Goal: Transaction & Acquisition: Purchase product/service

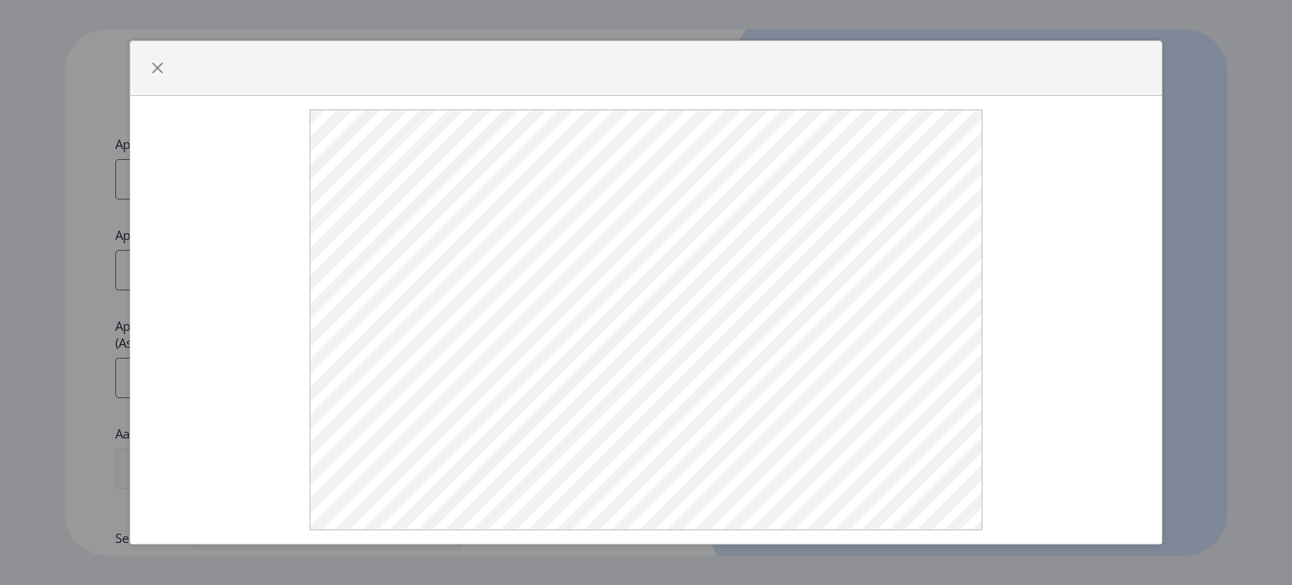
select select
type input "[EMAIL_ADDRESS][DOMAIN_NAME]"
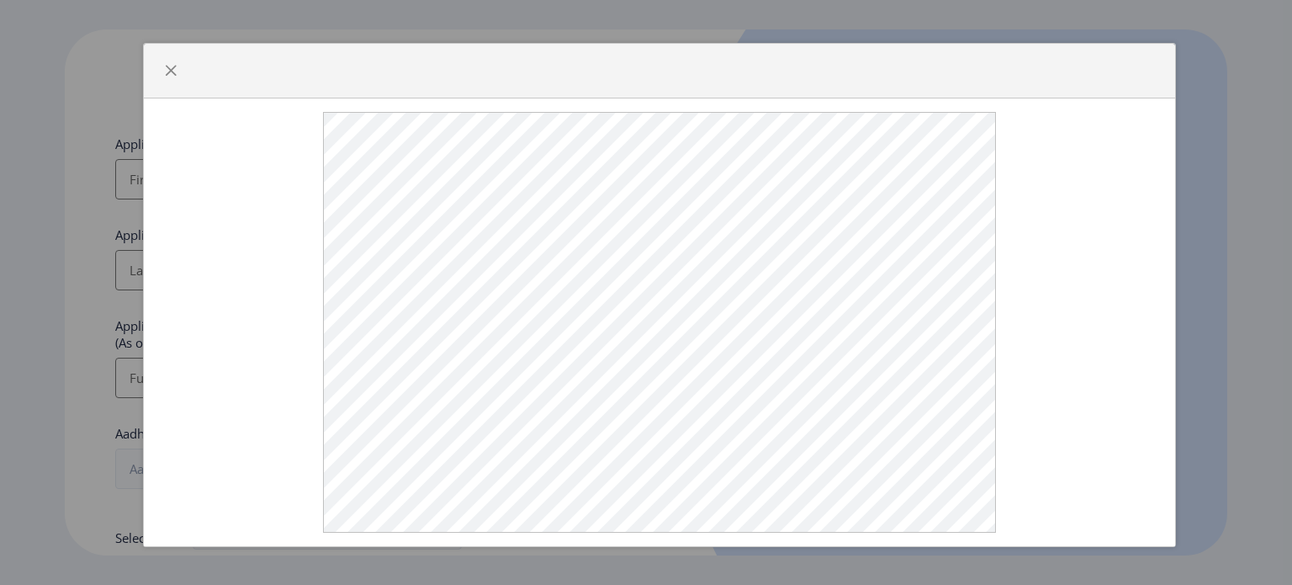
drag, startPoint x: 141, startPoint y: 66, endPoint x: 155, endPoint y: 70, distance: 13.9
click at [155, 70] on div at bounding box center [660, 71] width 1032 height 55
click at [167, 72] on span "button" at bounding box center [170, 70] width 13 height 13
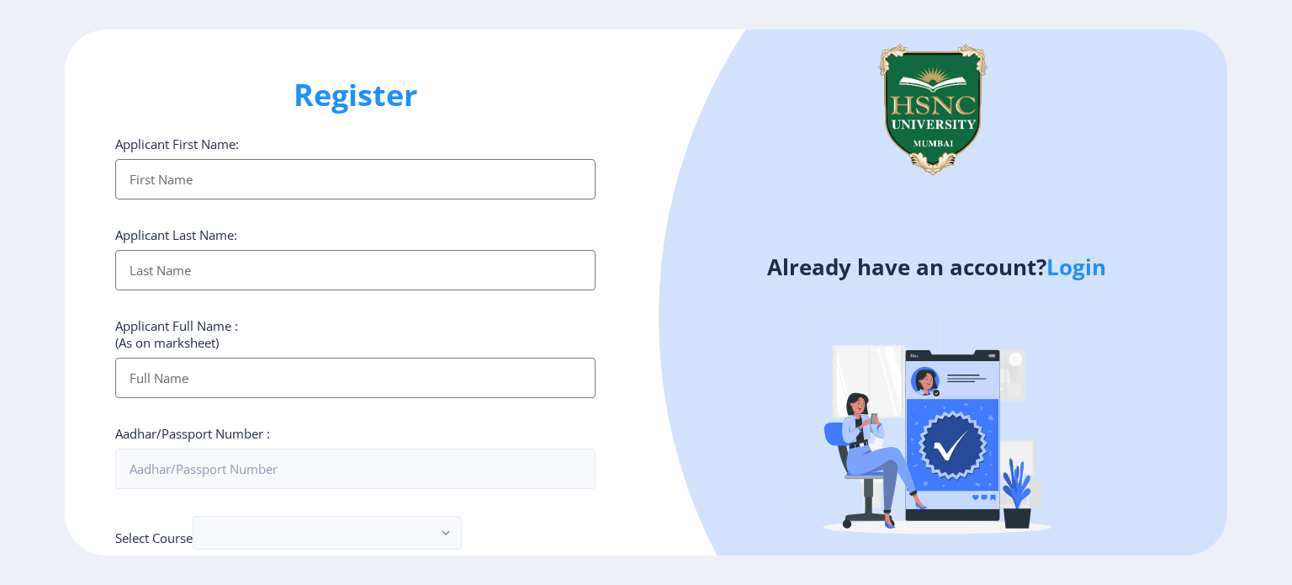
click at [387, 182] on input "Applicant First Name:" at bounding box center [355, 179] width 480 height 40
type input "[PERSON_NAME]"
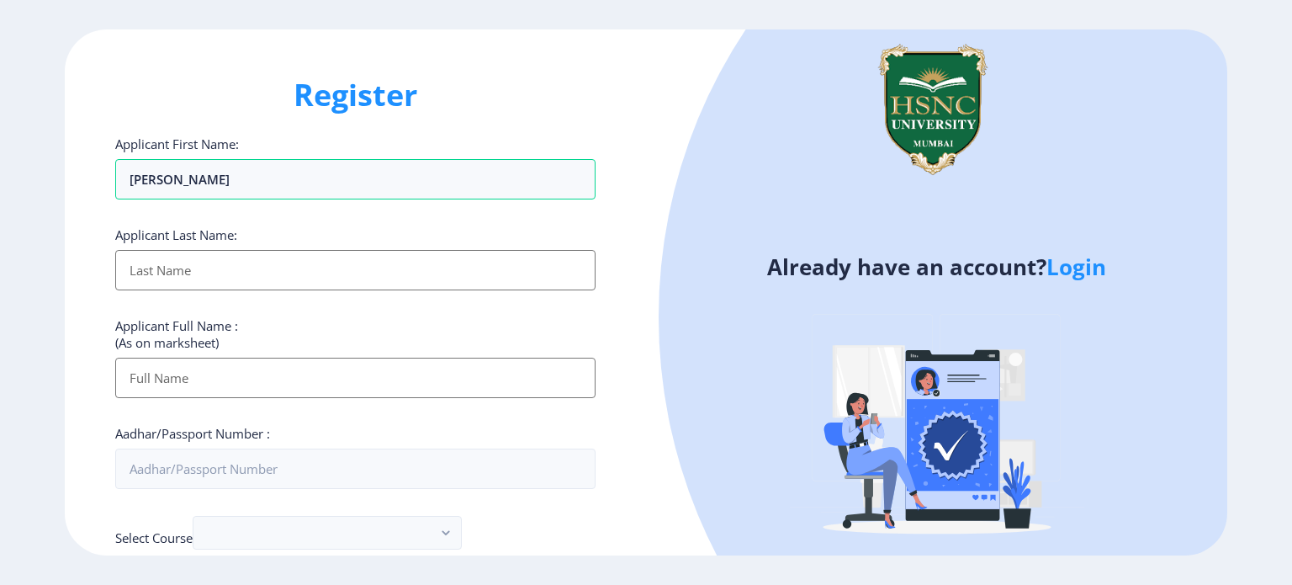
click at [437, 270] on input "Applicant First Name:" at bounding box center [355, 270] width 480 height 40
type input "[PERSON_NAME]"
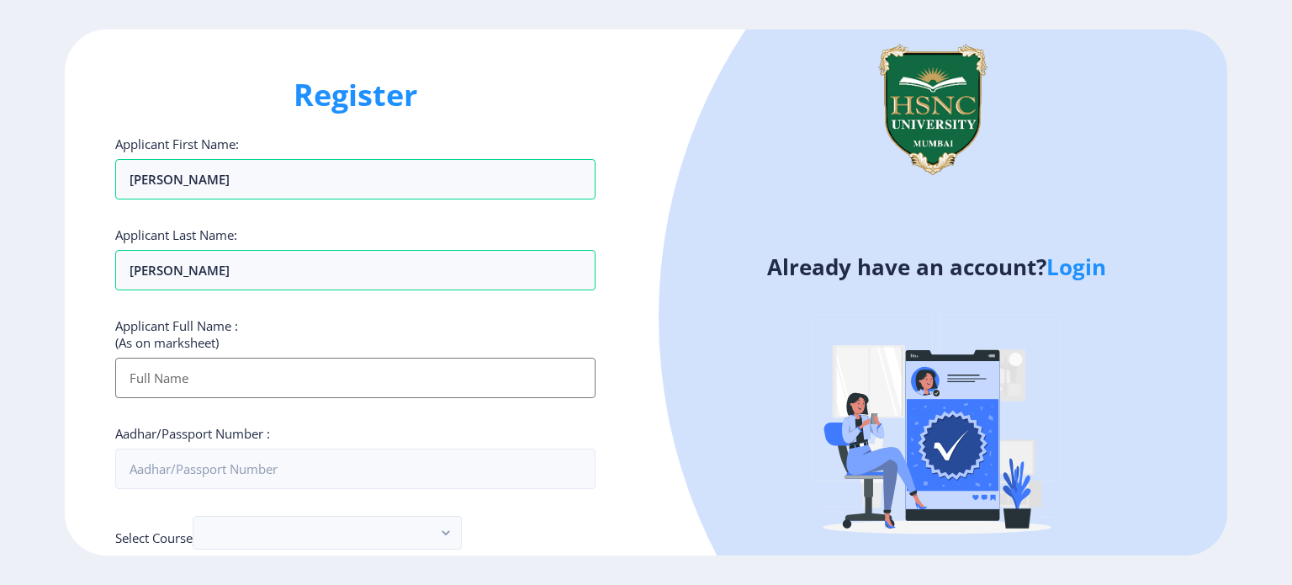
click at [457, 378] on input "Applicant First Name:" at bounding box center [355, 377] width 480 height 40
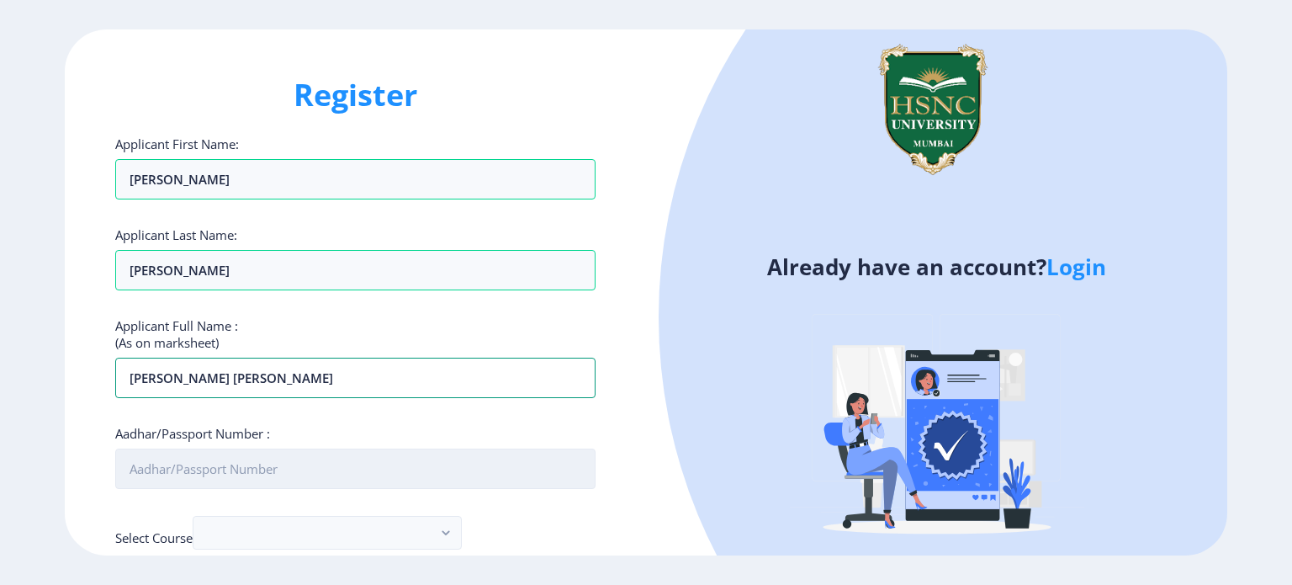
type input "[PERSON_NAME] [PERSON_NAME]"
click at [404, 480] on input "Aadhar/Passport Number :" at bounding box center [355, 468] width 480 height 40
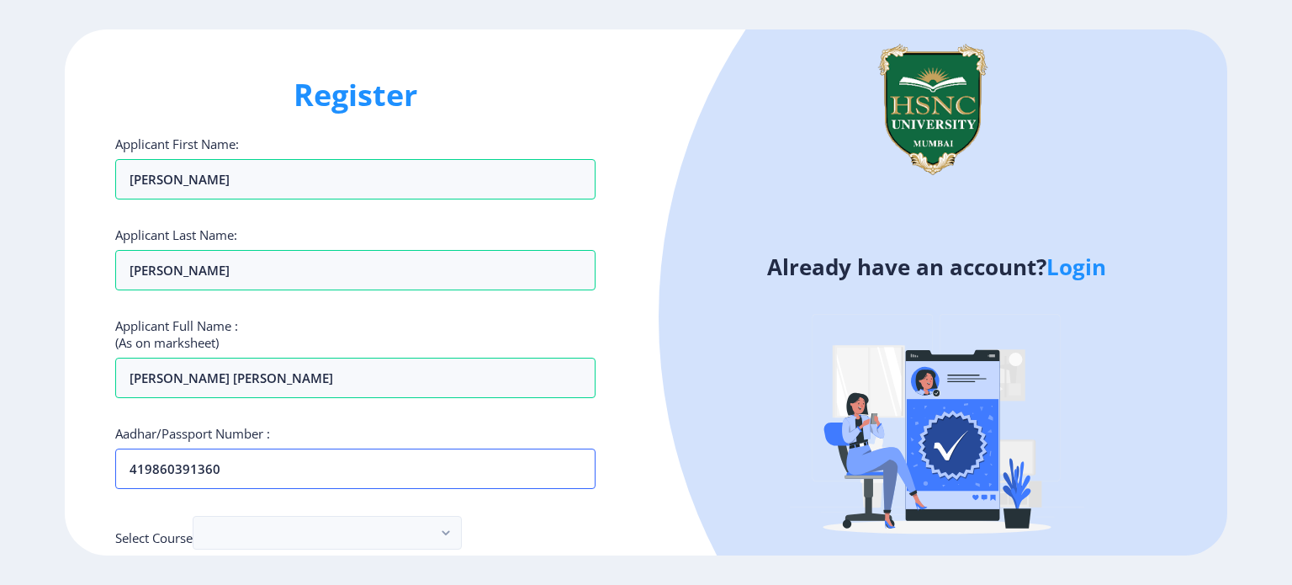
type input "419860391360"
click at [567, 521] on div "Select Course" at bounding box center [355, 537] width 480 height 42
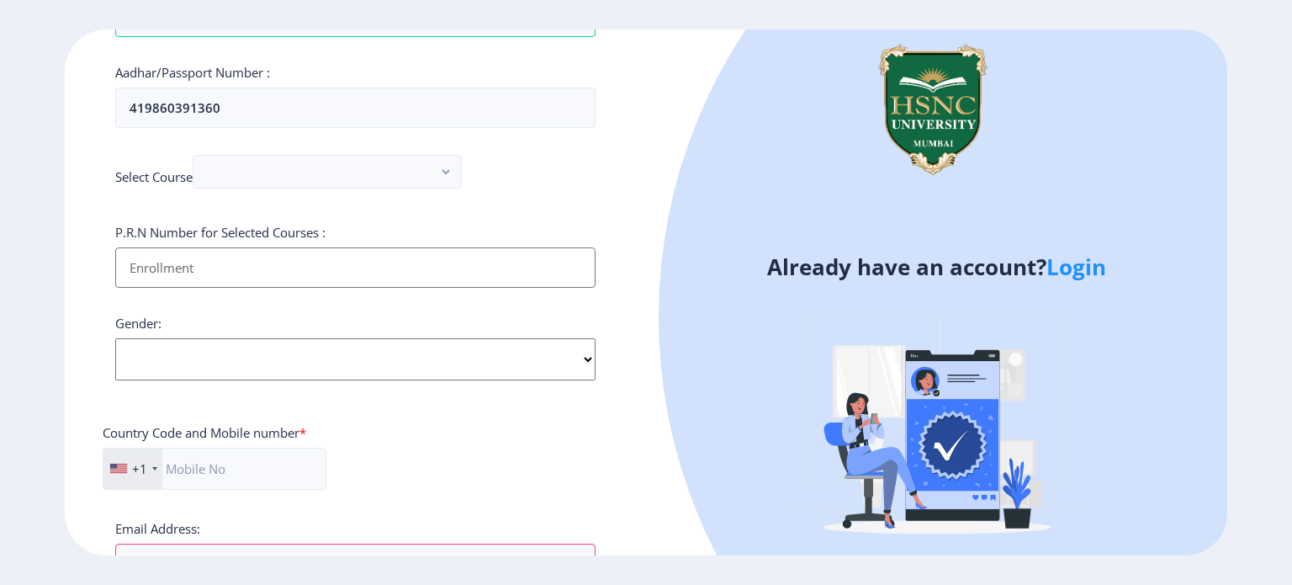
scroll to position [370, 0]
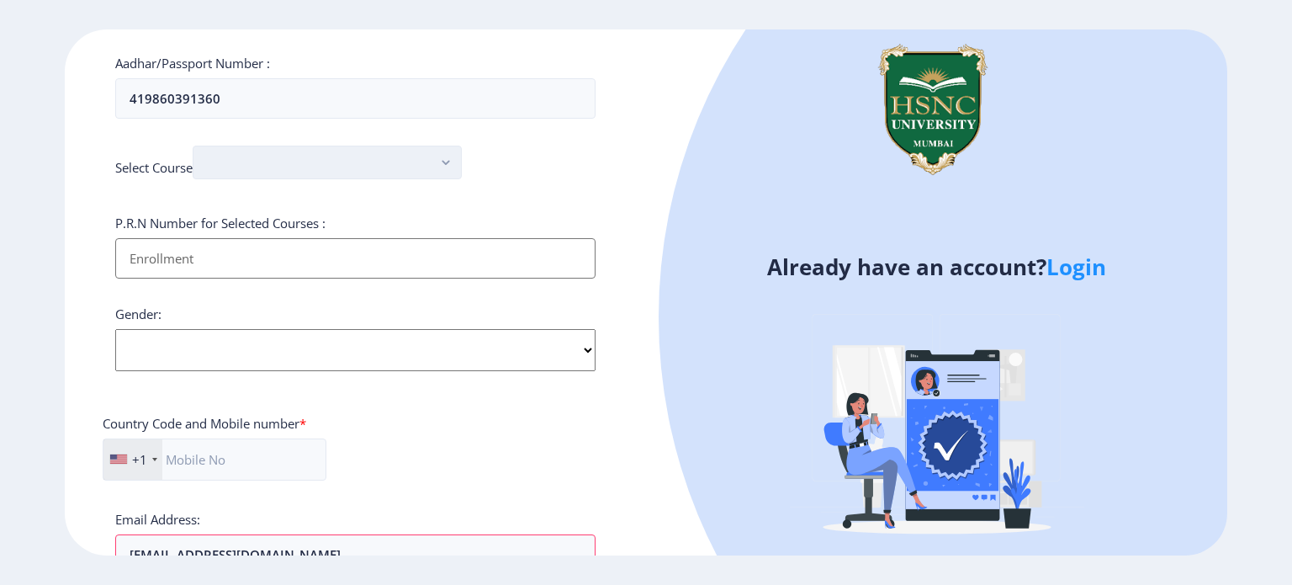
click at [323, 156] on button "button" at bounding box center [327, 163] width 269 height 34
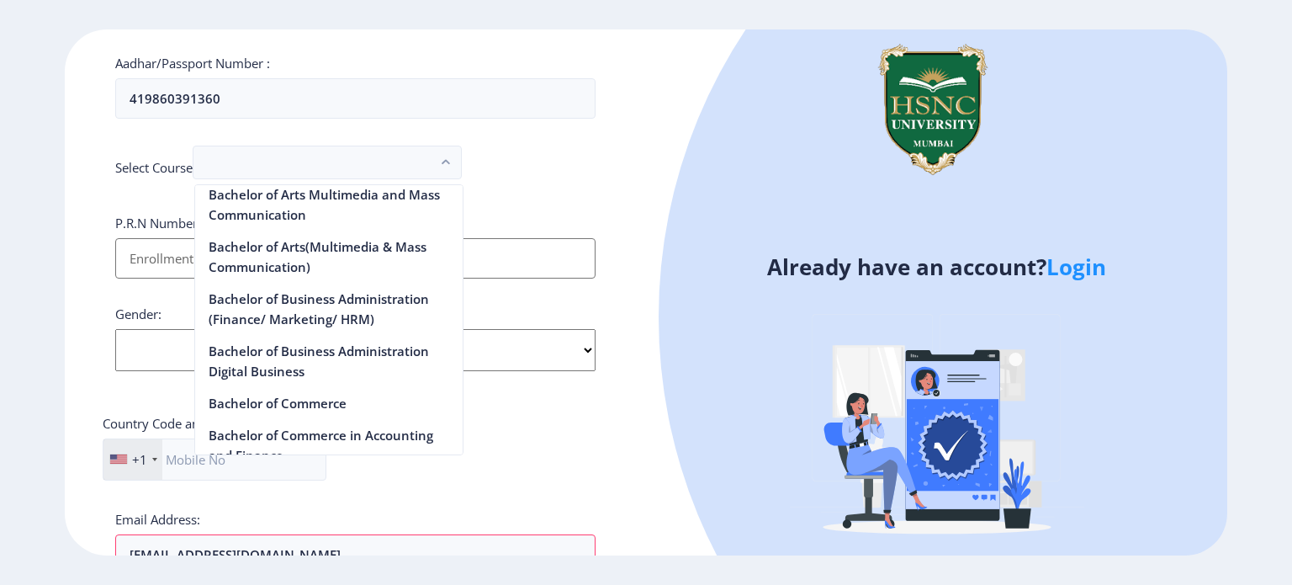
scroll to position [426, 0]
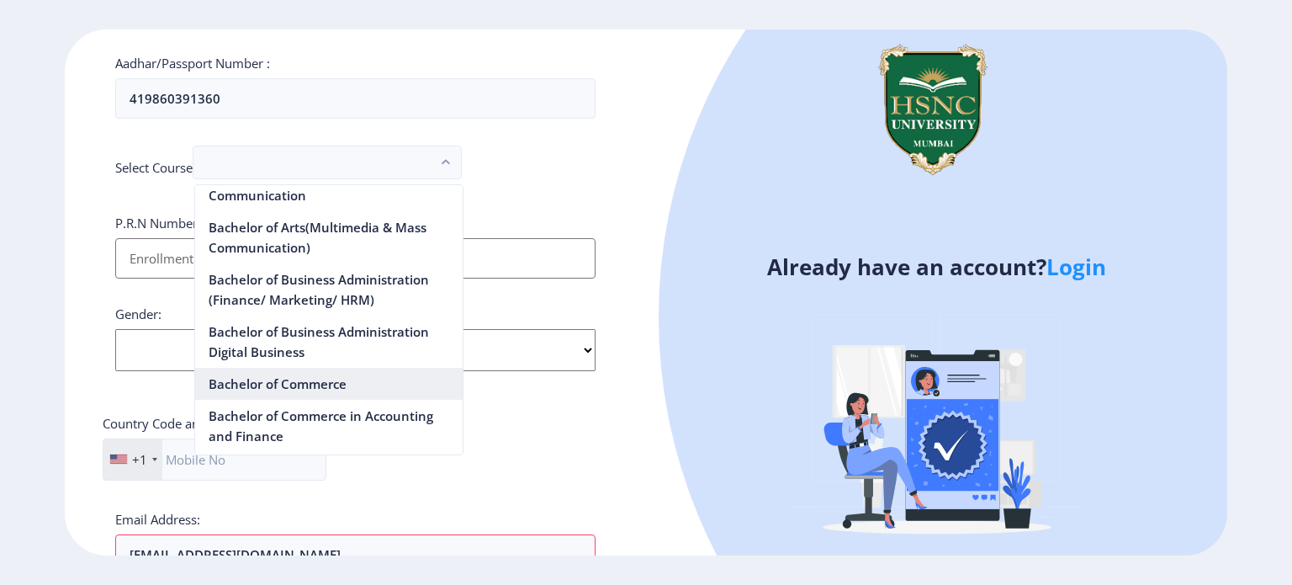
click at [305, 376] on nb-option "Bachelor of Commerce" at bounding box center [328, 384] width 267 height 32
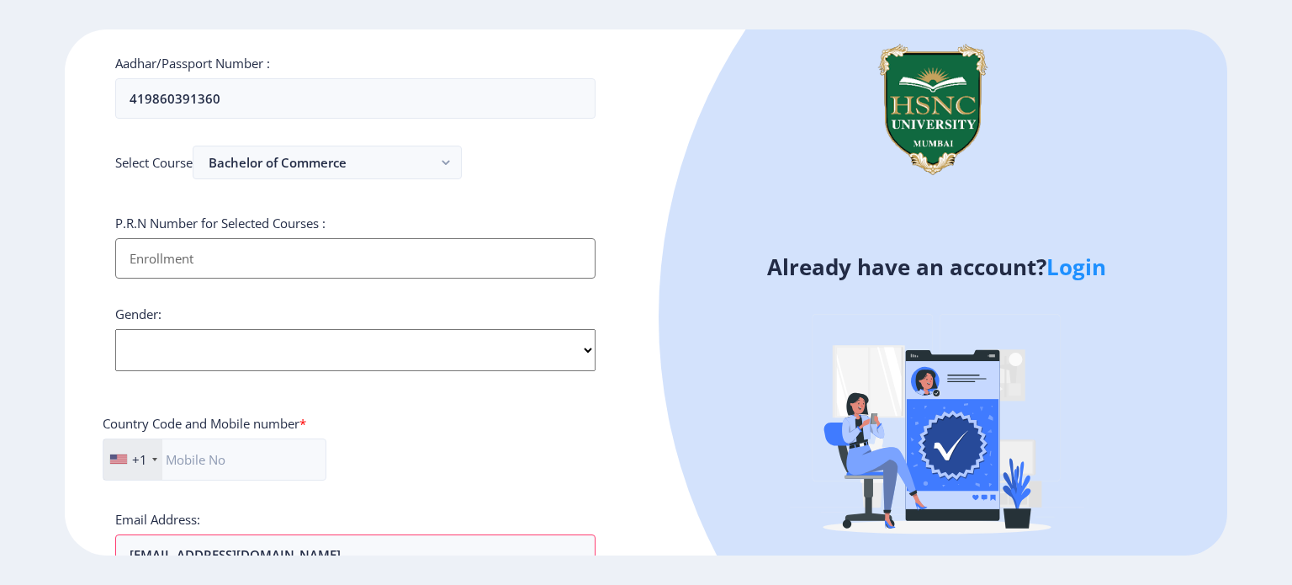
click at [211, 255] on input "Applicant First Name:" at bounding box center [355, 258] width 480 height 40
type input "2021220110080817"
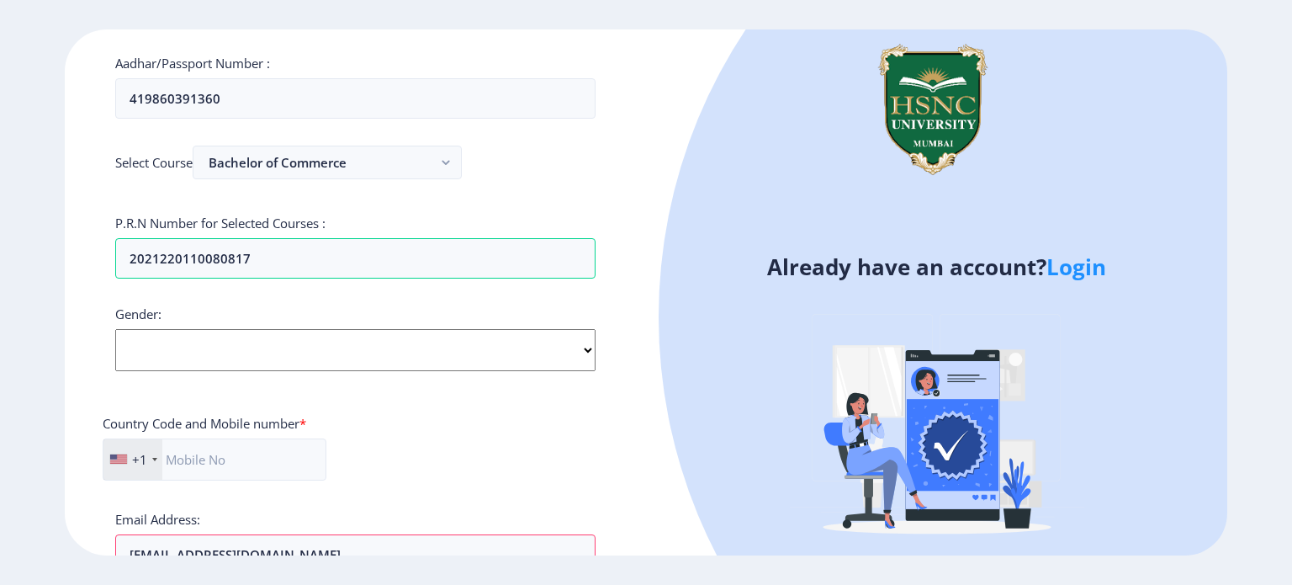
click at [207, 348] on select "Select Gender [DEMOGRAPHIC_DATA] [DEMOGRAPHIC_DATA] Other" at bounding box center [355, 350] width 480 height 42
select select "[DEMOGRAPHIC_DATA]"
click at [115, 329] on select "Select Gender [DEMOGRAPHIC_DATA] [DEMOGRAPHIC_DATA] Other" at bounding box center [355, 350] width 480 height 42
click at [135, 455] on div "+1" at bounding box center [139, 459] width 15 height 17
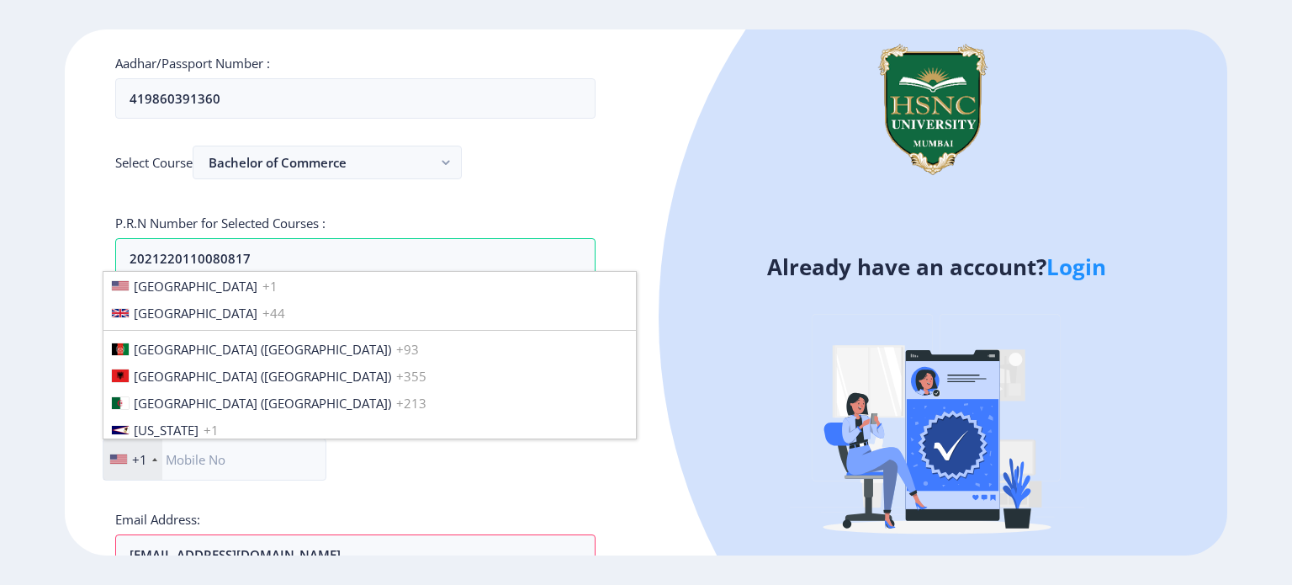
scroll to position [2576, 0]
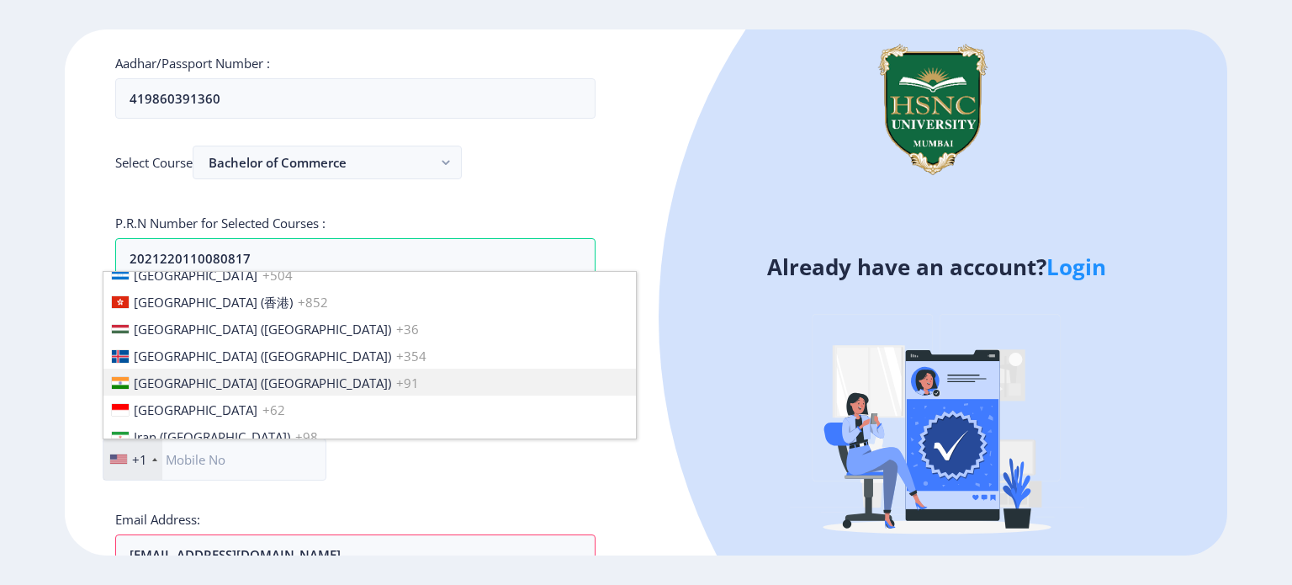
click at [146, 369] on li "[GEOGRAPHIC_DATA] ([GEOGRAPHIC_DATA]) +91" at bounding box center [369, 381] width 532 height 27
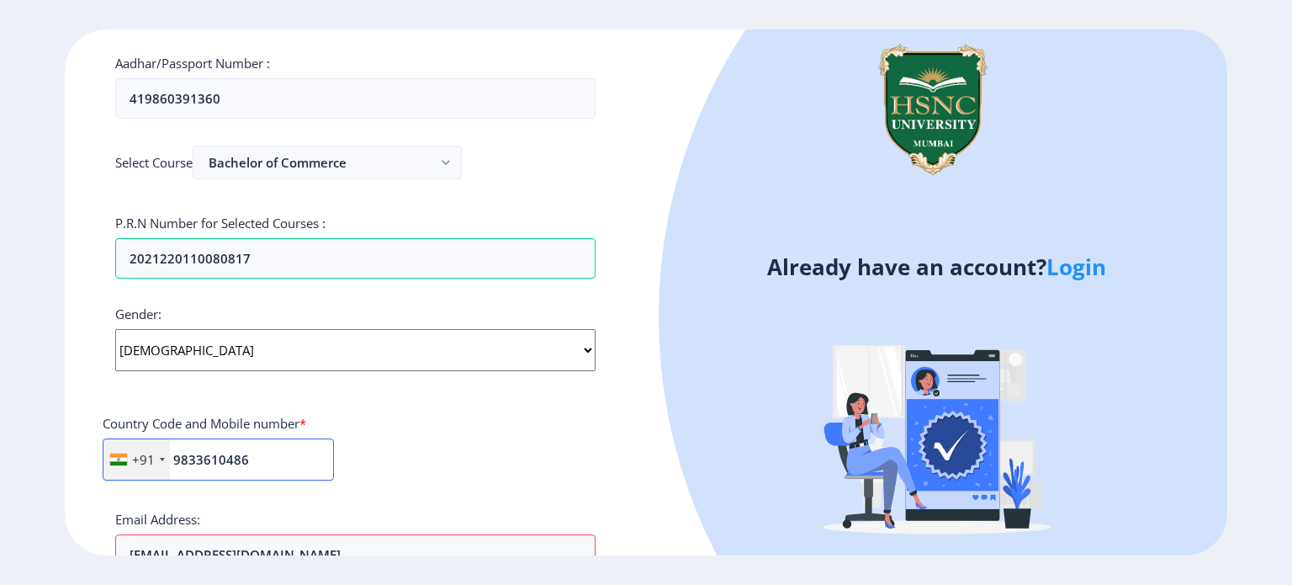
type input "9833610486"
click at [562, 463] on div "+91 [GEOGRAPHIC_DATA] +1 [GEOGRAPHIC_DATA] +44 [GEOGRAPHIC_DATA] (‫[GEOGRAPHIC_…" at bounding box center [356, 466] width 506 height 56
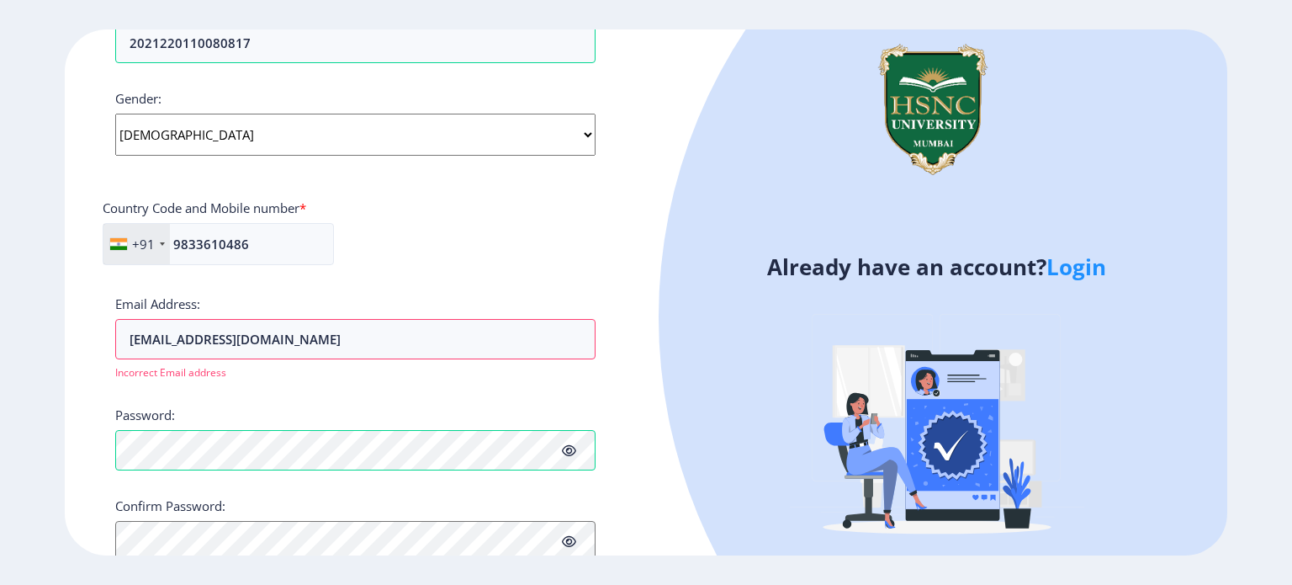
scroll to position [660, 0]
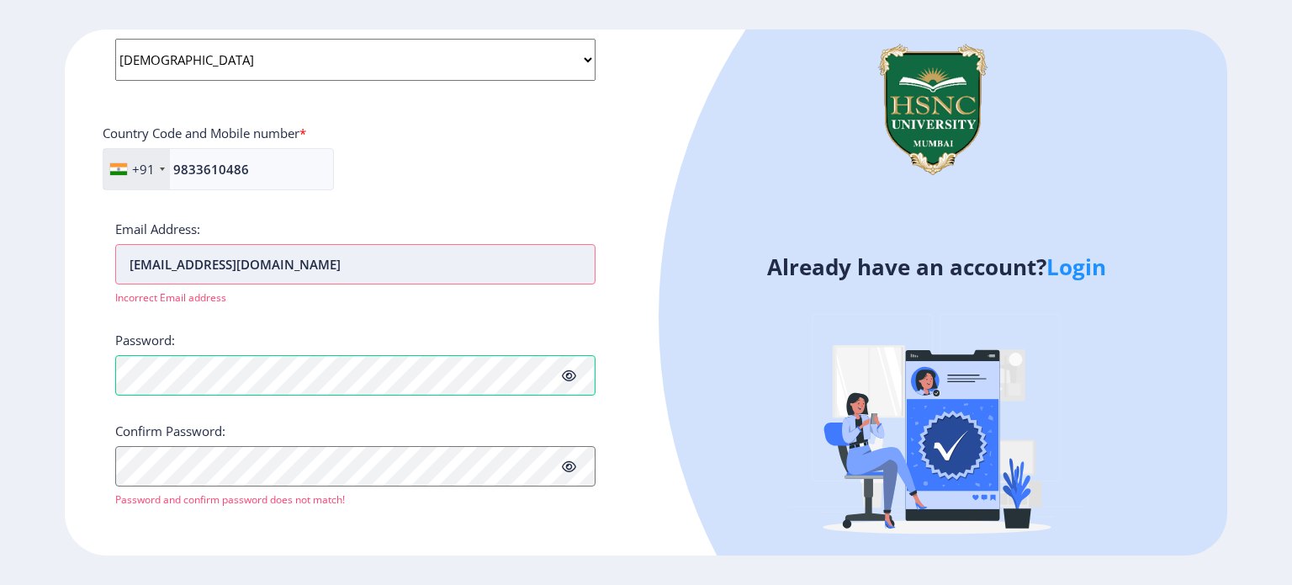
click at [486, 255] on input "[EMAIL_ADDRESS][DOMAIN_NAME]" at bounding box center [355, 264] width 480 height 40
type input "2"
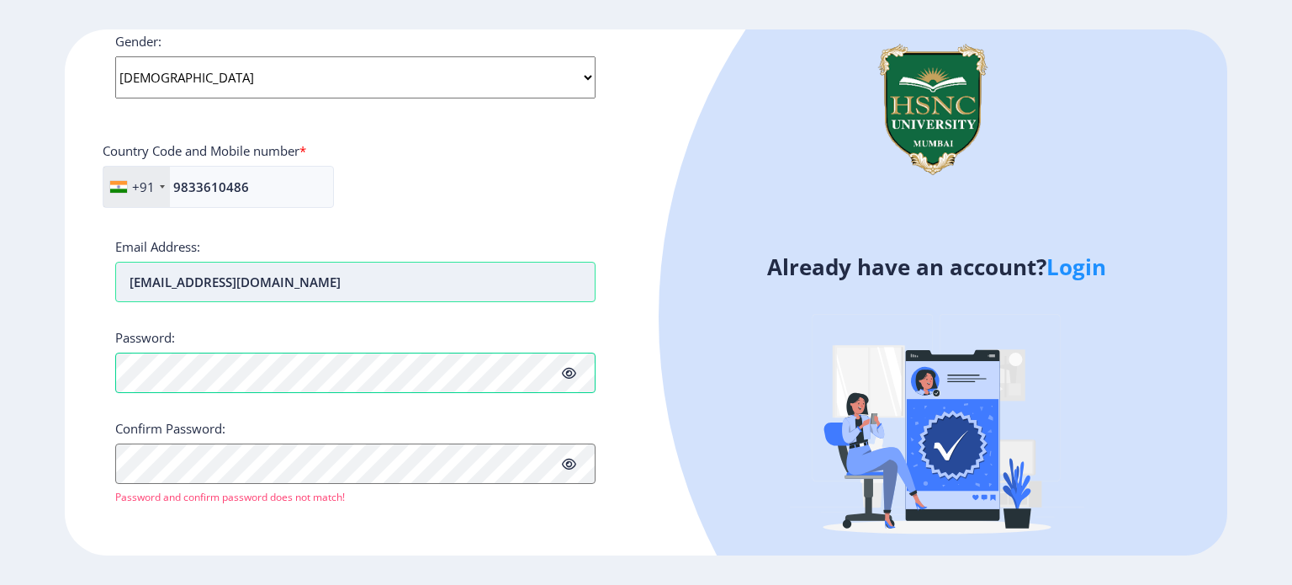
scroll to position [641, 0]
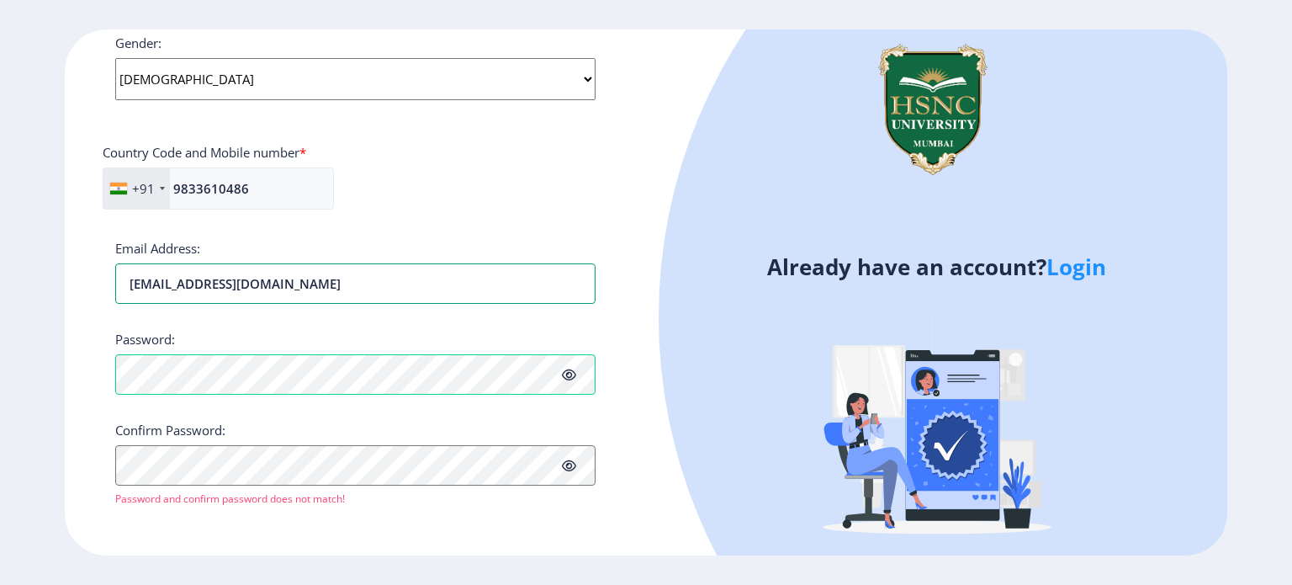
type input "[EMAIL_ADDRESS][DOMAIN_NAME]"
click at [565, 371] on icon at bounding box center [569, 374] width 14 height 13
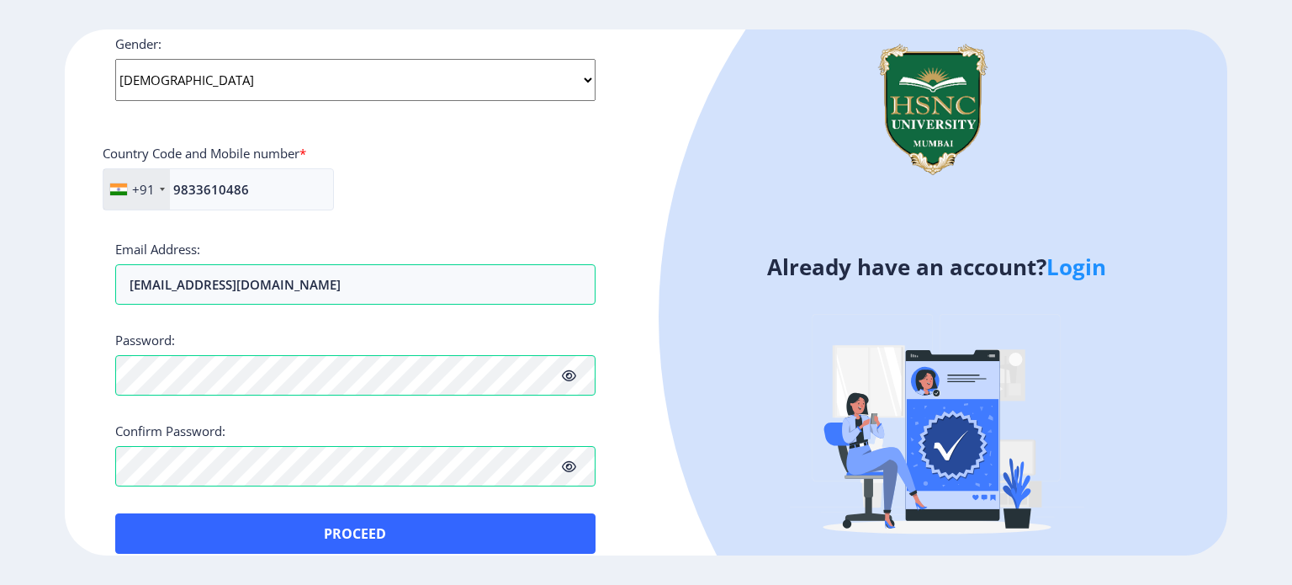
click at [496, 507] on div "Applicant First Name: [PERSON_NAME] Applicant Last Name: [PERSON_NAME] Applican…" at bounding box center [355, 24] width 480 height 1058
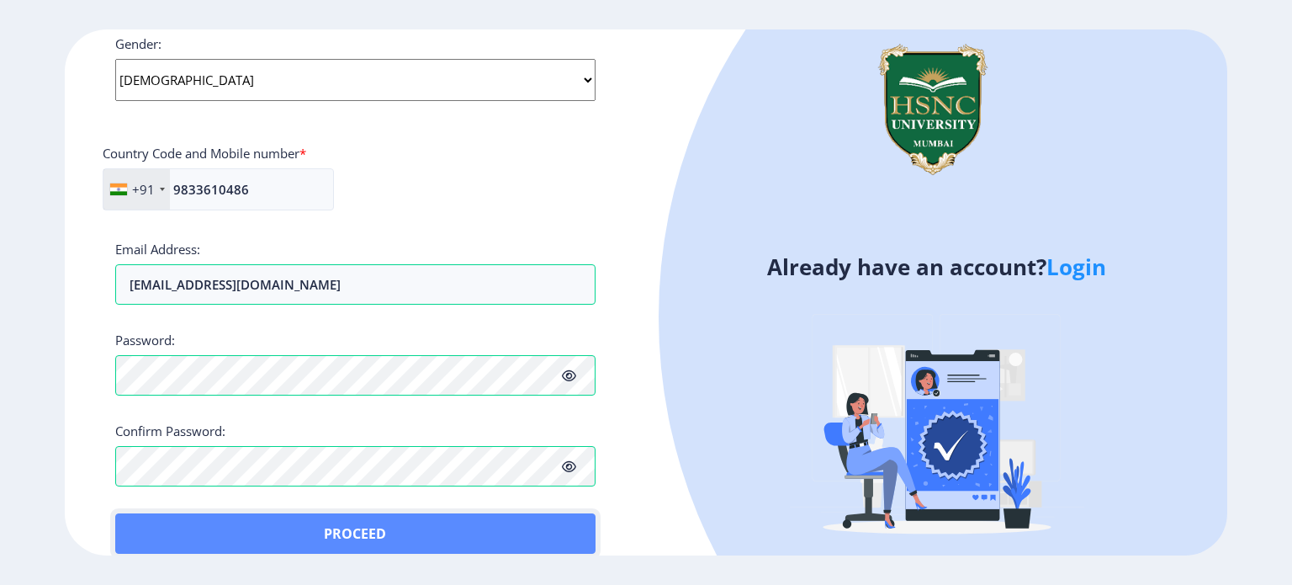
click at [485, 523] on button "Proceed" at bounding box center [355, 533] width 480 height 40
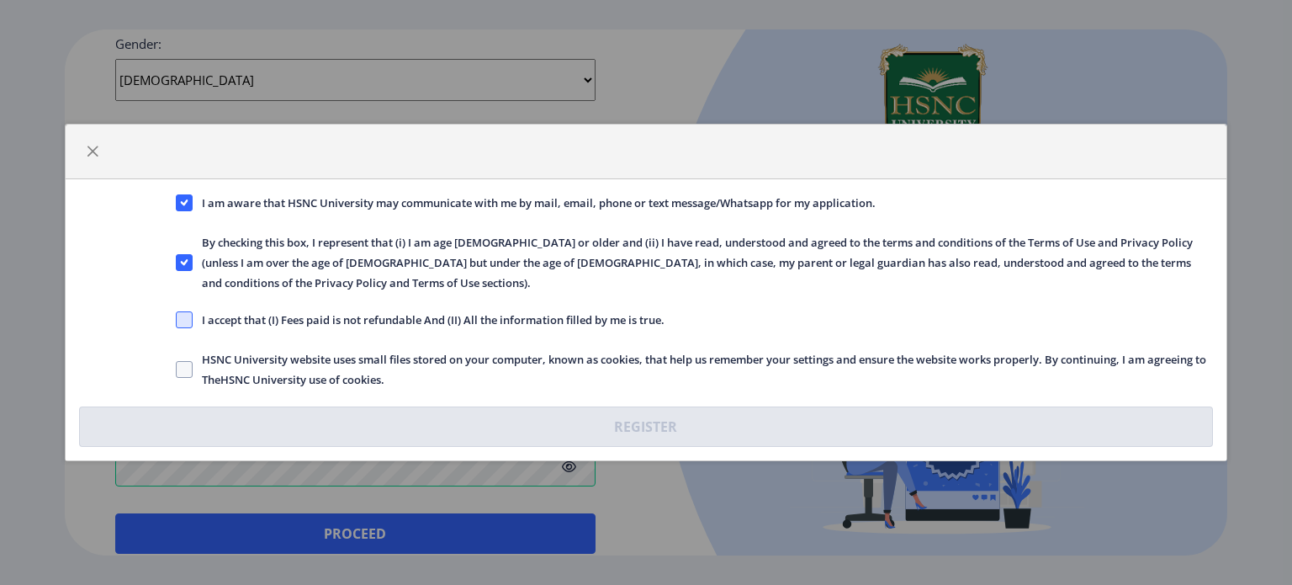
click at [186, 311] on span at bounding box center [184, 319] width 17 height 17
click at [177, 320] on input "I accept that (I) Fees paid is not refundable And (II) All the information fill…" at bounding box center [176, 320] width 1 height 1
checkbox input "true"
click at [188, 362] on span at bounding box center [184, 369] width 17 height 17
click at [177, 369] on input "HSNC University website uses small files stored on your computer, known as cook…" at bounding box center [176, 369] width 1 height 1
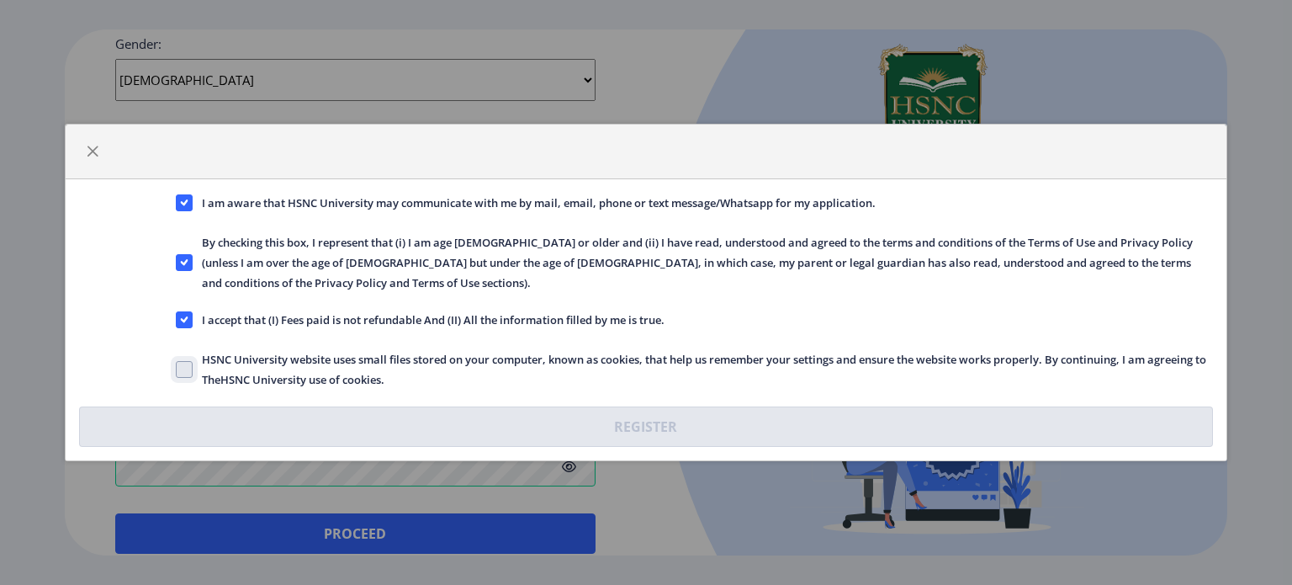
checkbox input "true"
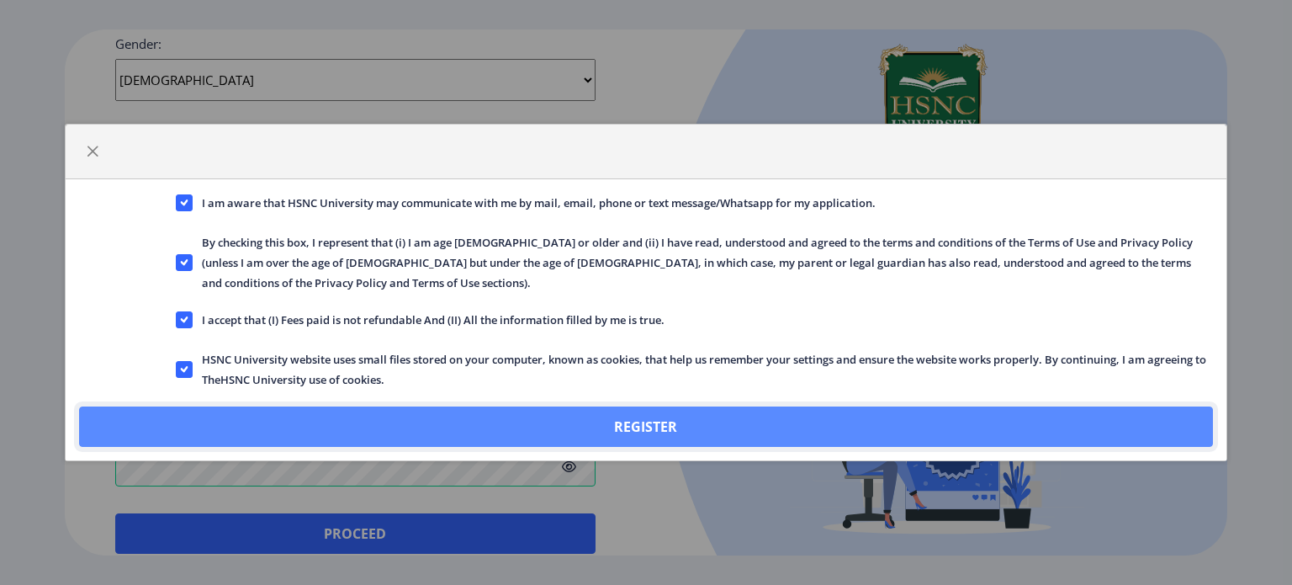
click at [303, 406] on button "Register" at bounding box center [646, 426] width 1134 height 40
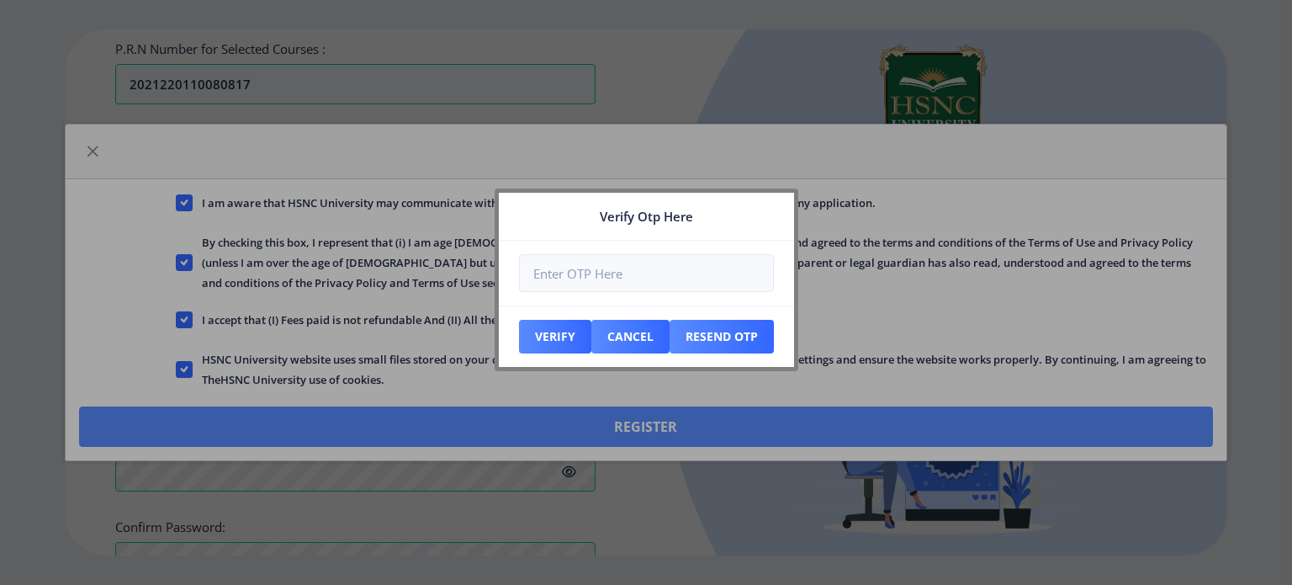
scroll to position [736, 0]
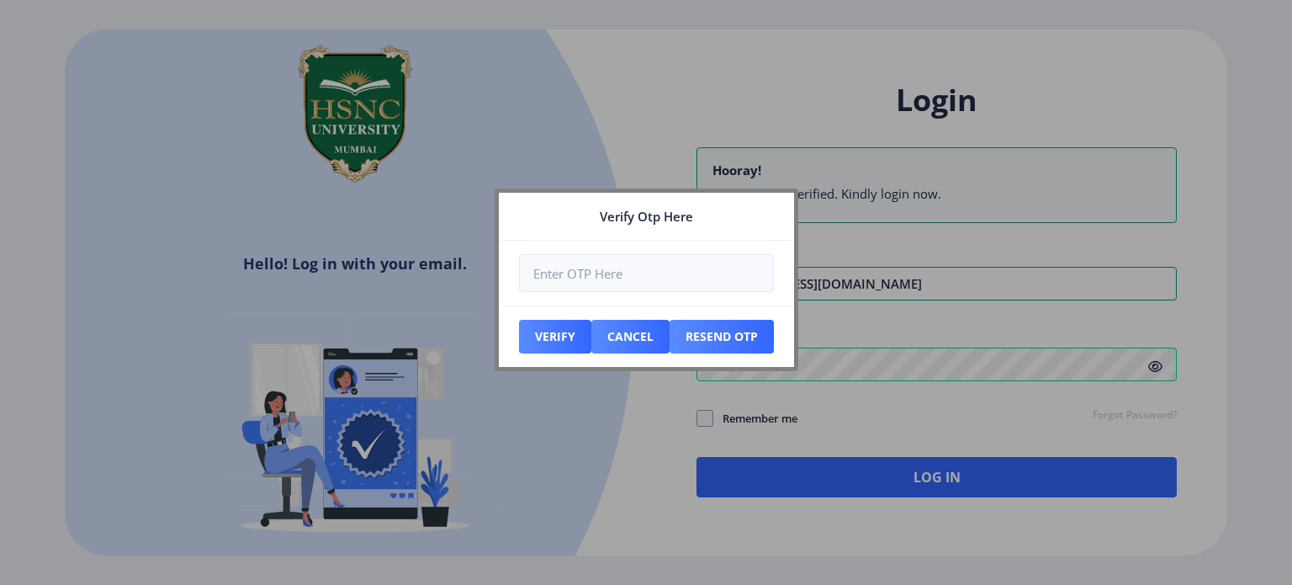
type input "[EMAIL_ADDRESS][DOMAIN_NAME]"
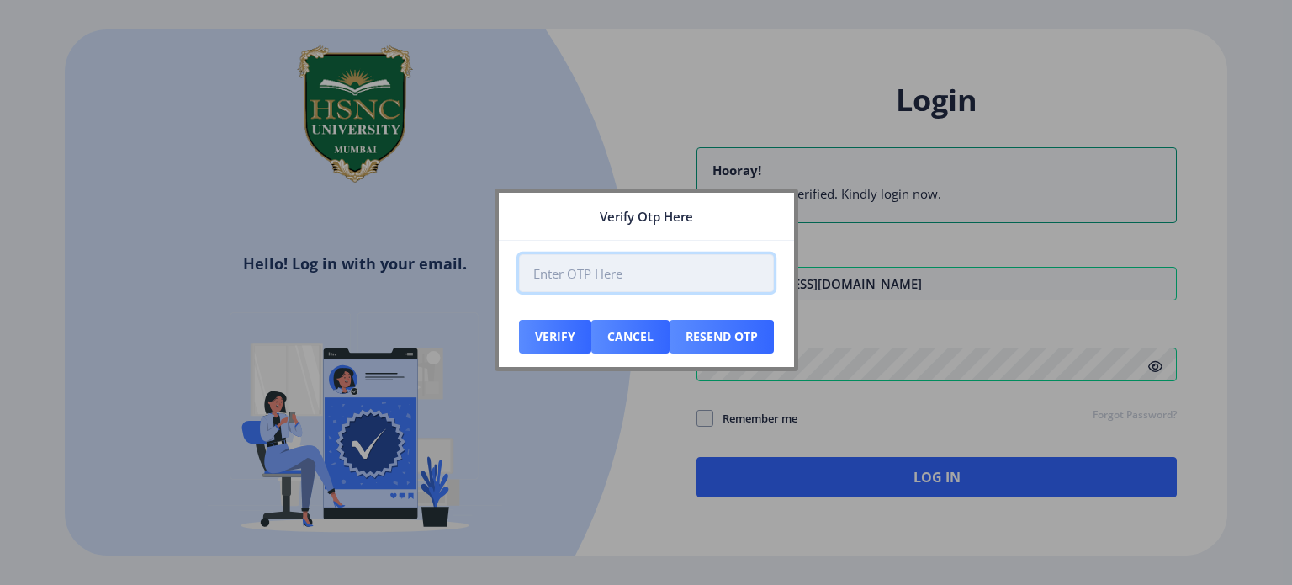
click at [663, 277] on input "number" at bounding box center [646, 273] width 255 height 38
type input "102742"
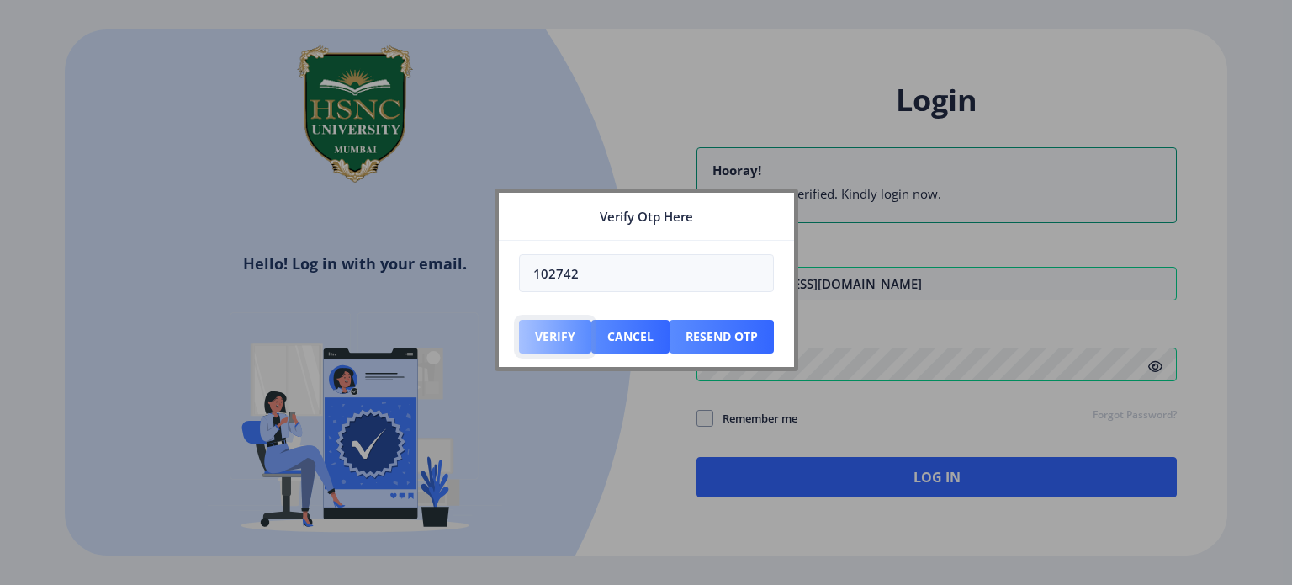
click at [543, 330] on button "Verify" at bounding box center [555, 337] width 72 height 34
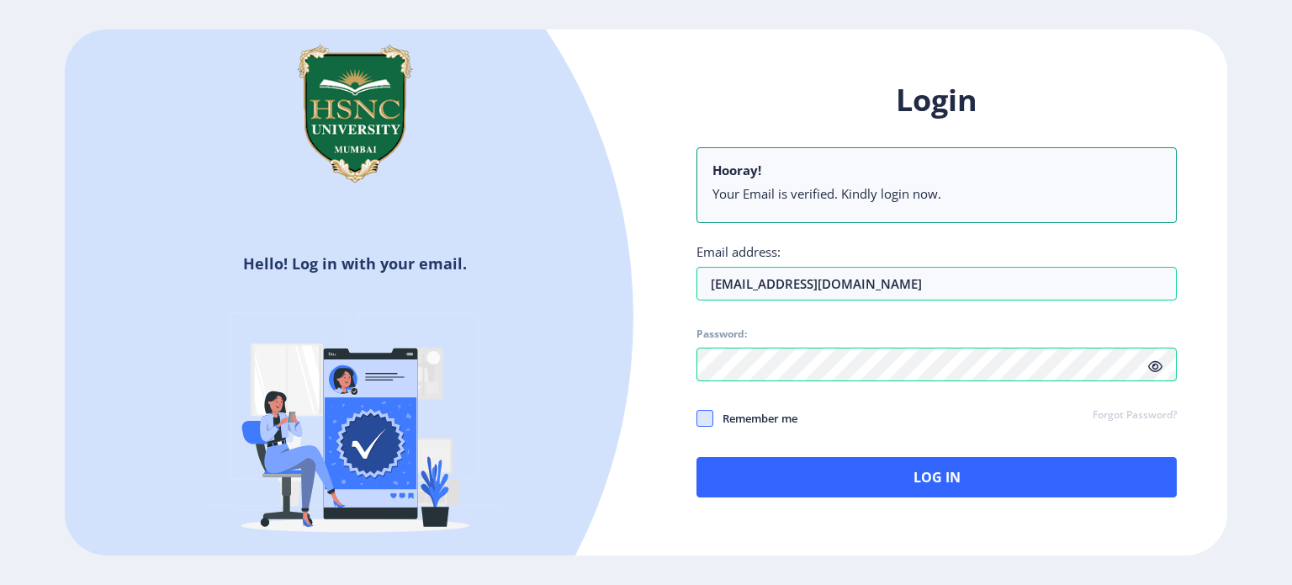
click at [701, 420] on span at bounding box center [704, 418] width 17 height 17
click at [697, 418] on input "Remember me" at bounding box center [696, 417] width 1 height 1
checkbox input "true"
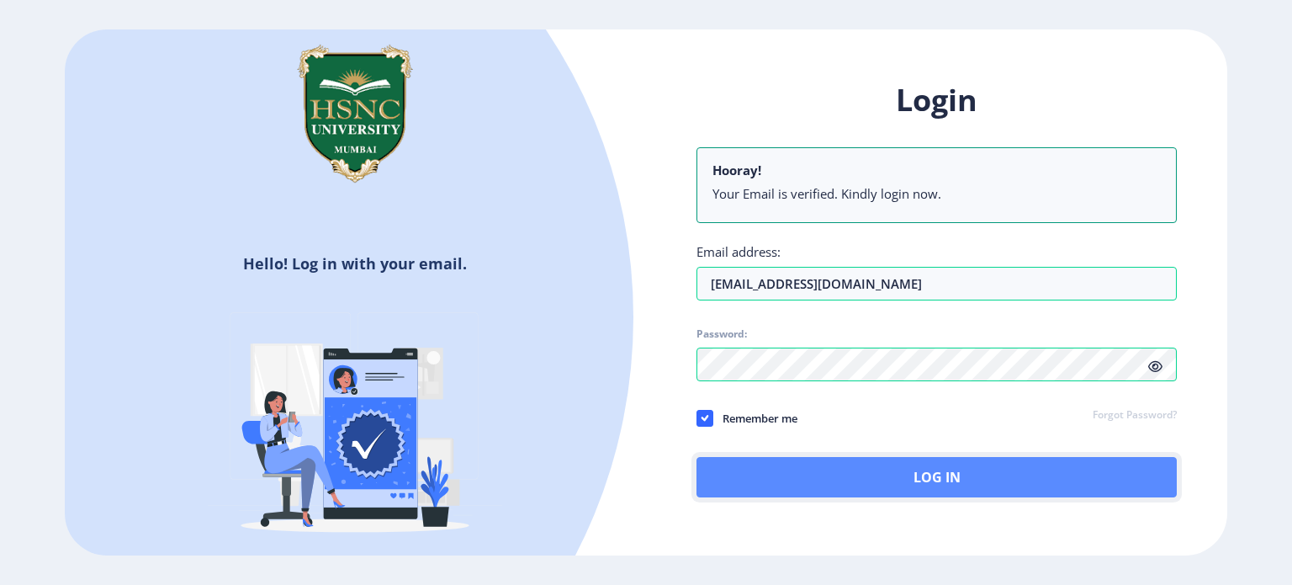
click at [767, 474] on button "Log In" at bounding box center [936, 477] width 480 height 40
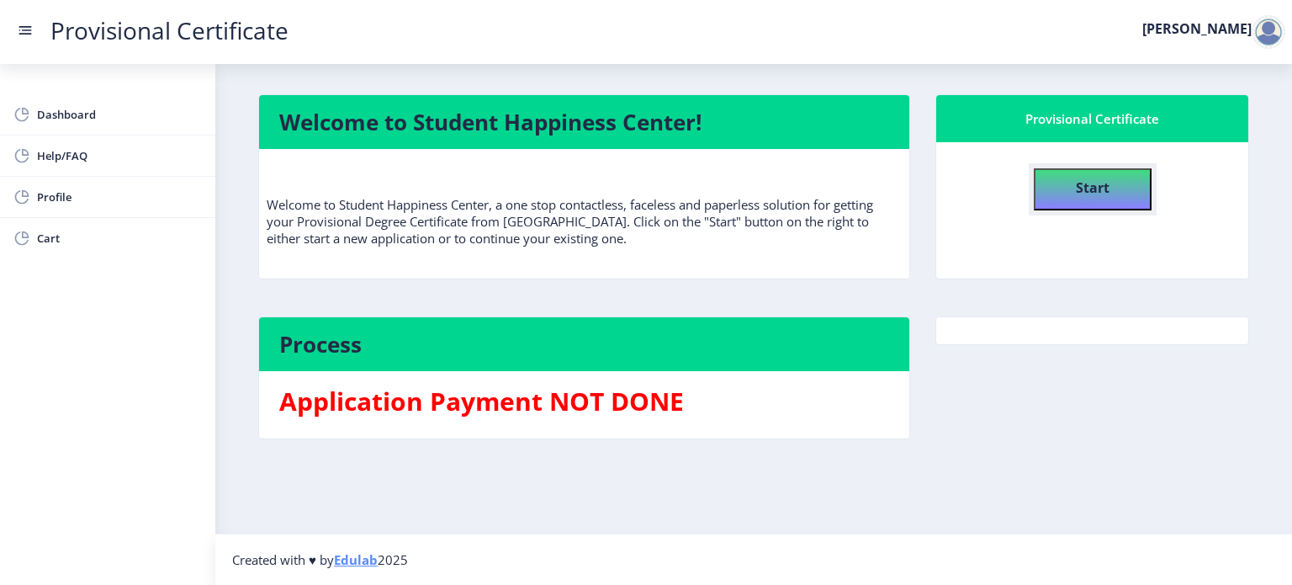
click at [1053, 199] on button "Start" at bounding box center [1093, 189] width 118 height 42
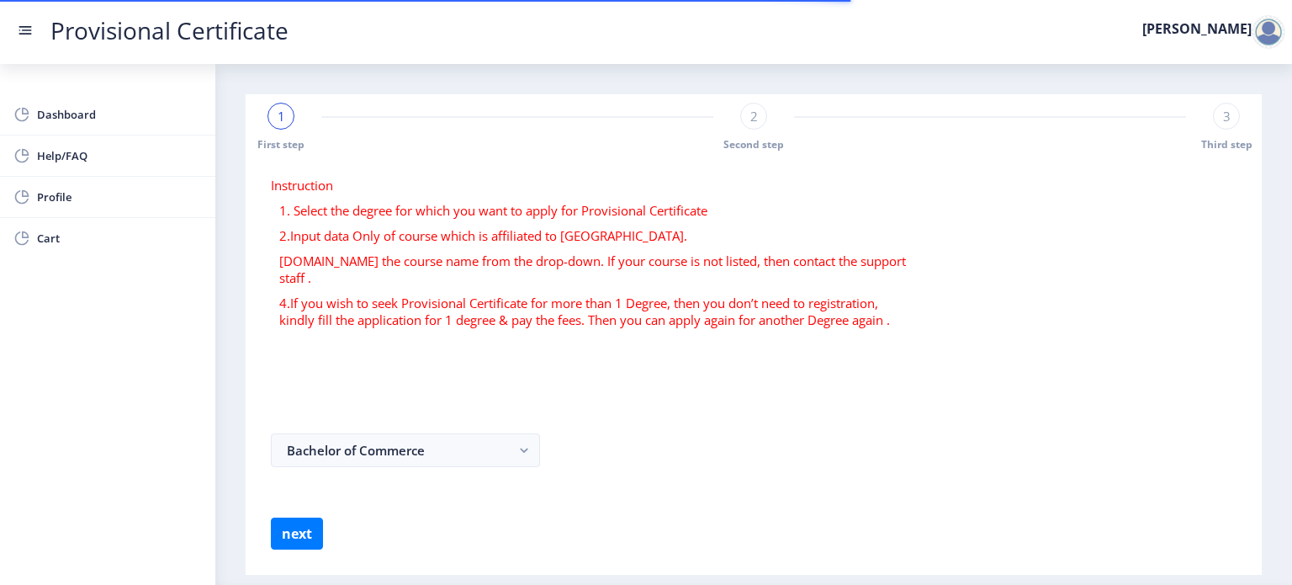
select select
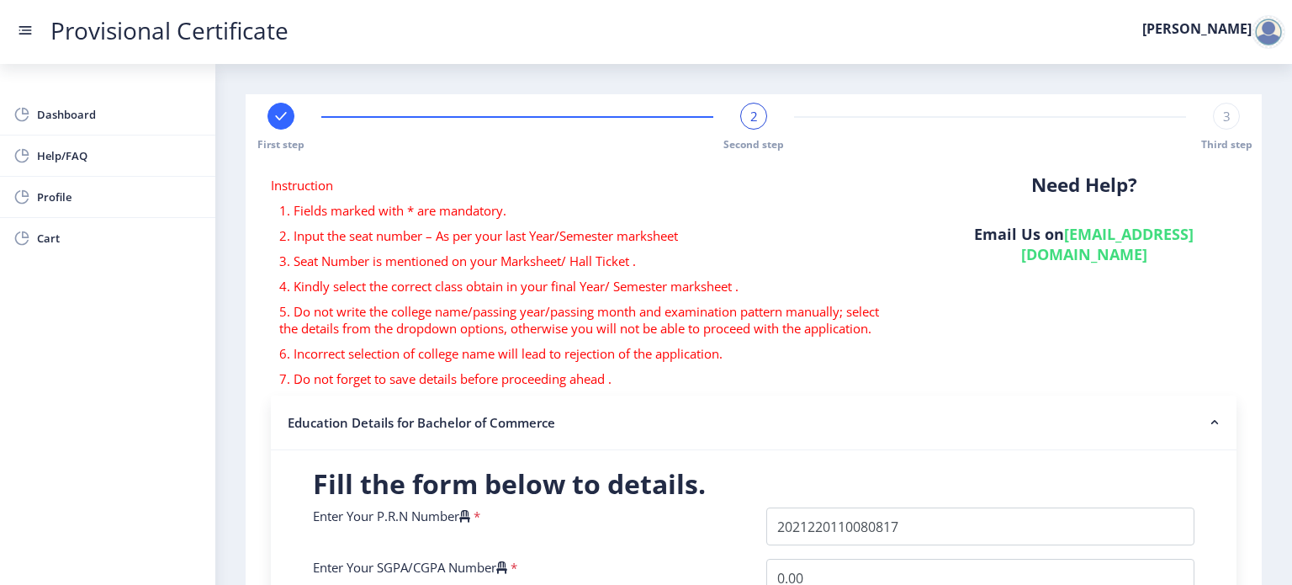
click at [912, 360] on div "Instruction 1. Fields marked with * are mandatory. 2. Input the seat number – A…" at bounding box center [588, 286] width 660 height 219
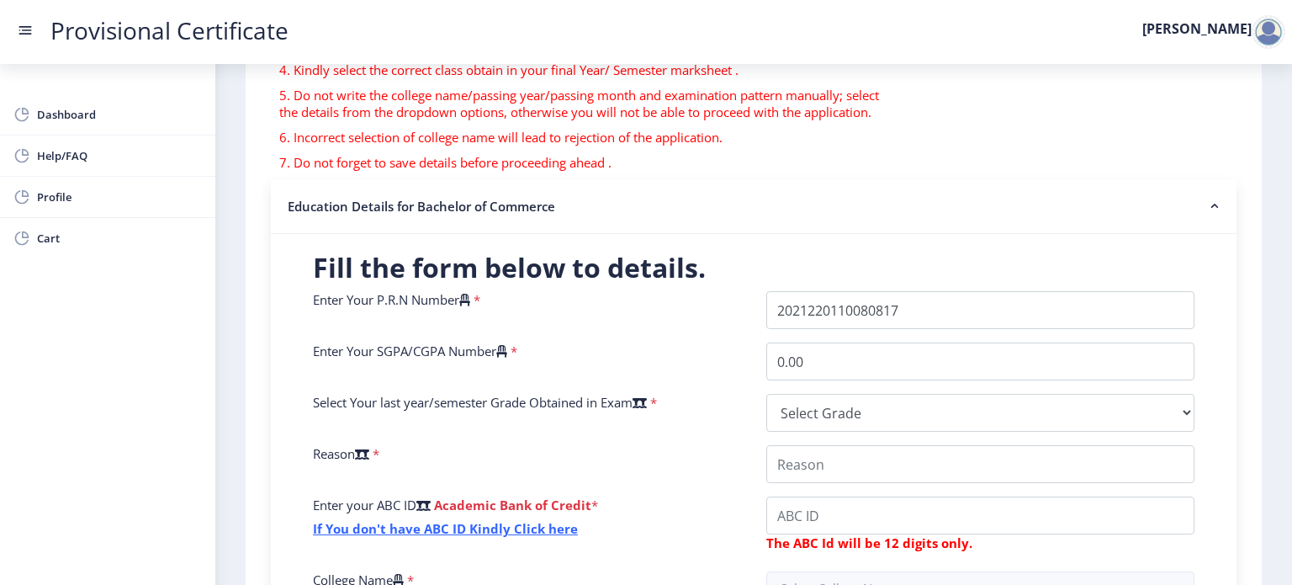
scroll to position [336, 0]
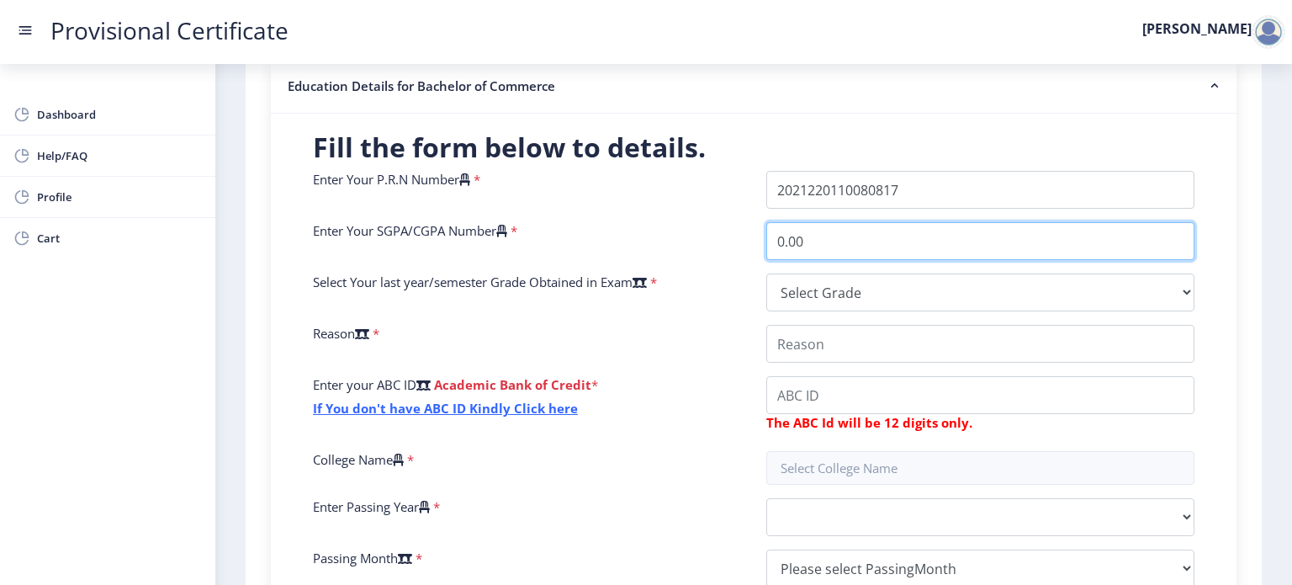
click at [976, 238] on input "0.00" at bounding box center [980, 241] width 428 height 38
type input "0"
type input "7.76"
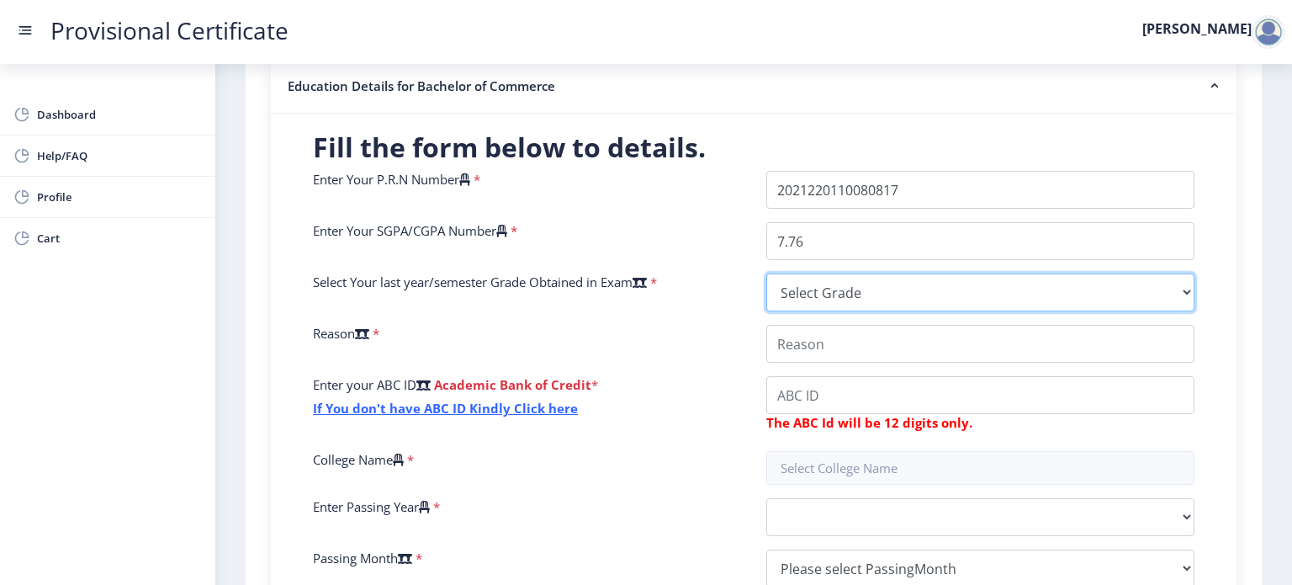
click at [980, 285] on select "Select Grade O A+ A B+ B C D F(Fail)" at bounding box center [980, 292] width 428 height 38
select select "B+"
click at [766, 273] on select "Select Grade O A+ A B+ B C D F(Fail)" at bounding box center [980, 292] width 428 height 38
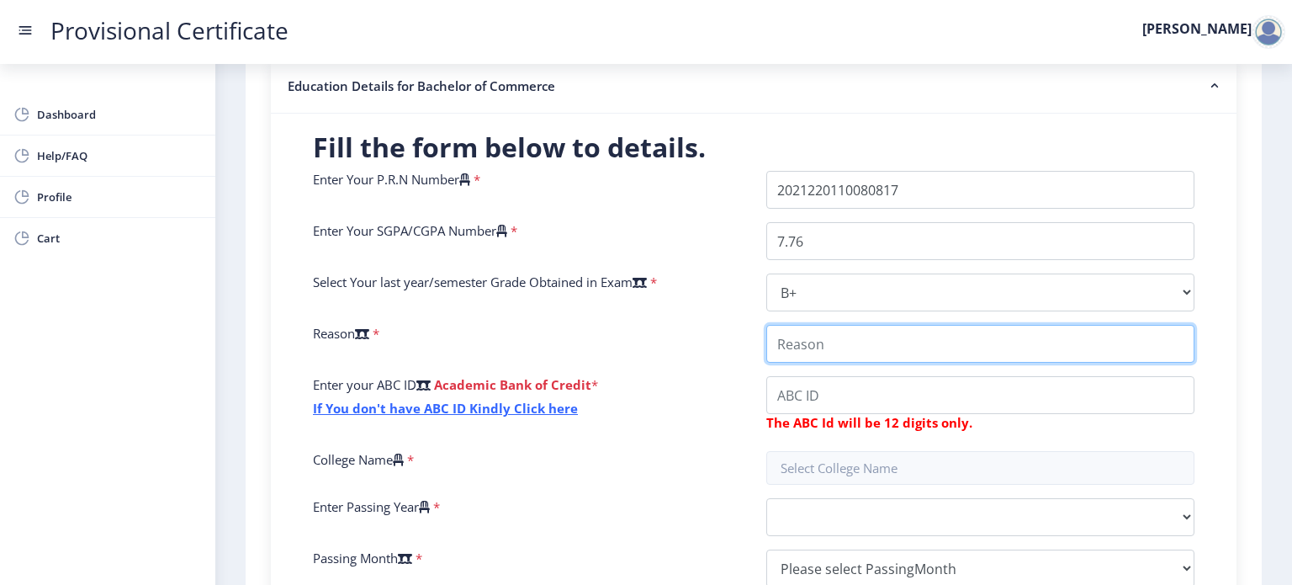
click at [786, 352] on input "College Name" at bounding box center [980, 344] width 428 height 38
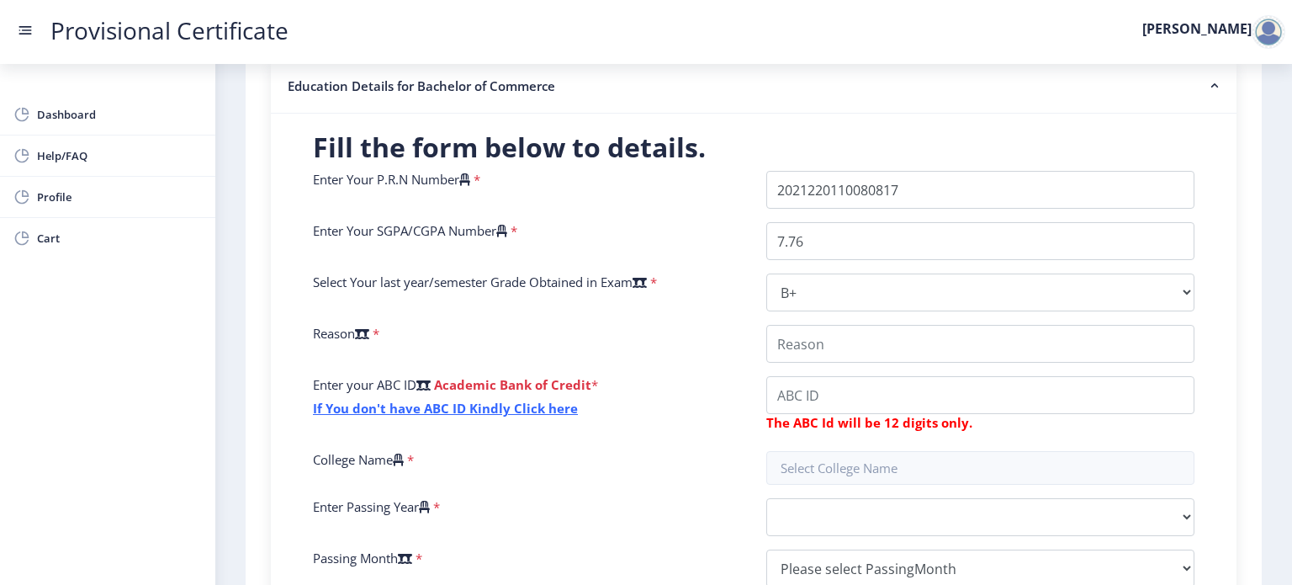
click at [367, 331] on icon at bounding box center [362, 333] width 14 height 13
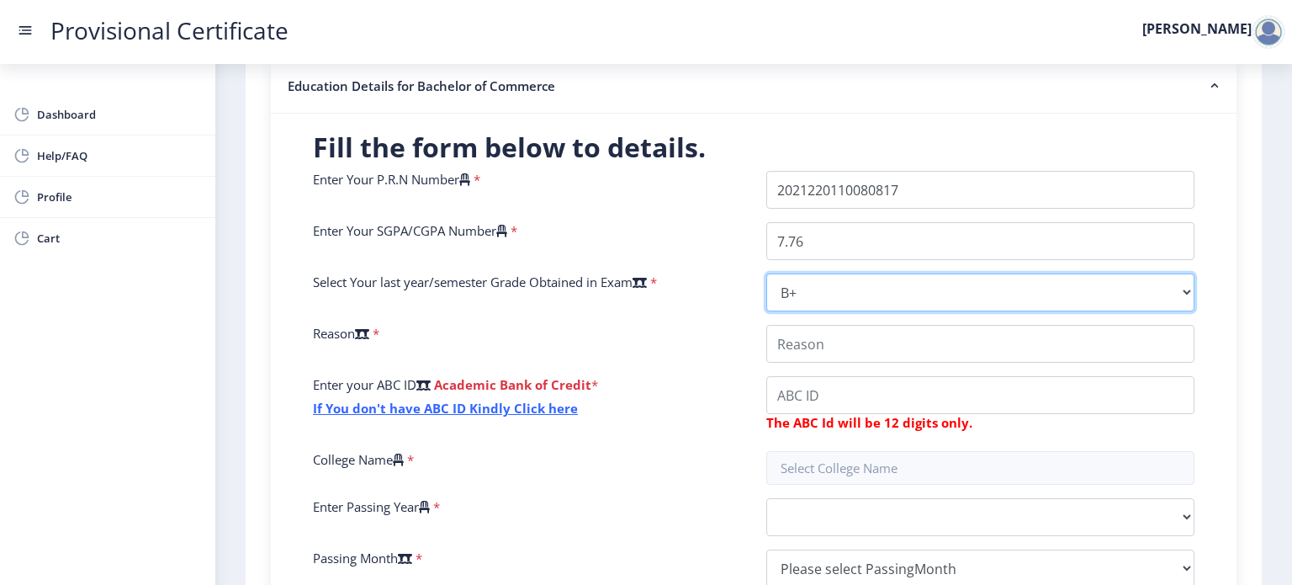
click at [766, 311] on select "Select Grade O A+ A B+ B C D F(Fail)" at bounding box center [980, 292] width 428 height 38
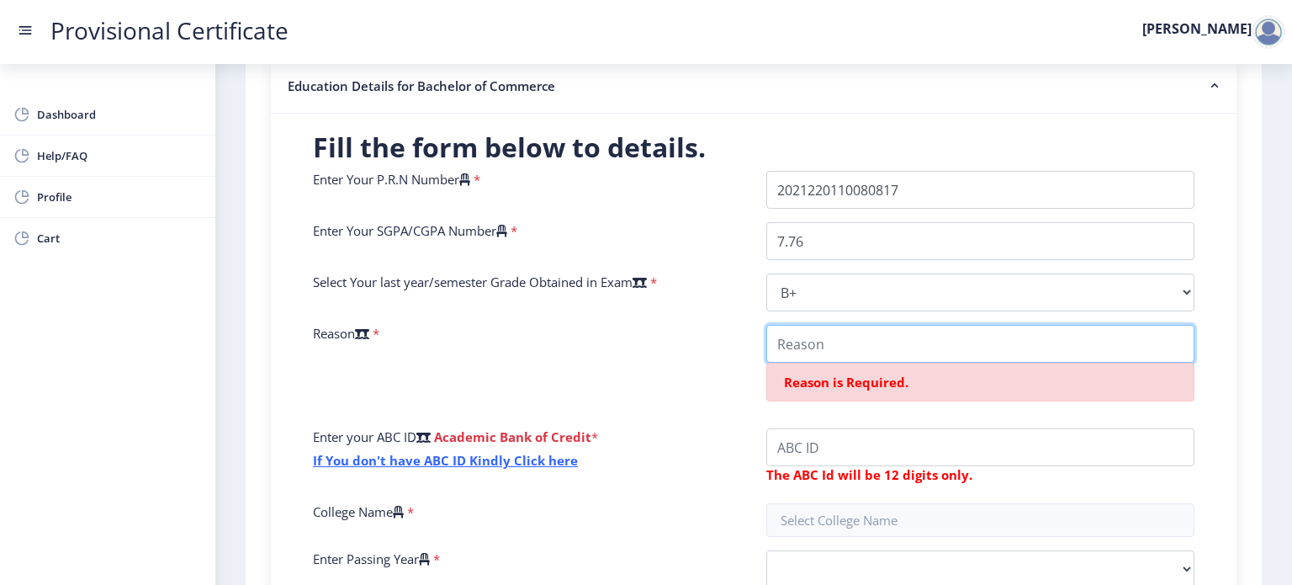
click at [781, 344] on input "College Name" at bounding box center [980, 344] width 428 height 38
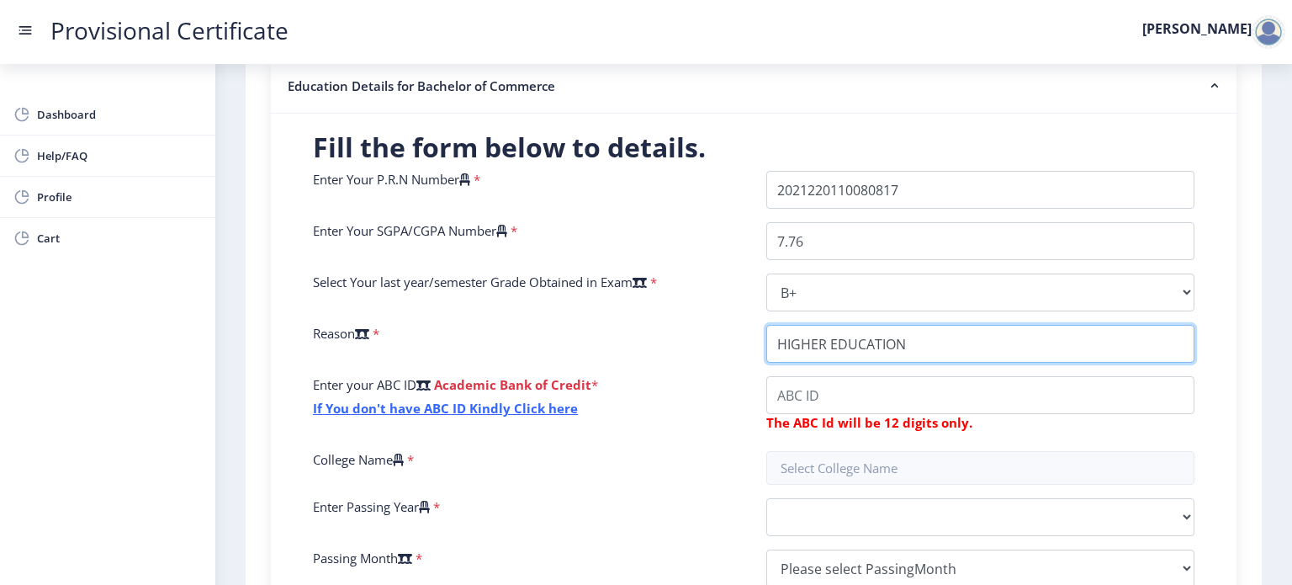
type input "HIGHER EDUCATION"
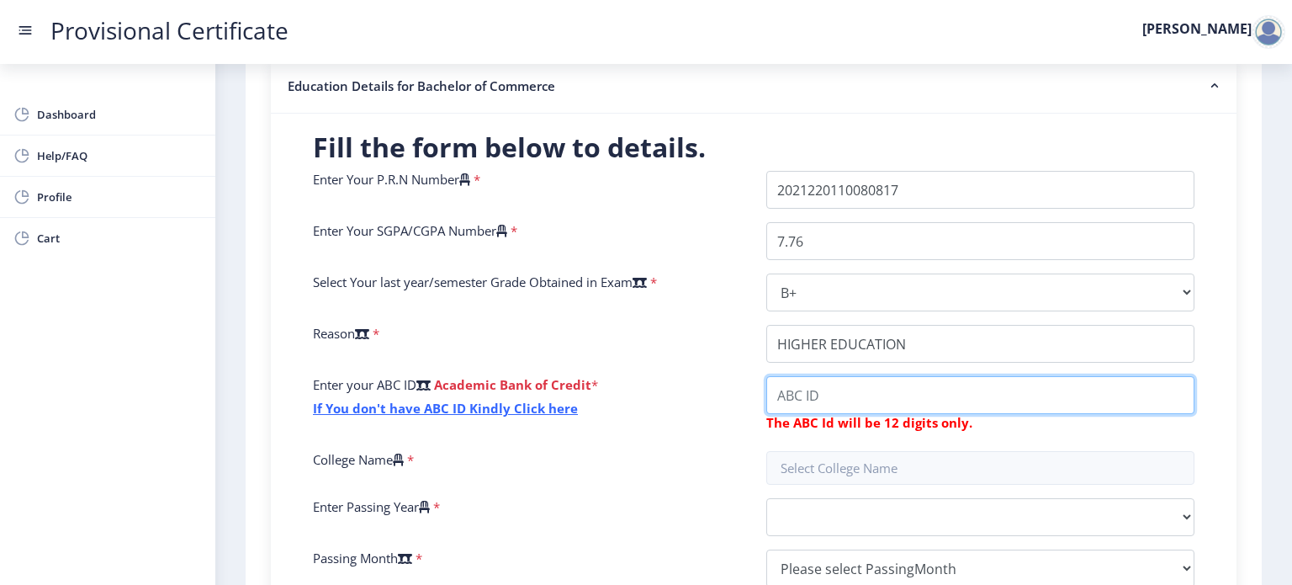
click at [820, 390] on input "College Name" at bounding box center [980, 395] width 428 height 38
type input "837126860695"
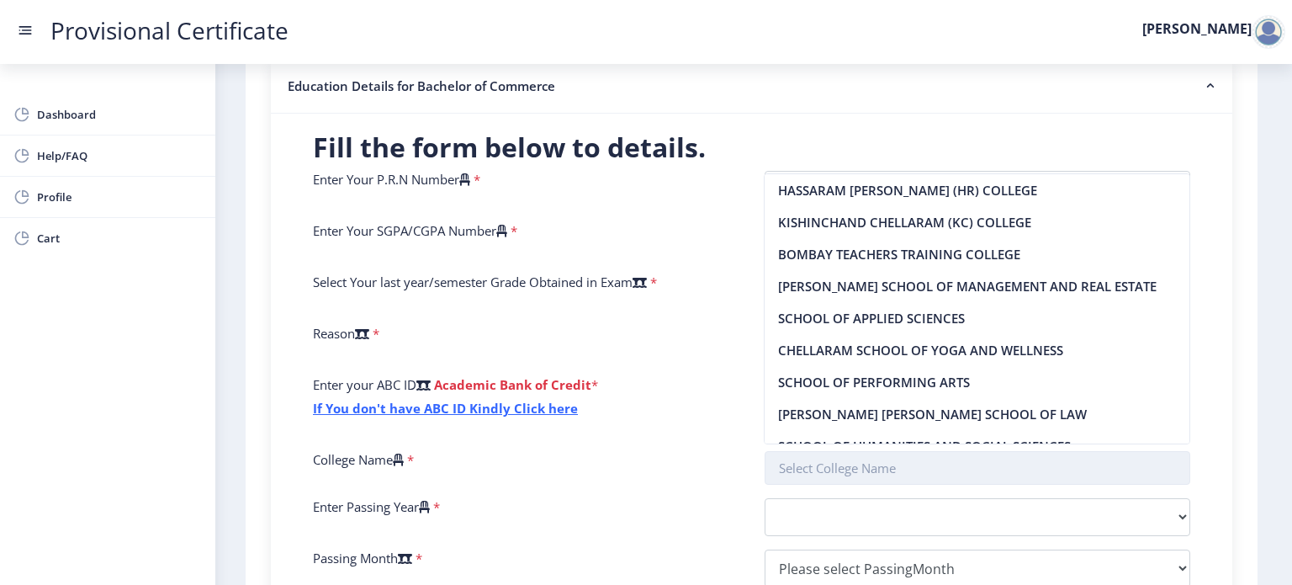
click at [902, 469] on input "text" at bounding box center [978, 468] width 426 height 34
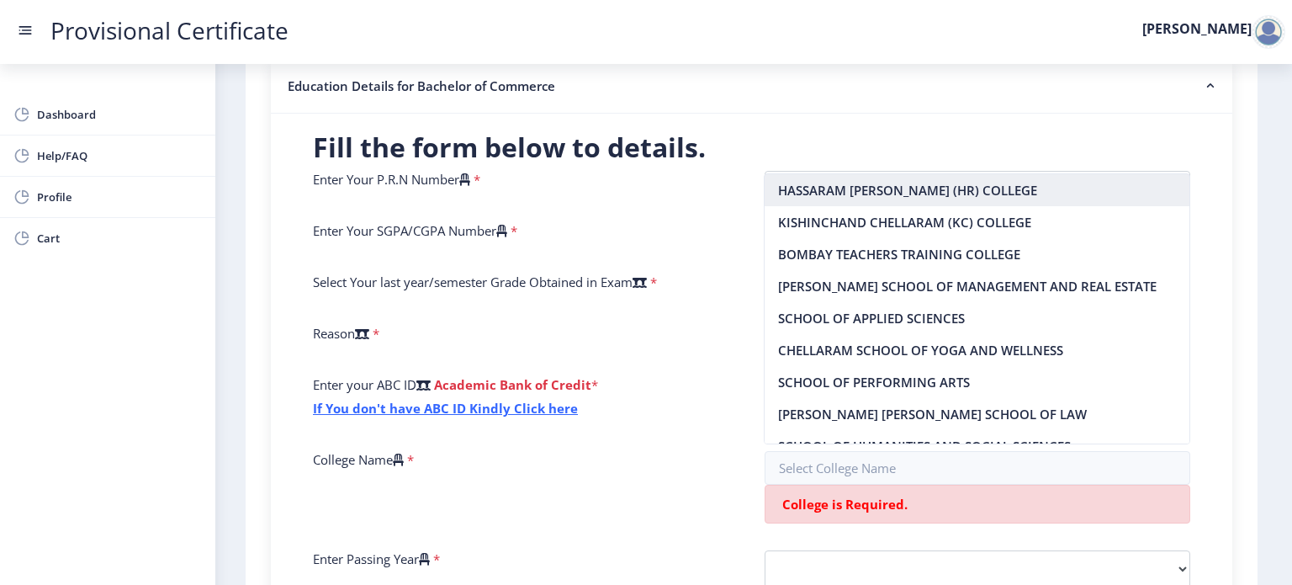
click at [854, 193] on nb-option "HASSARAM [PERSON_NAME] (HR) COLLEGE" at bounding box center [977, 190] width 425 height 32
type input "HASSARAM [PERSON_NAME] (HR) COLLEGE"
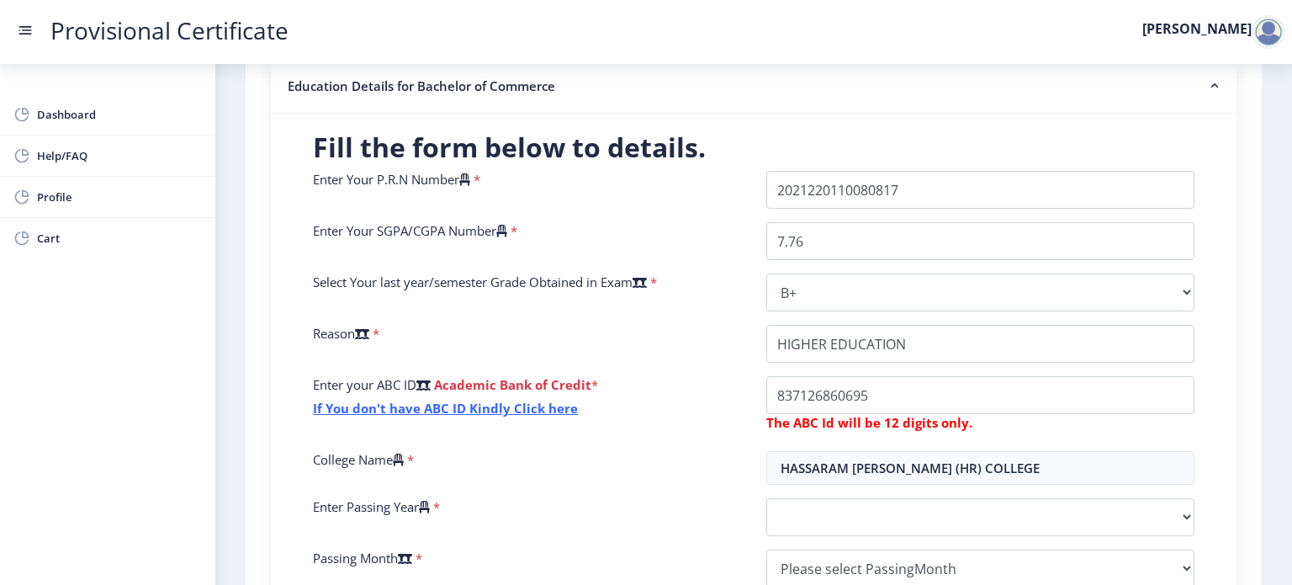
click at [1232, 299] on div "Instruction 1. Fields marked with * are mandatory. 2. Input the seat number – A…" at bounding box center [753, 285] width 999 height 925
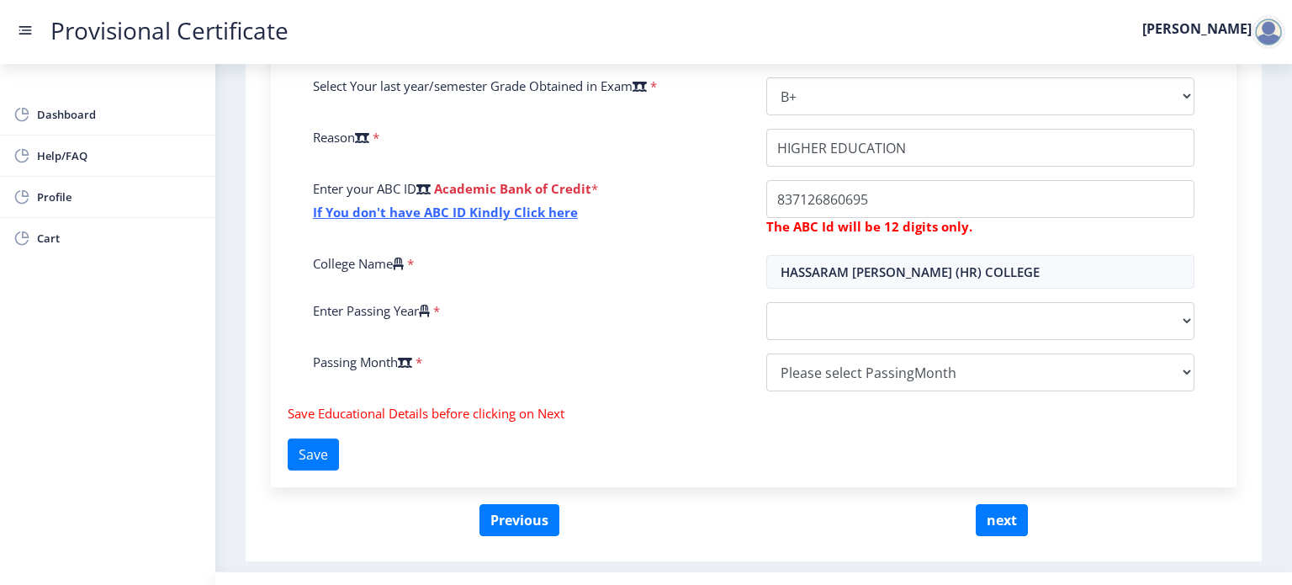
scroll to position [569, 0]
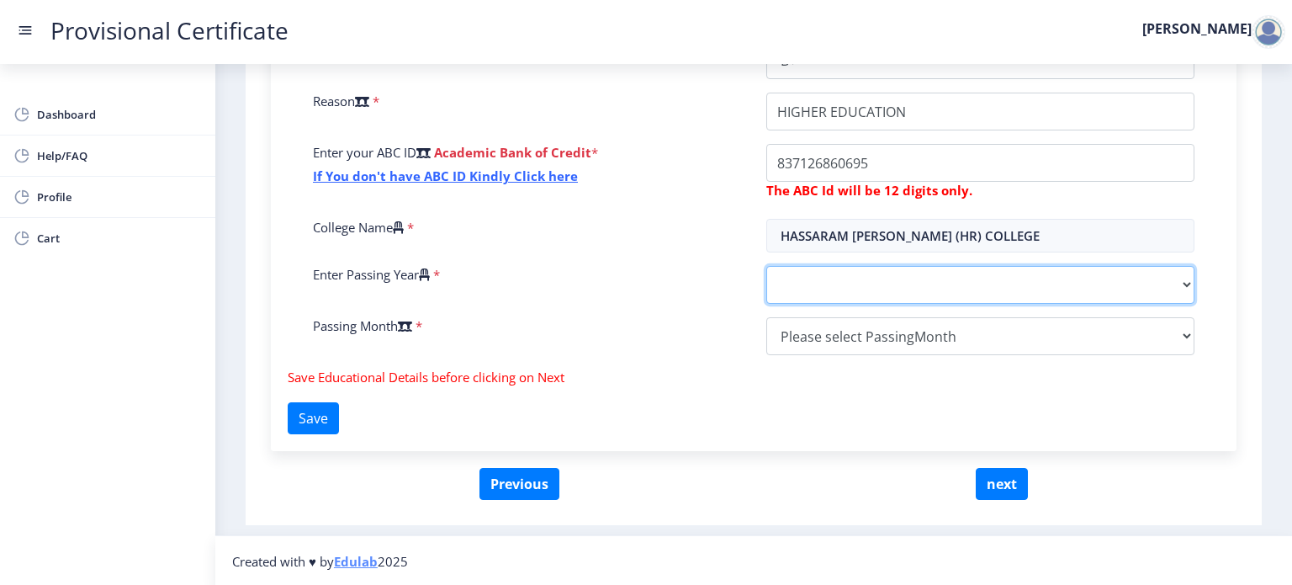
click at [977, 287] on select "2025 2024 2023 2022 2021 2020 2019 2018 2017 2016 2015 2014 2013 2012 2011 2010…" at bounding box center [980, 285] width 428 height 38
select select "2024"
click at [766, 266] on select "2025 2024 2023 2022 2021 2020 2019 2018 2017 2016 2015 2014 2013 2012 2011 2010…" at bounding box center [980, 285] width 428 height 38
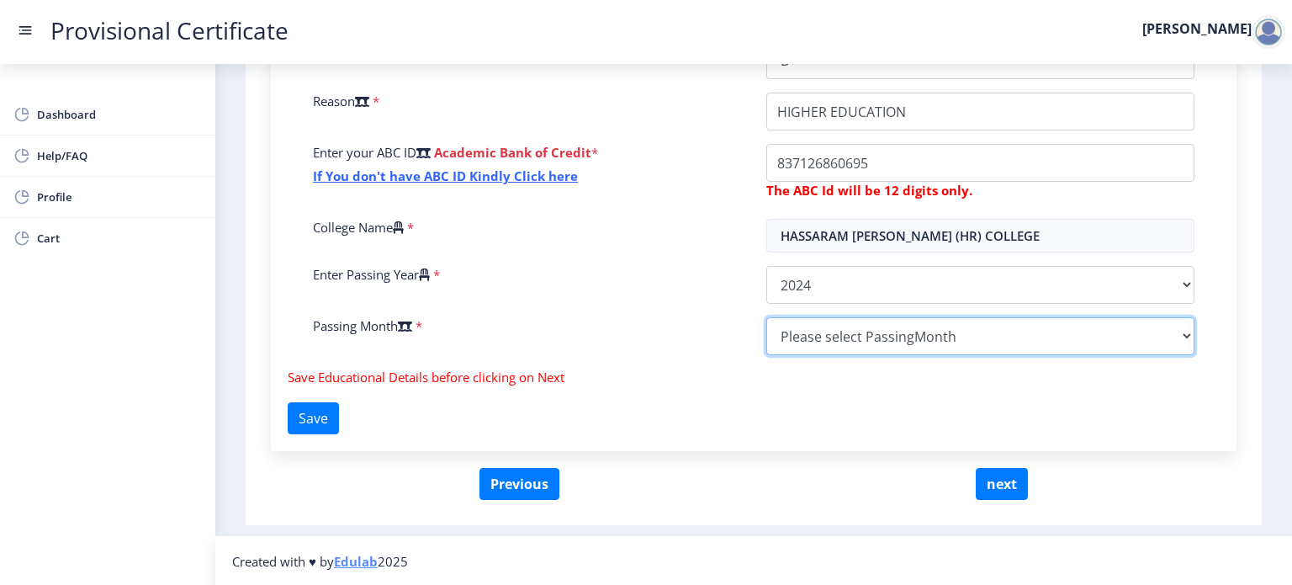
click at [810, 326] on select "Please select PassingMonth (01) January (02) February (03) March (04) April (05…" at bounding box center [980, 336] width 428 height 38
select select "August"
click at [766, 317] on select "Please select PassingMonth (01) January (02) February (03) March (04) April (05…" at bounding box center [980, 336] width 428 height 38
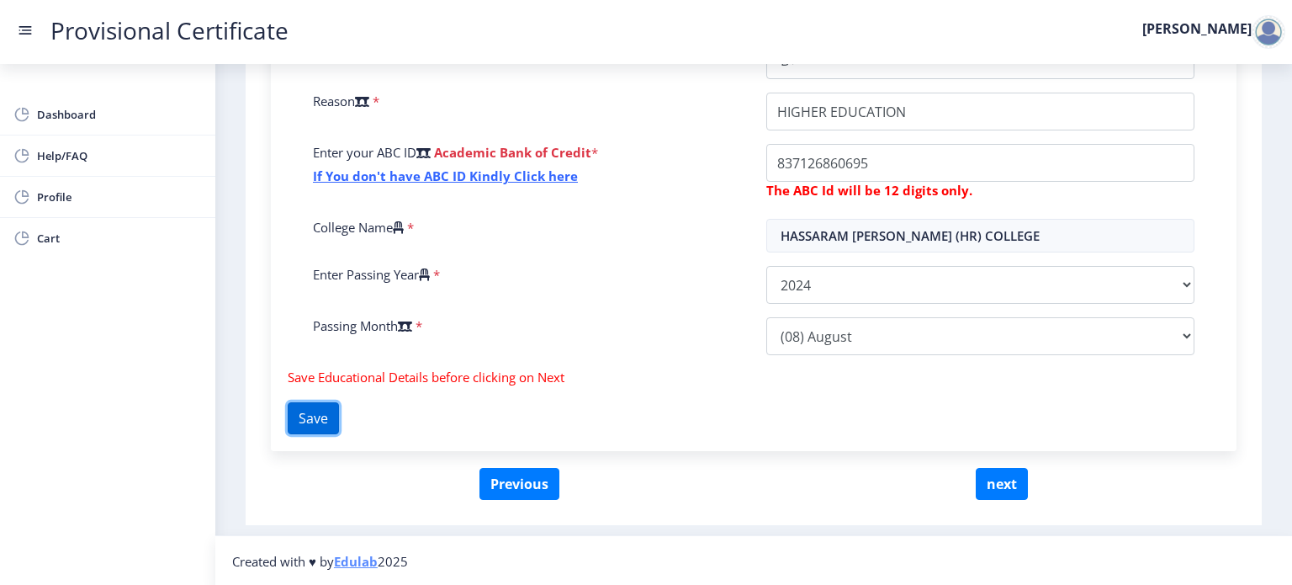
click at [324, 413] on button "Save" at bounding box center [313, 418] width 51 height 32
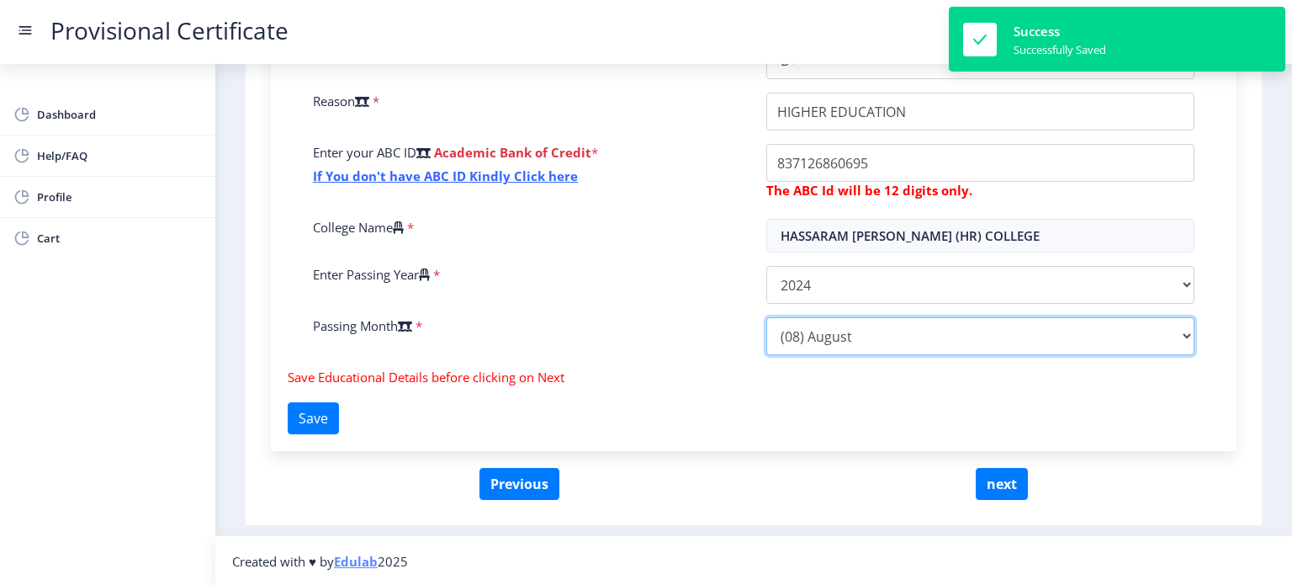
click at [1185, 327] on select "Please select PassingMonth (01) January (02) February (03) March (04) April (05…" at bounding box center [980, 336] width 428 height 38
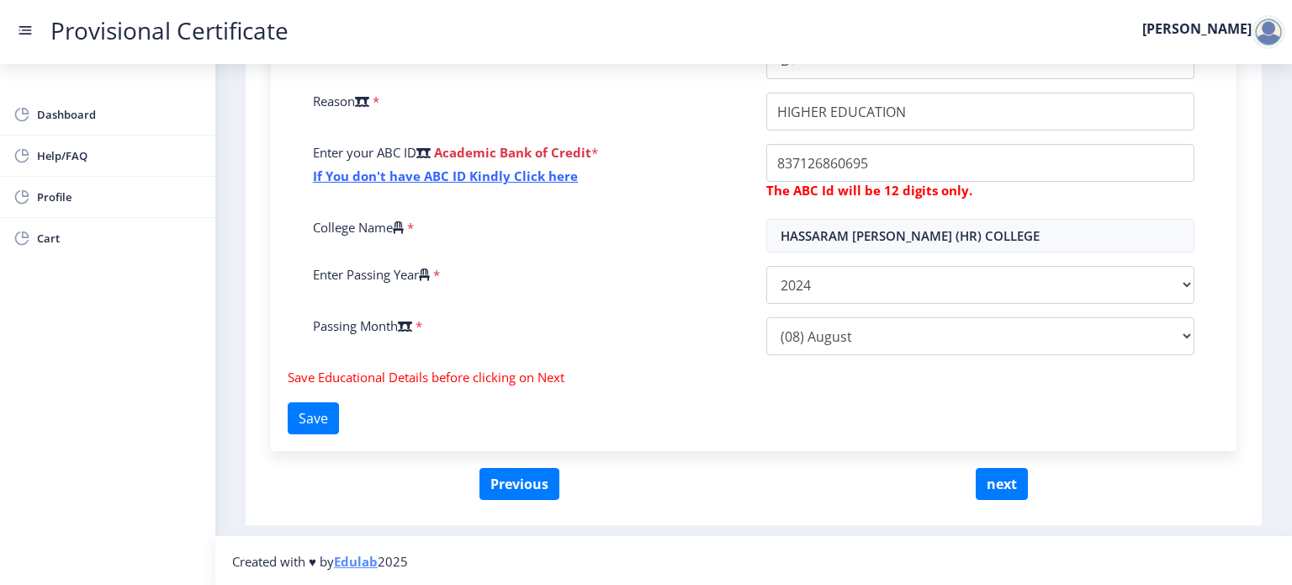
click at [1107, 405] on div "Fill the form below to details. Enter Your P.R.N Number * Enter Your SGPA/CGPA …" at bounding box center [754, 165] width 966 height 569
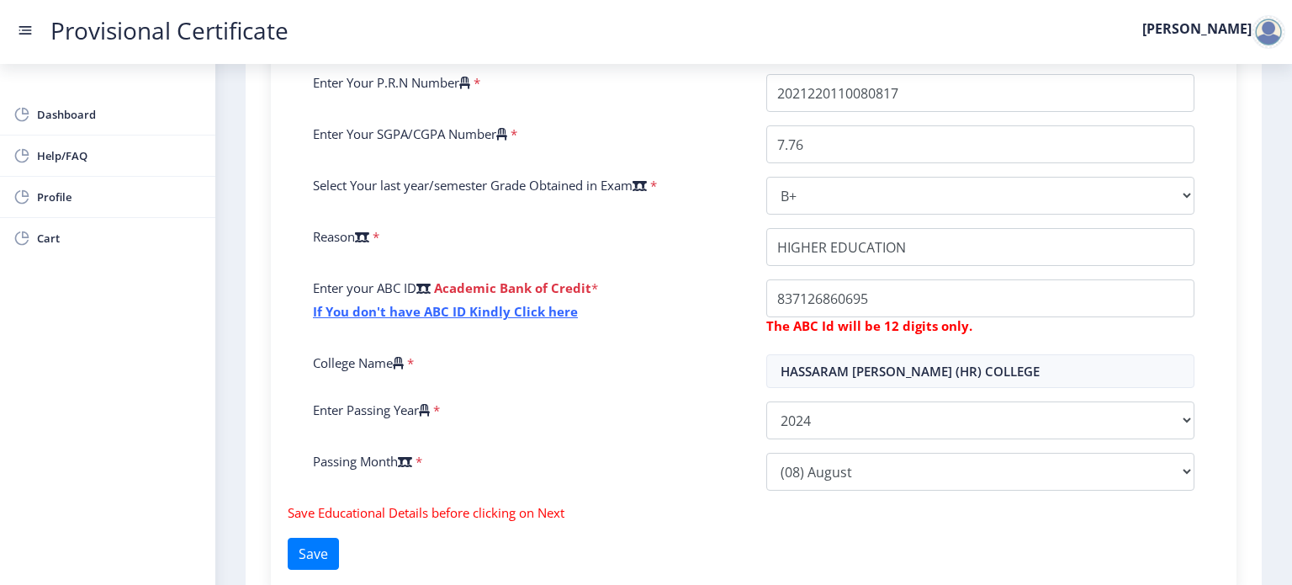
scroll to position [501, 0]
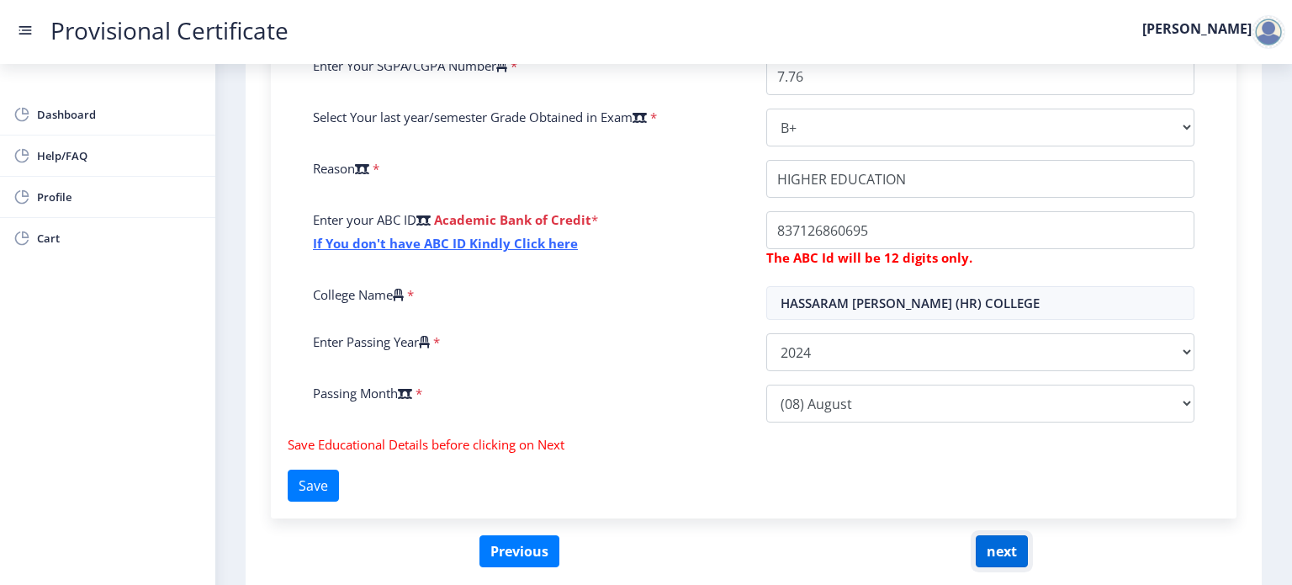
click at [981, 554] on button "next" at bounding box center [1002, 551] width 52 height 32
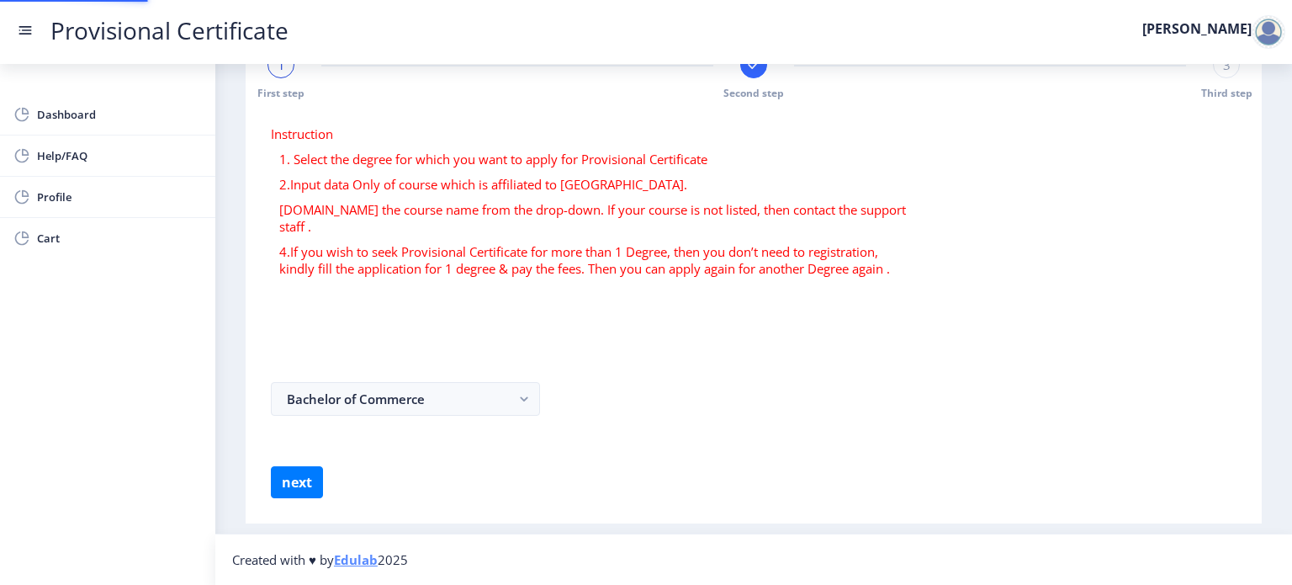
scroll to position [0, 0]
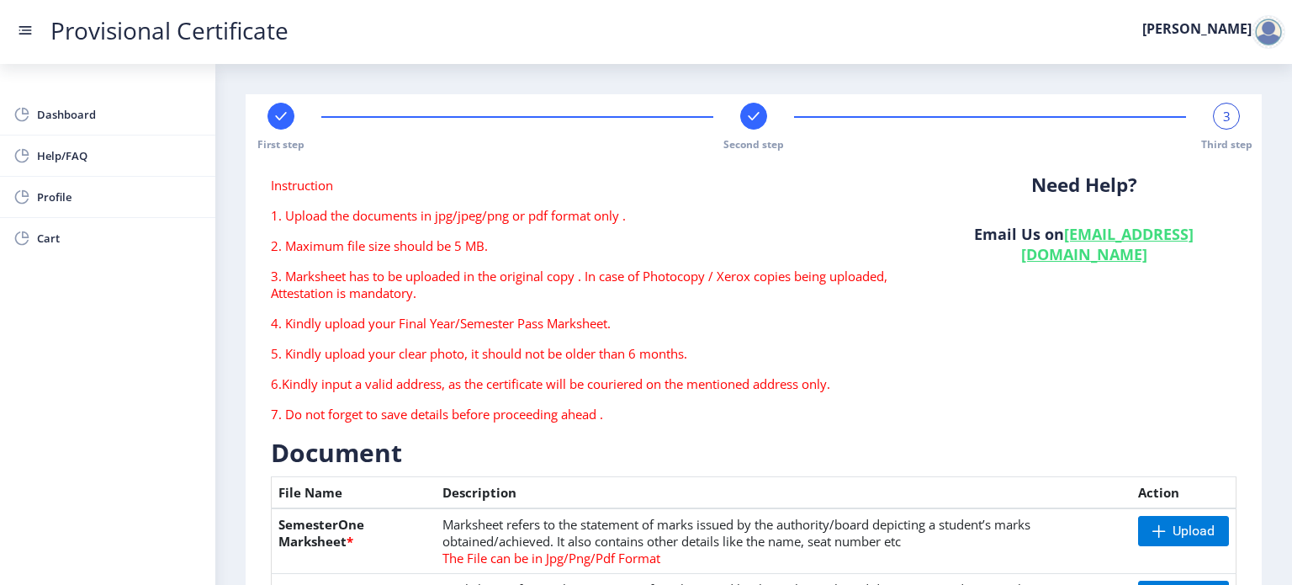
click at [1212, 291] on div "Need Help? Email Us on [EMAIL_ADDRESS][DOMAIN_NAME]" at bounding box center [1084, 306] width 331 height 259
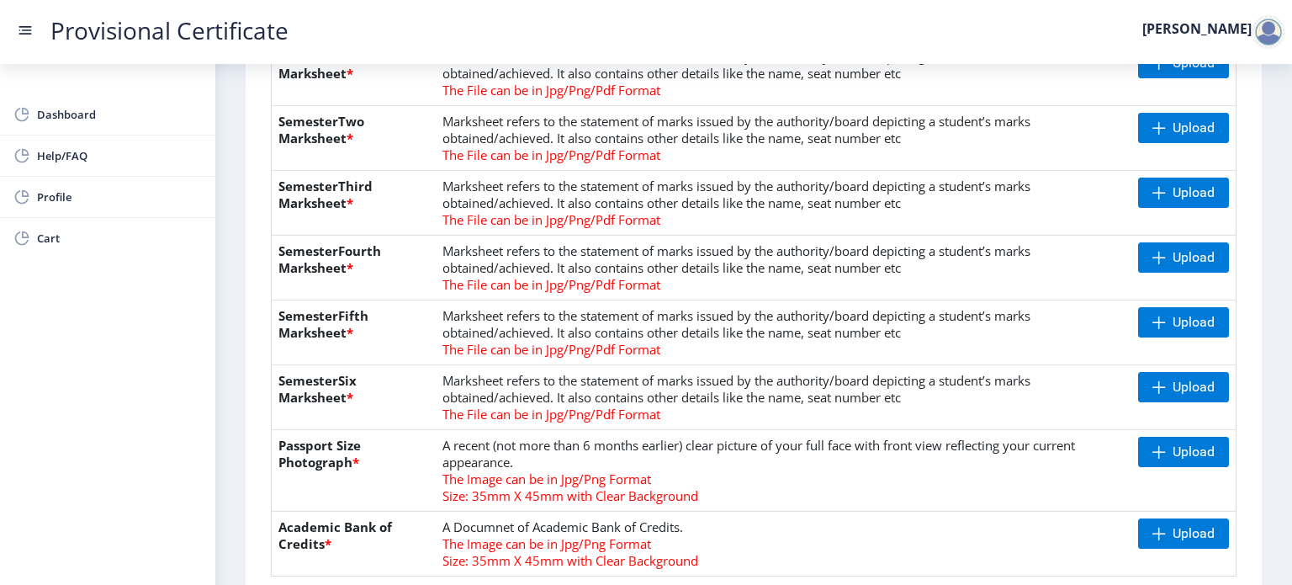
scroll to position [471, 0]
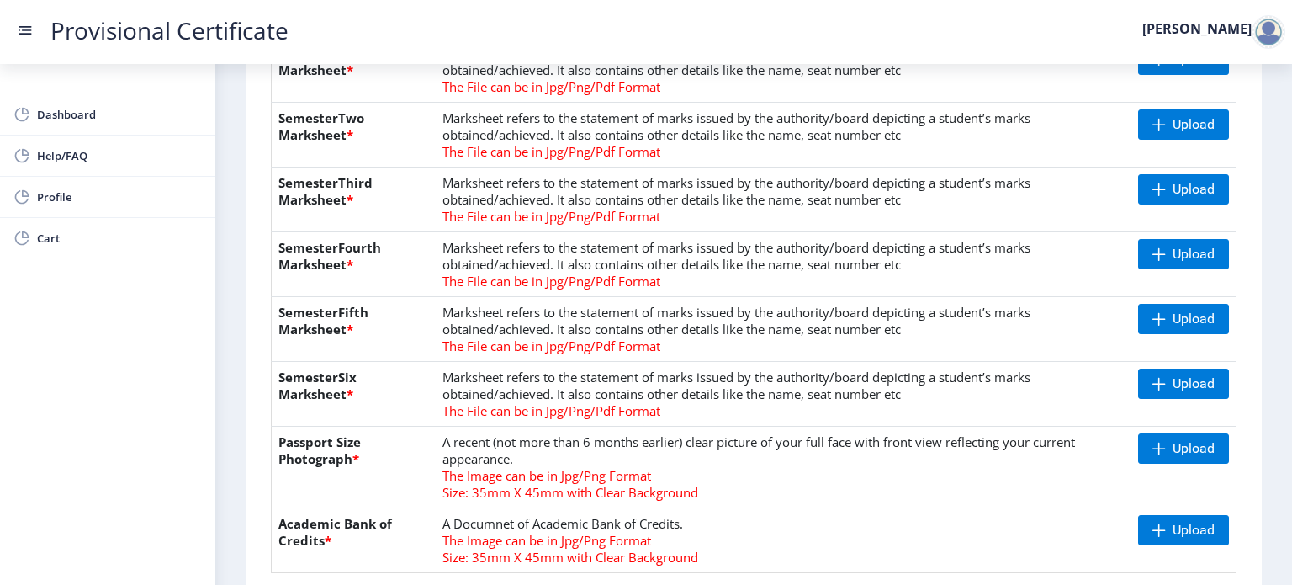
click at [1284, 224] on nb-layout-column "First step Second step 3 Third step Instruction 1. Upload the documents in jpg/…" at bounding box center [753, 300] width 1077 height 1415
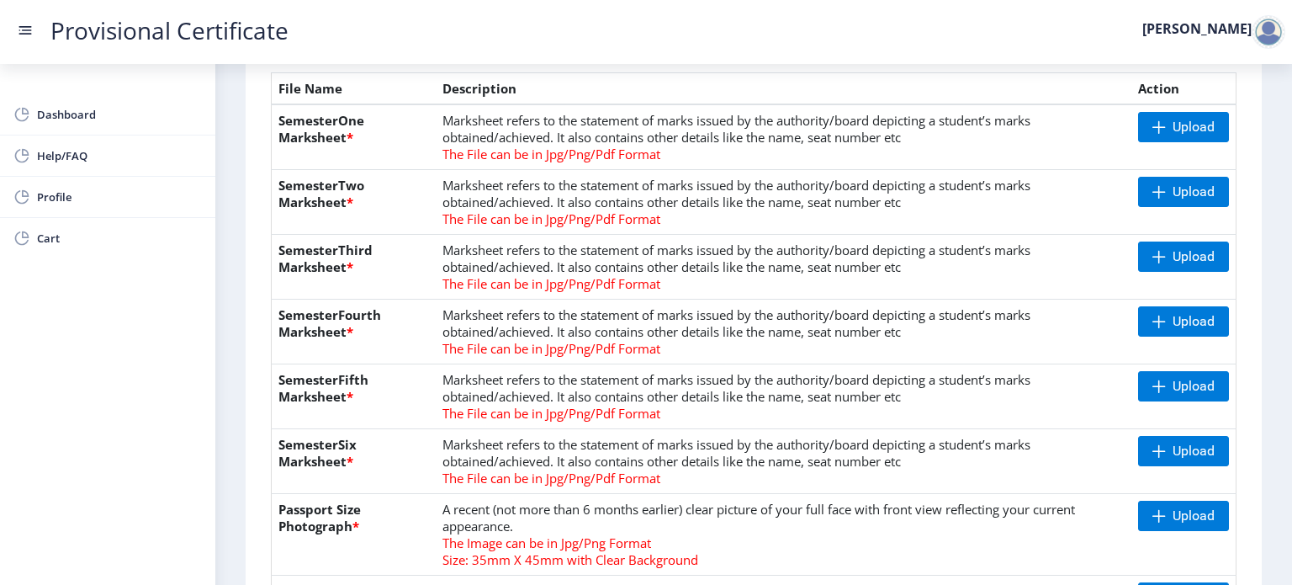
scroll to position [370, 0]
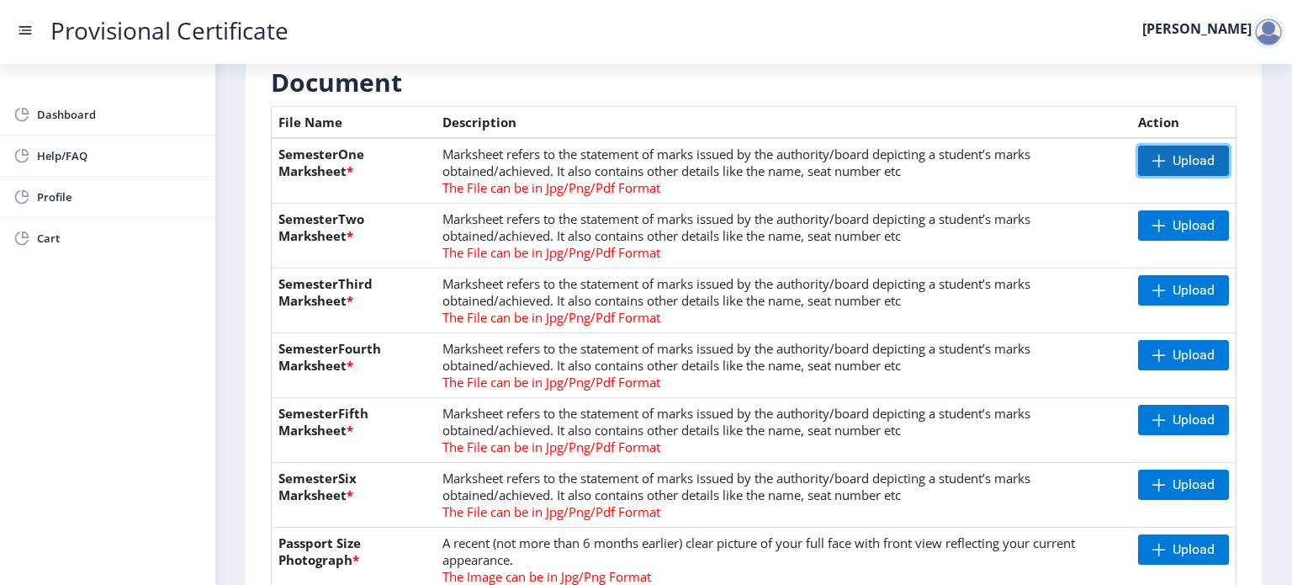
click at [1176, 154] on span "Upload" at bounding box center [1194, 160] width 42 height 17
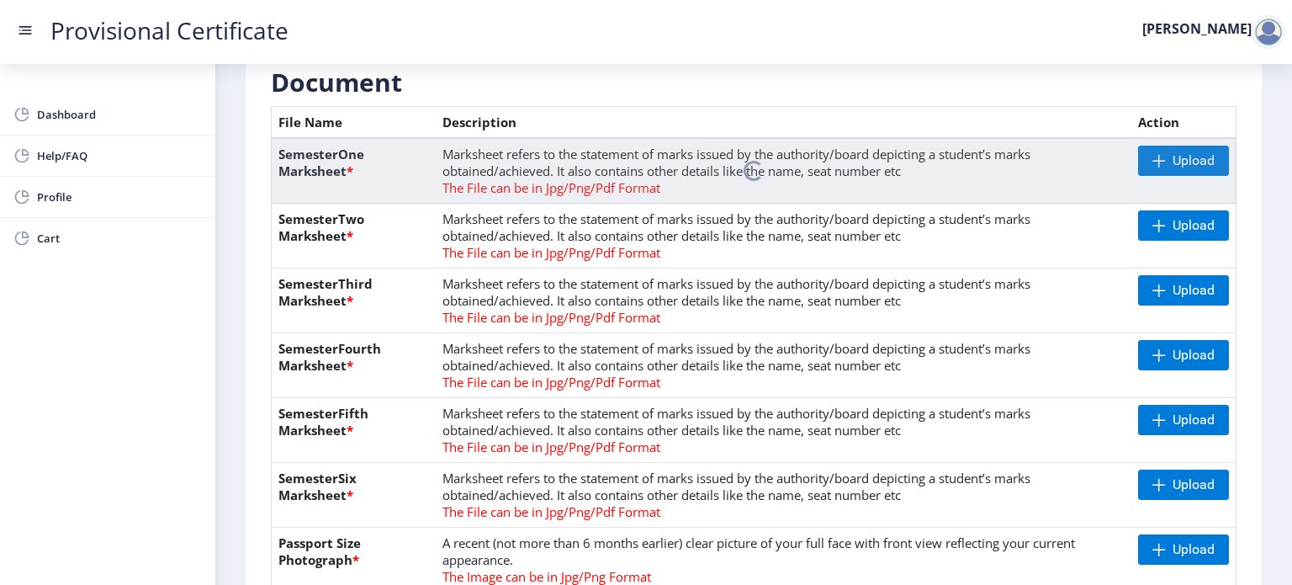
click at [1161, 167] on nb-spinner at bounding box center [754, 171] width 965 height 66
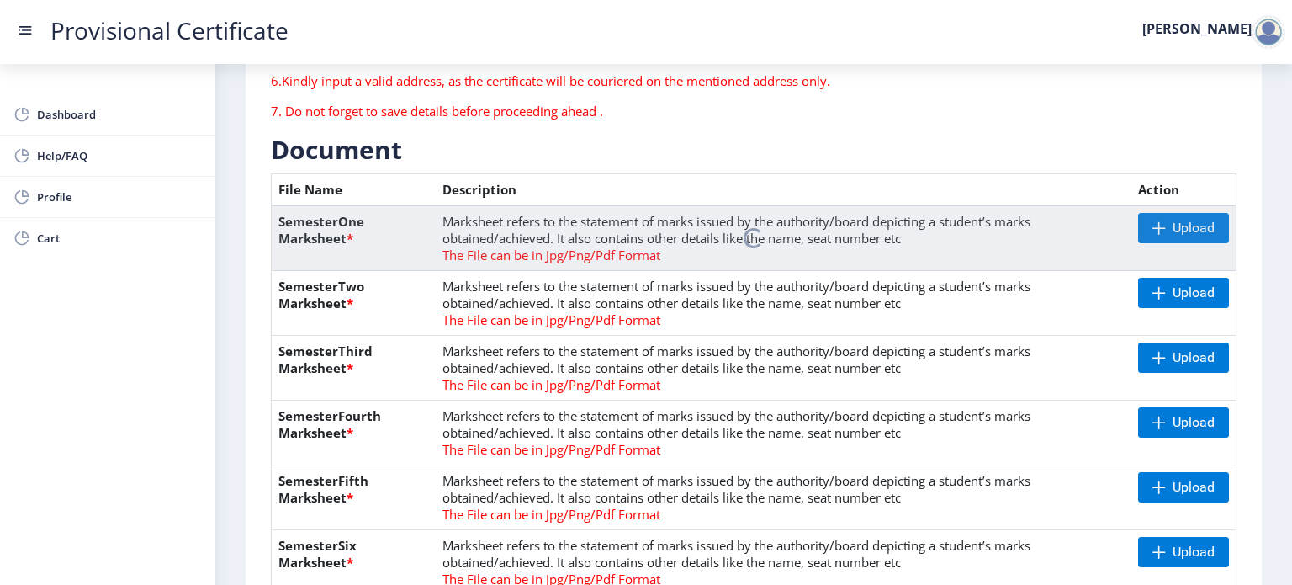
scroll to position [336, 0]
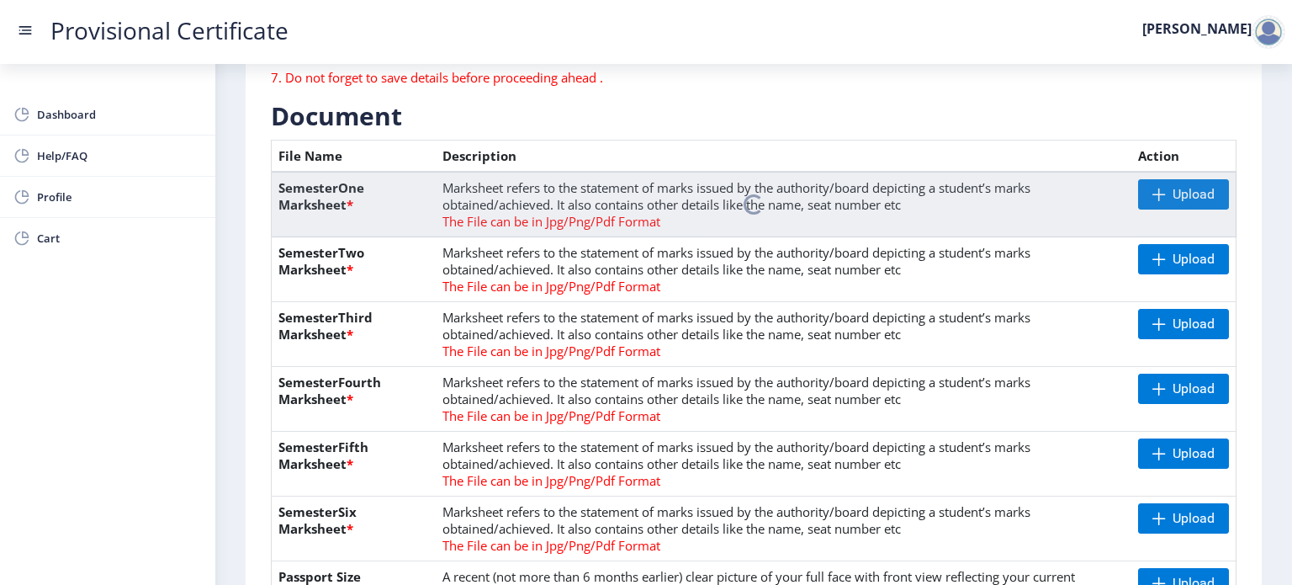
click at [733, 208] on nb-spinner at bounding box center [754, 205] width 965 height 66
click at [387, 195] on nb-spinner at bounding box center [754, 205] width 965 height 66
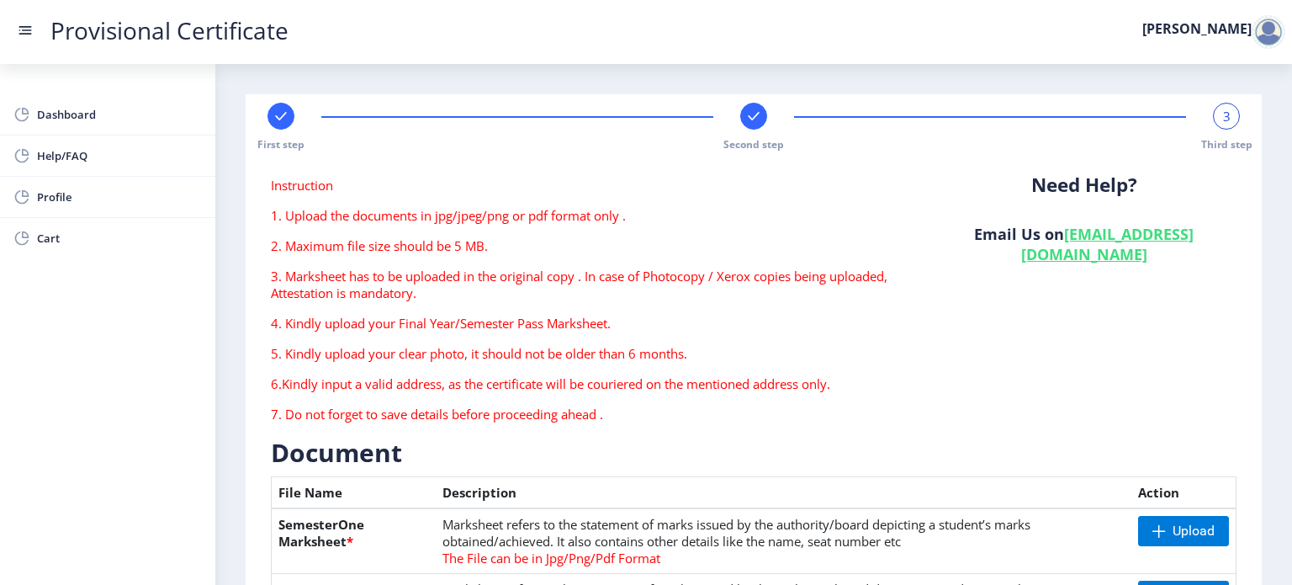
click at [1147, 319] on div "Need Help? Email Us on [EMAIL_ADDRESS][DOMAIN_NAME]" at bounding box center [1084, 306] width 331 height 259
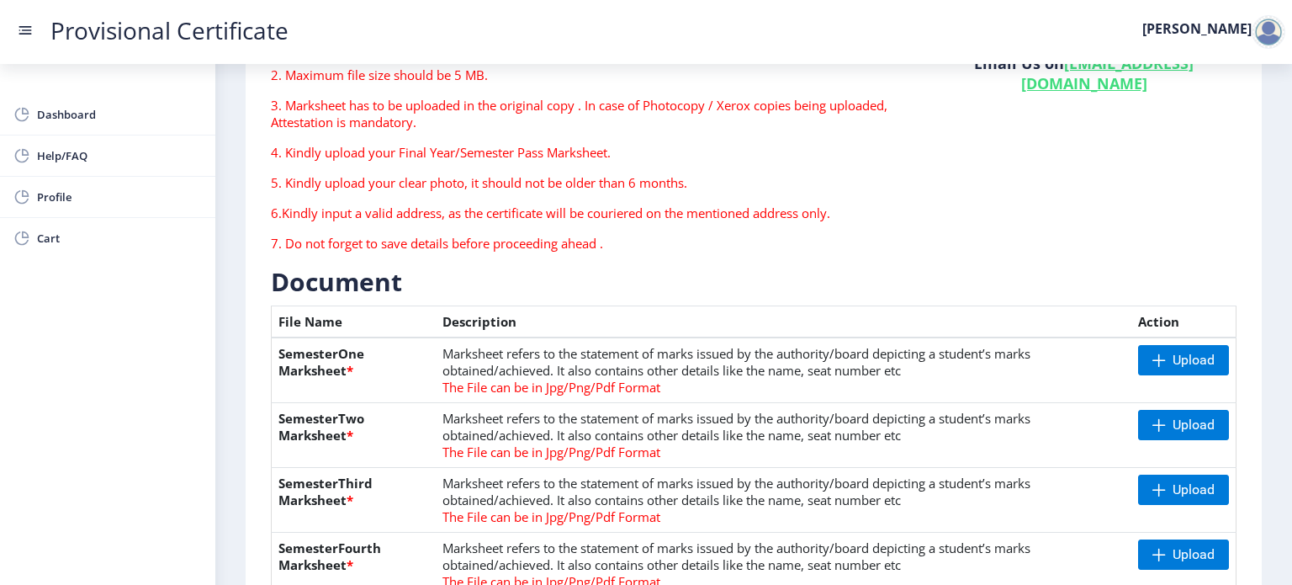
scroll to position [236, 0]
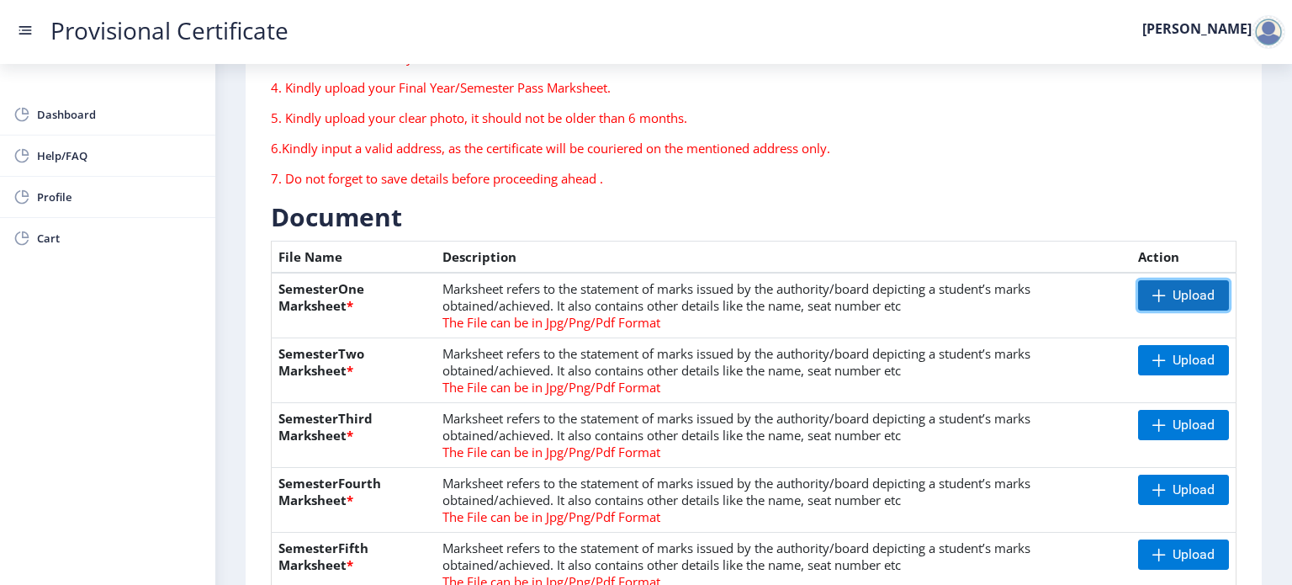
click at [1177, 287] on span "Upload" at bounding box center [1194, 295] width 42 height 17
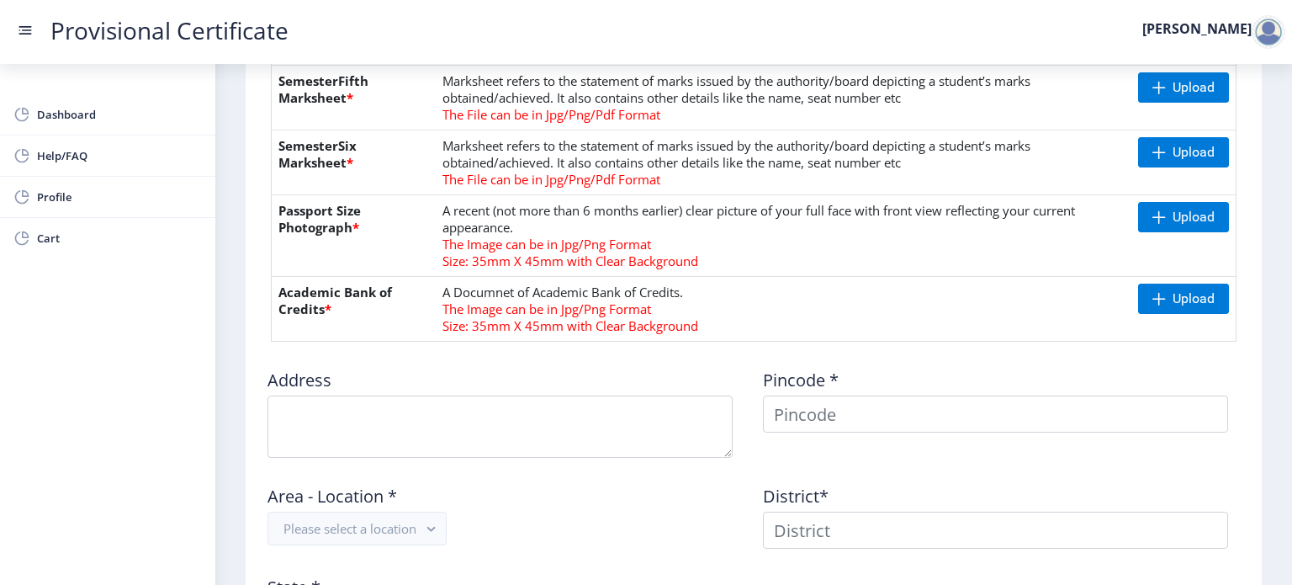
scroll to position [707, 0]
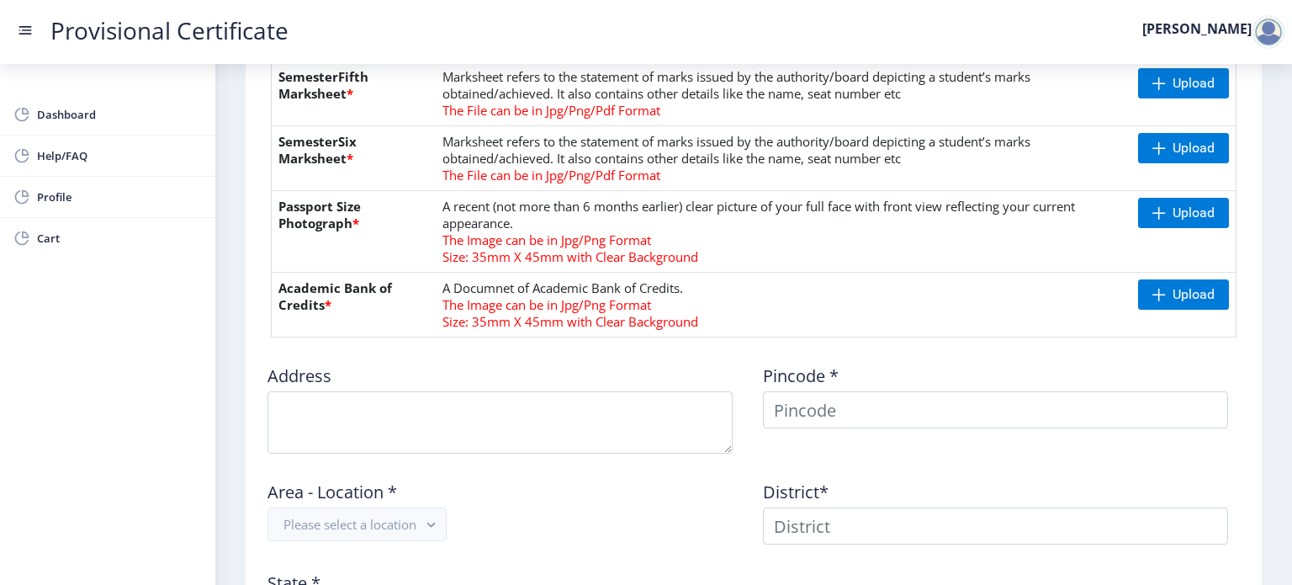
click at [1001, 331] on td "A Documnet of Academic Bank of Credits. The Image can be in Jpg/Png Format Size…" at bounding box center [784, 305] width 696 height 65
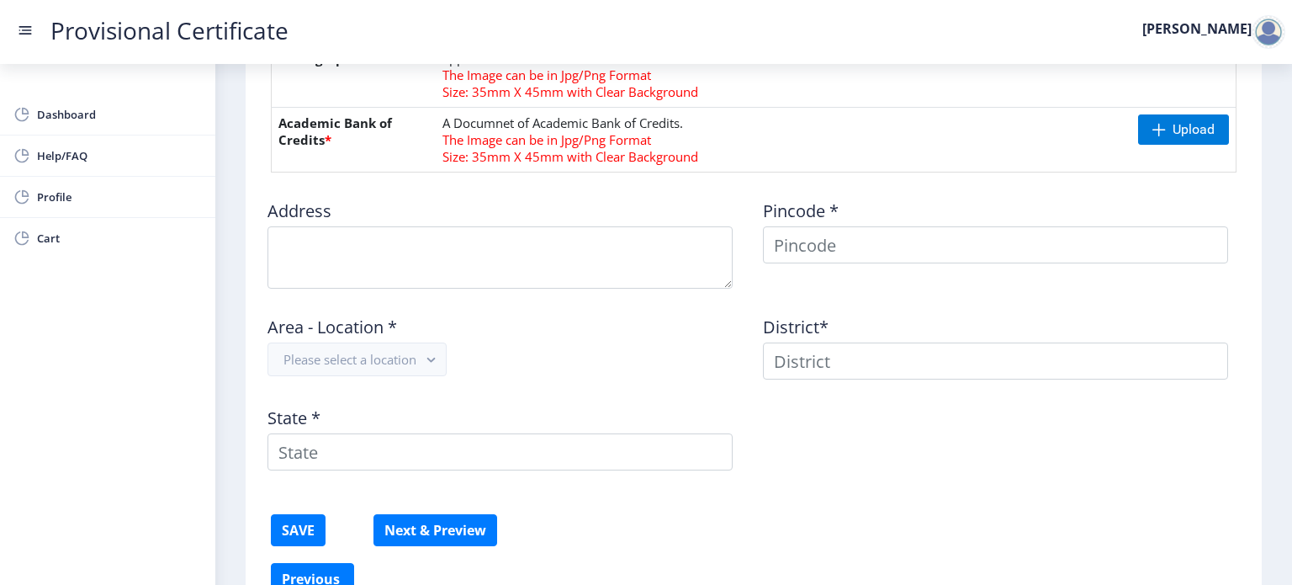
scroll to position [875, 0]
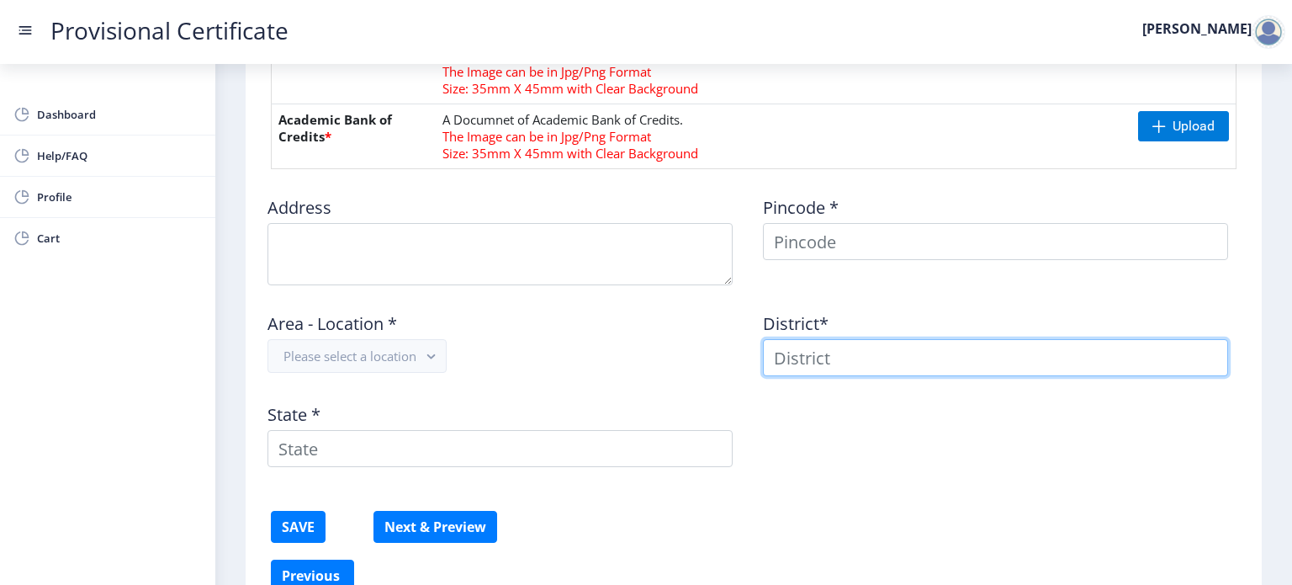
click at [993, 359] on input at bounding box center [995, 357] width 465 height 37
type input "THANE"
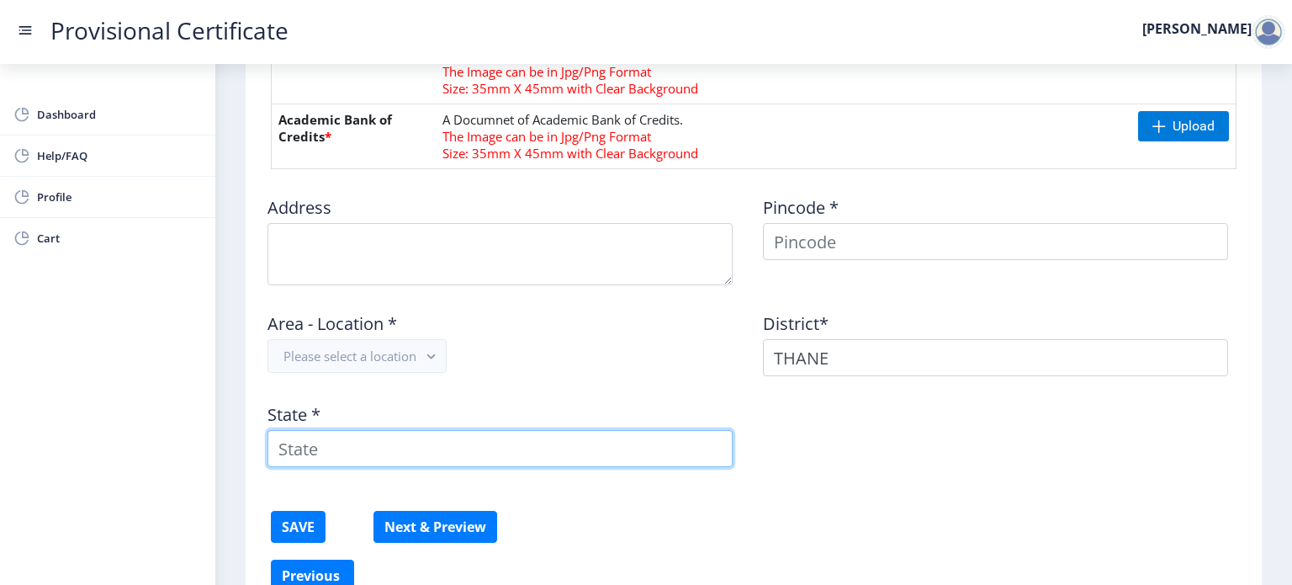
click at [538, 447] on input "State *" at bounding box center [499, 448] width 465 height 37
type input "MAHARASHTRA"
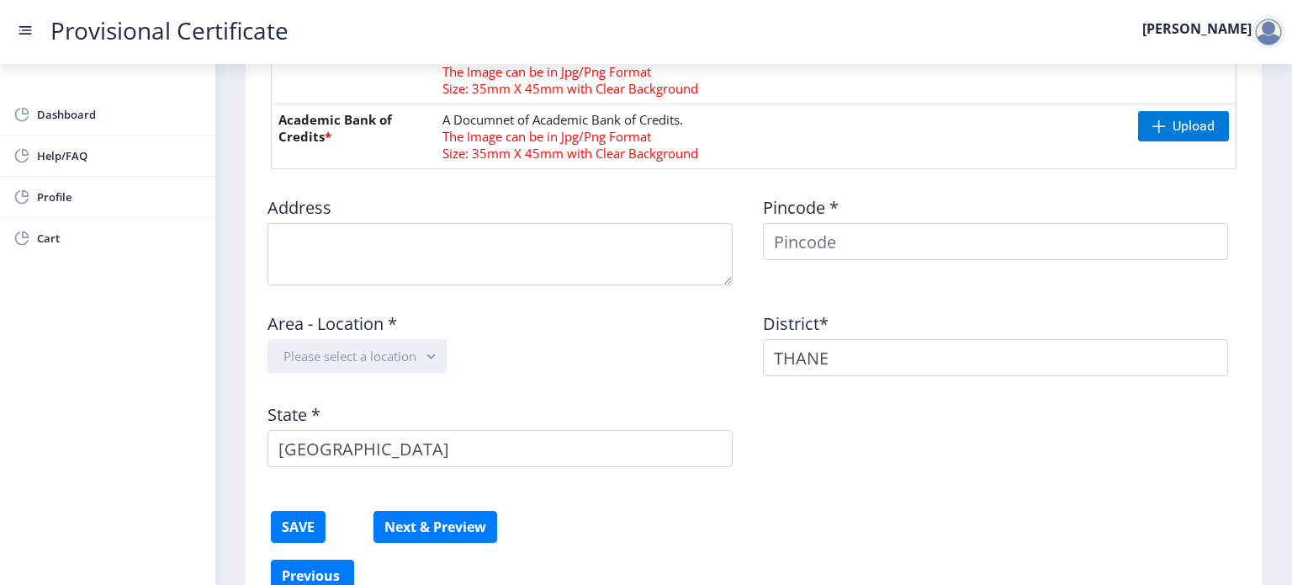
click at [391, 348] on button "Please select a location" at bounding box center [356, 356] width 179 height 34
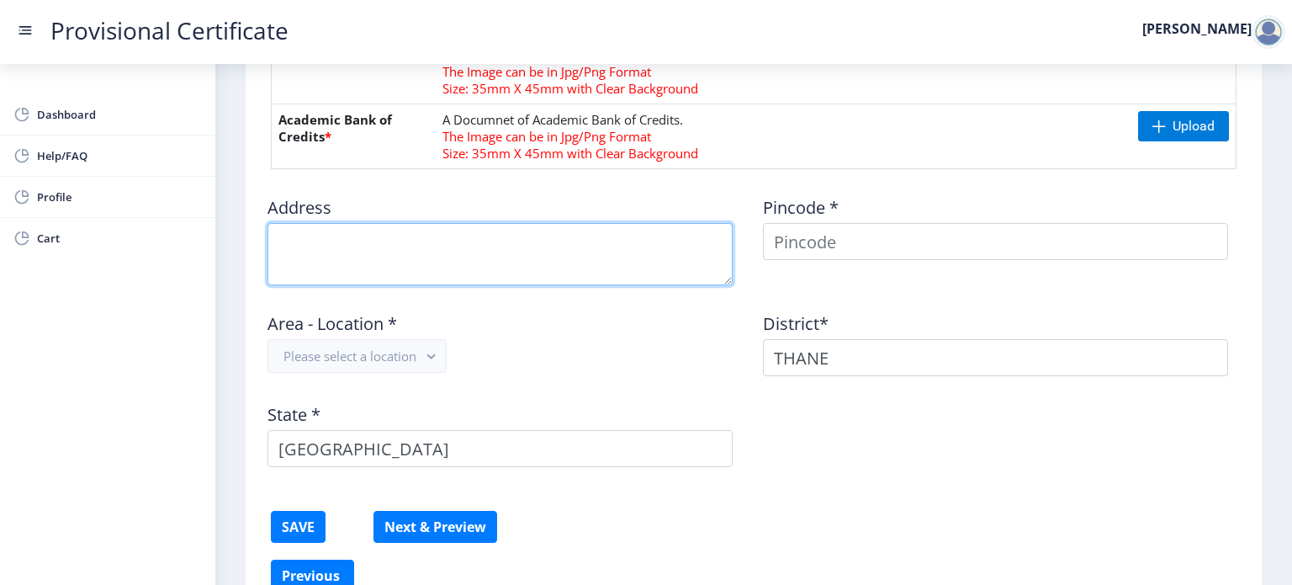
click at [592, 248] on textarea at bounding box center [499, 254] width 465 height 62
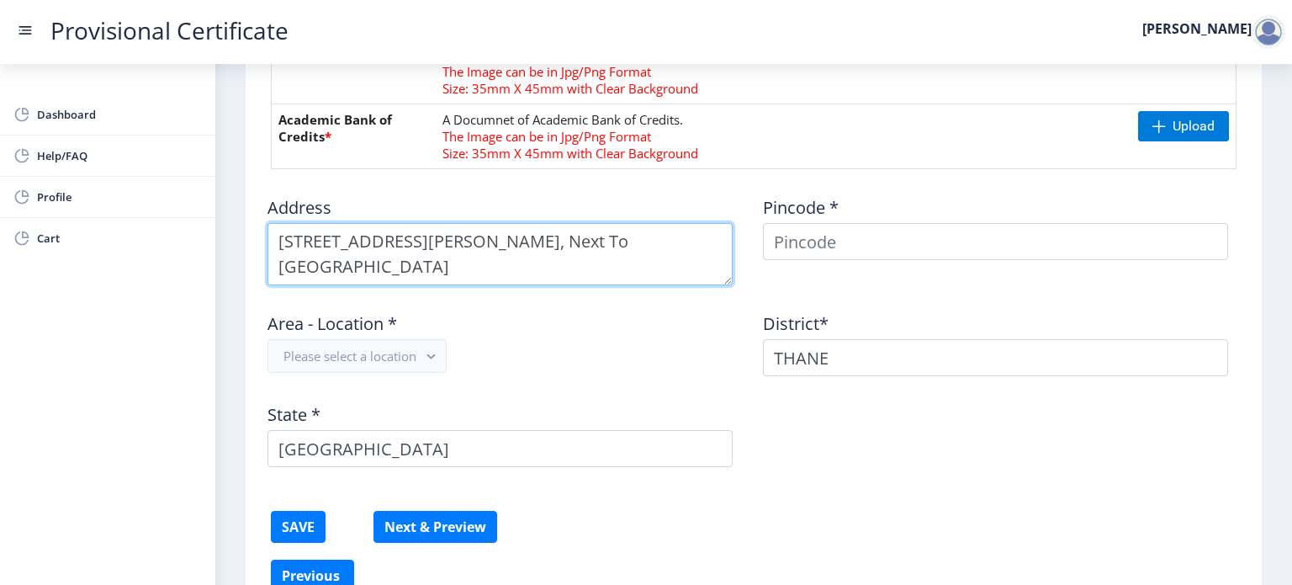
drag, startPoint x: 643, startPoint y: 240, endPoint x: 663, endPoint y: 249, distance: 21.4
click at [663, 249] on textarea at bounding box center [499, 254] width 465 height 62
click at [394, 268] on textarea at bounding box center [499, 254] width 465 height 62
type textarea "24, Sharmishtha Building, Tarangan Complex, Next To Korum Mall, Thane West -"
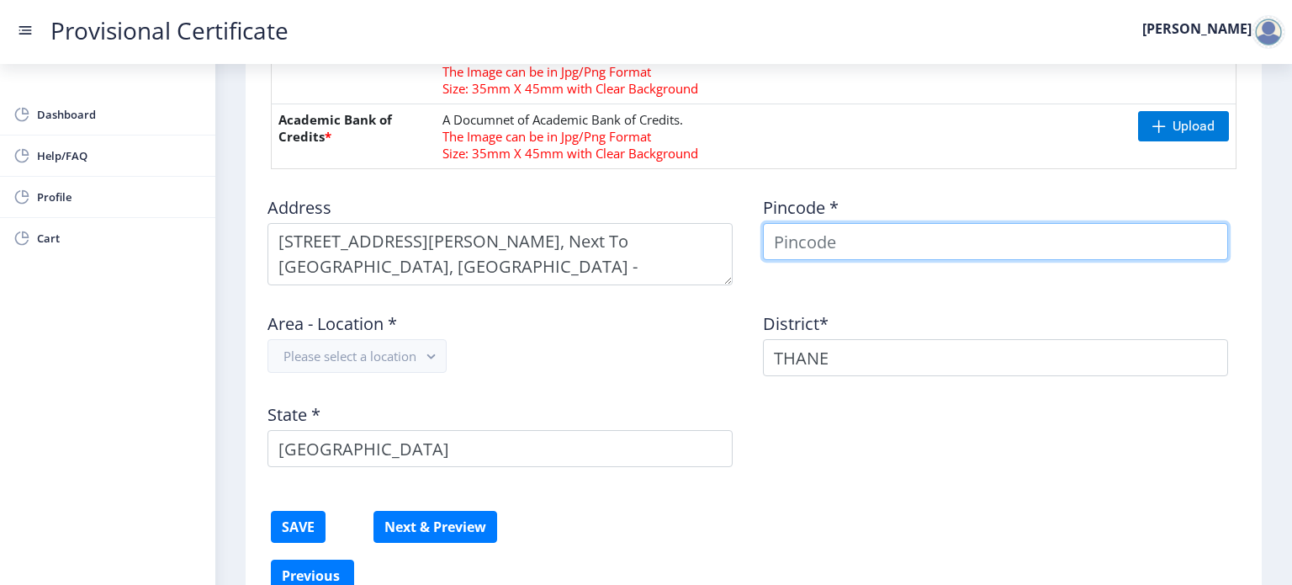
click at [841, 234] on input at bounding box center [995, 241] width 465 height 37
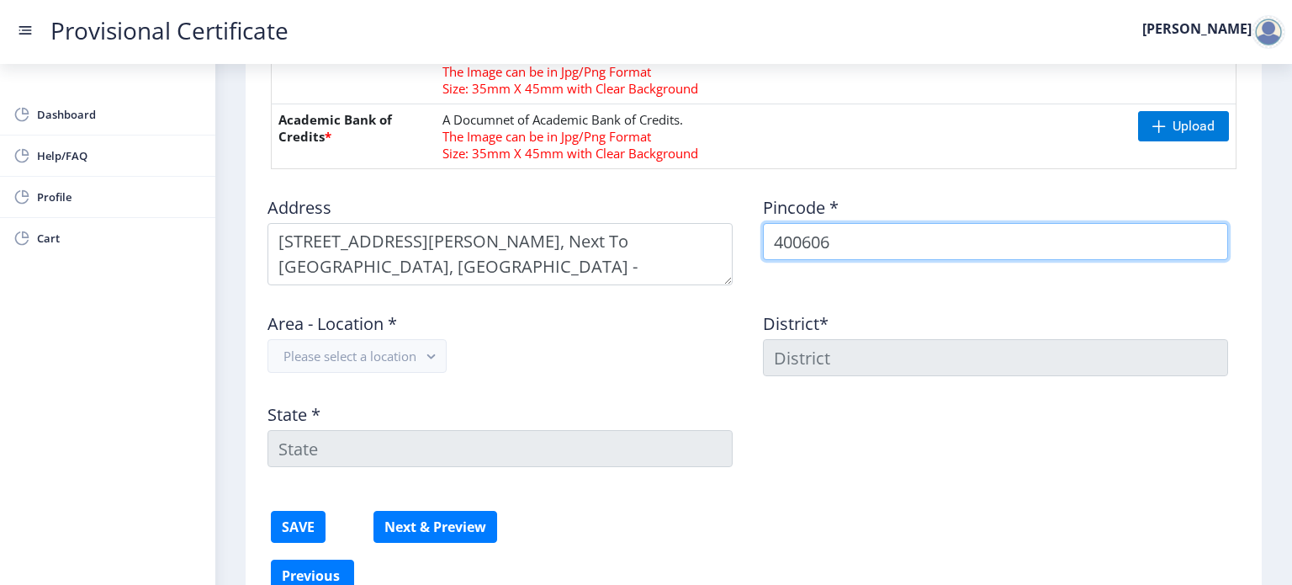
type input "400606"
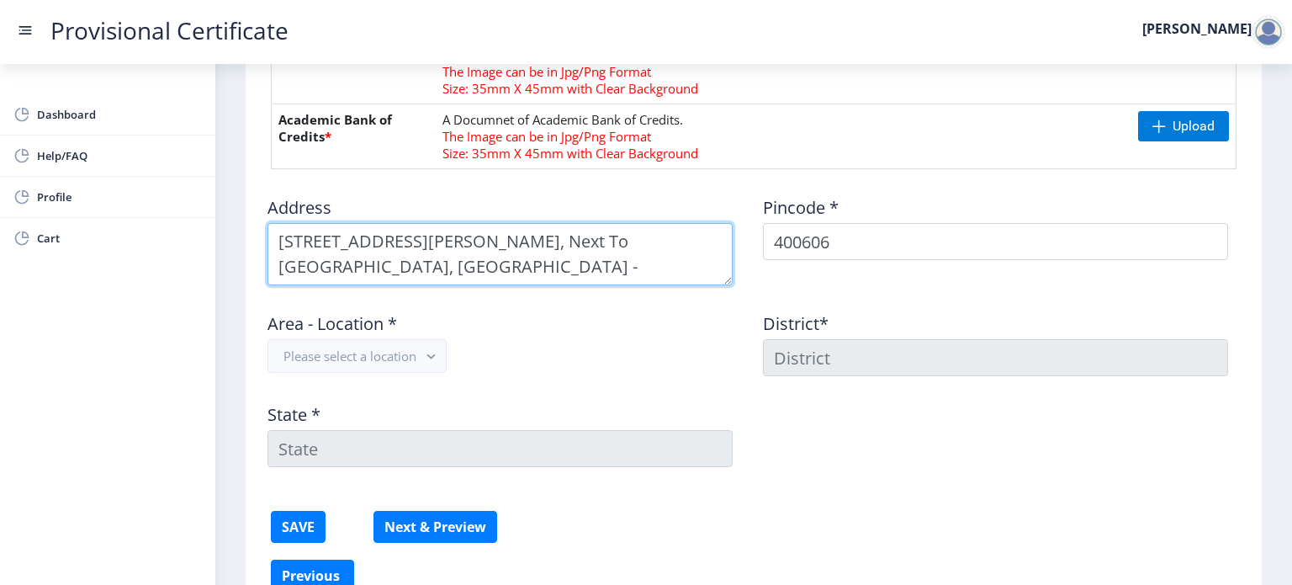
click at [499, 267] on textarea at bounding box center [499, 254] width 465 height 62
type textarea "24, Sharmishtha Building, Tarangan Complex, Next To Korum Mall, Thane West - 40…"
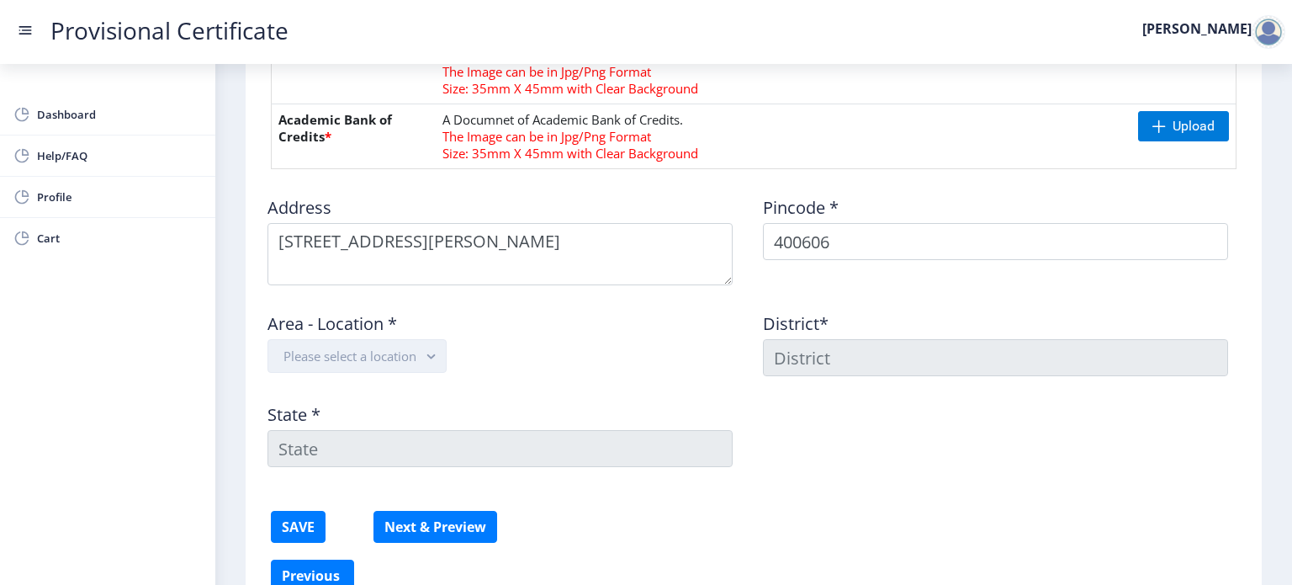
click at [366, 357] on button "Please select a location" at bounding box center [356, 356] width 179 height 34
click at [365, 386] on nb-option "Jekegram S.O" at bounding box center [358, 394] width 180 height 32
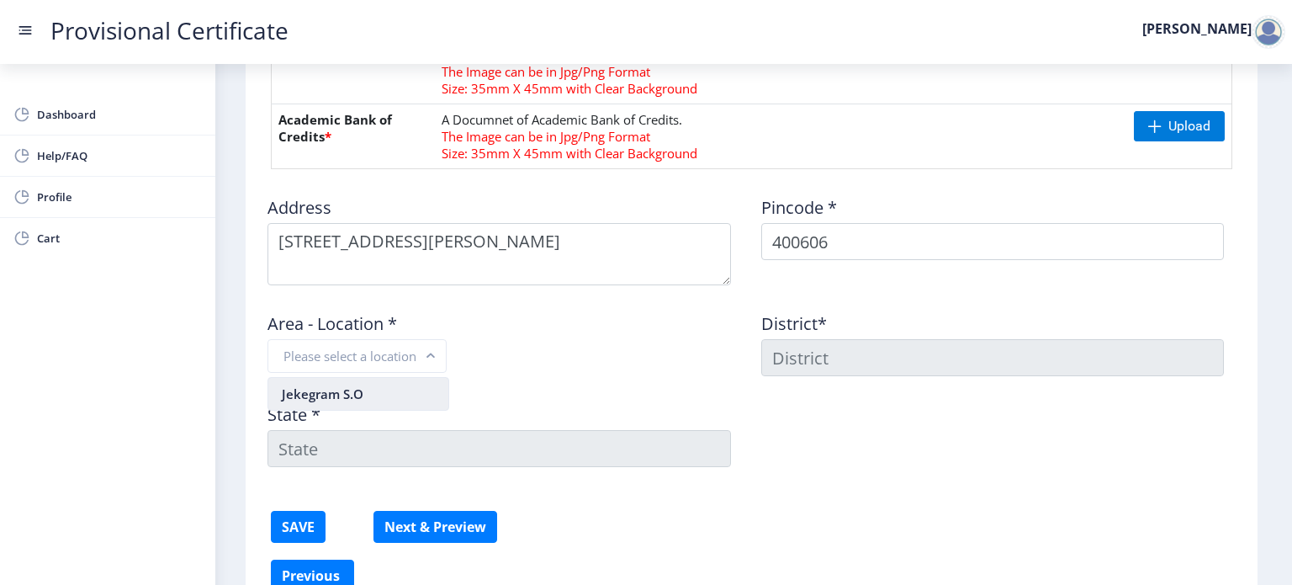
type input "THANE"
type input "Maharashtra"
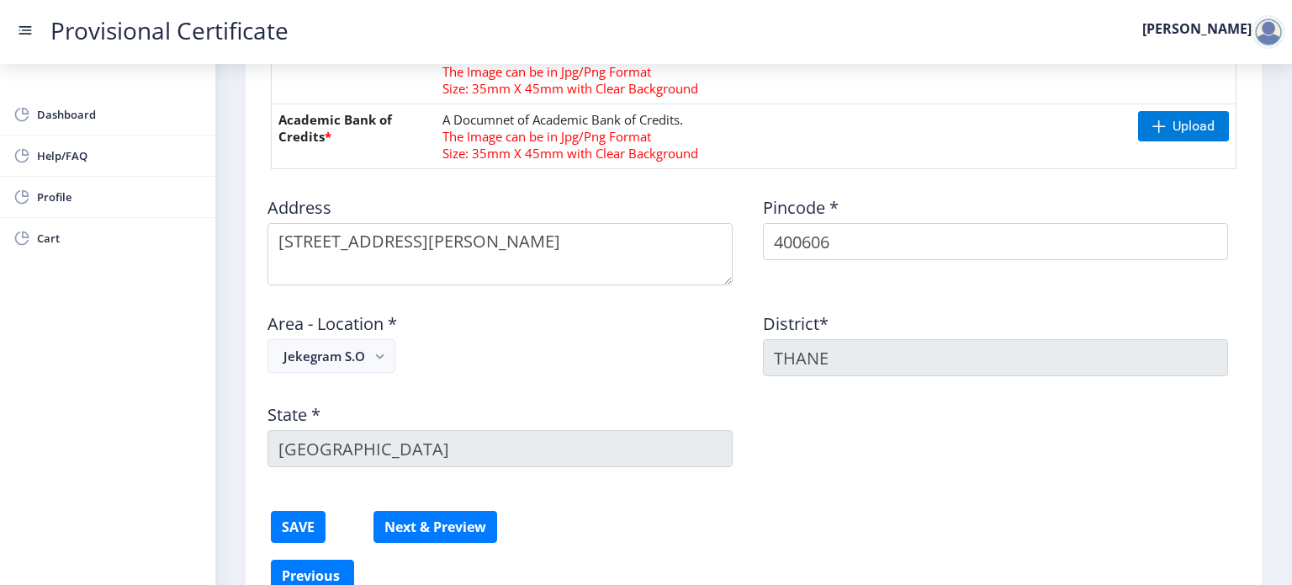
click at [1101, 467] on div "Address Pincode * 400606 Area - Location * Jekegram S.O District* THANE State *…" at bounding box center [753, 332] width 991 height 298
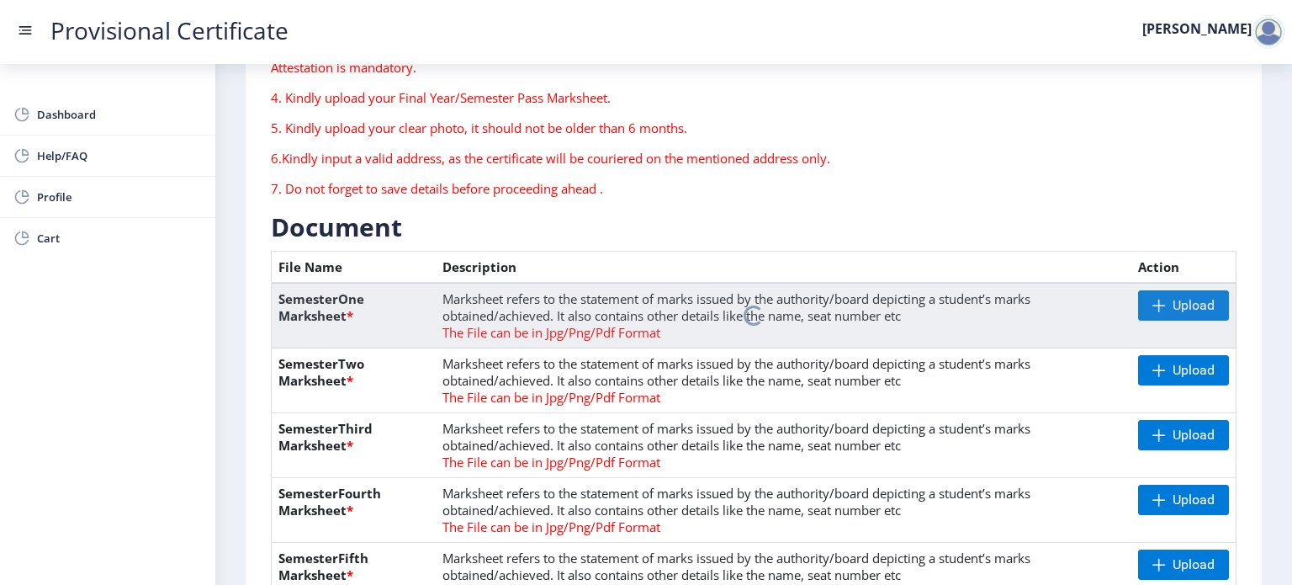
scroll to position [225, 0]
click at [1146, 370] on span "Upload" at bounding box center [1183, 371] width 91 height 30
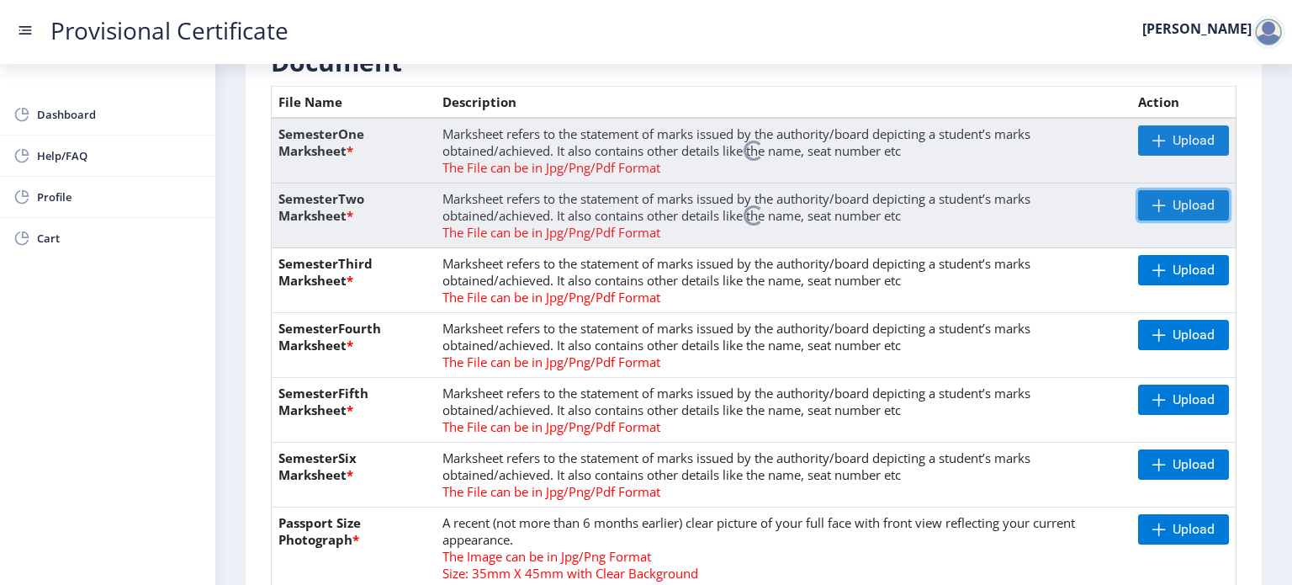
scroll to position [393, 0]
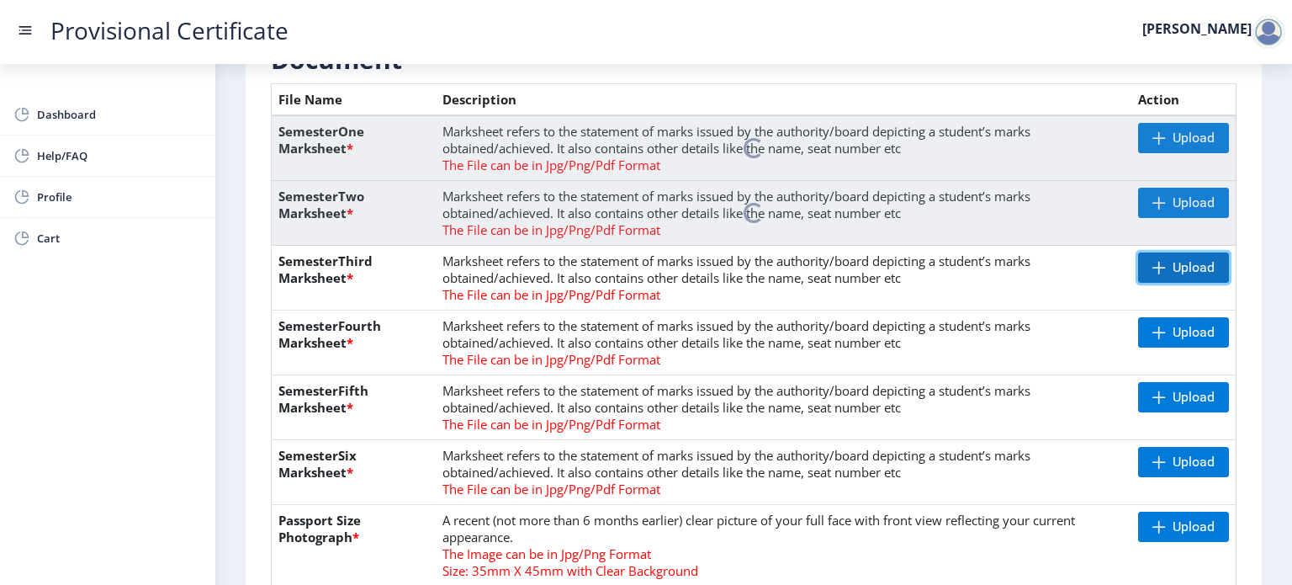
click at [1149, 275] on span "Upload" at bounding box center [1183, 267] width 91 height 30
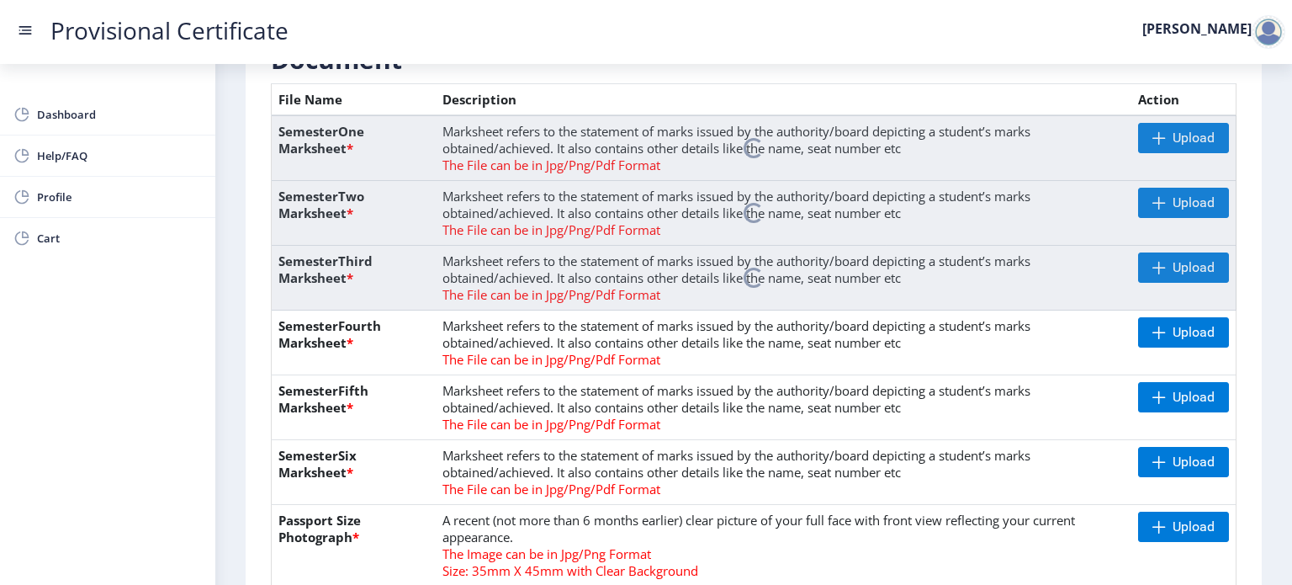
click at [929, 27] on div "Provisional Certificate SHLOK" at bounding box center [663, 32] width 1292 height 20
click at [1157, 339] on span "Upload" at bounding box center [1183, 332] width 91 height 30
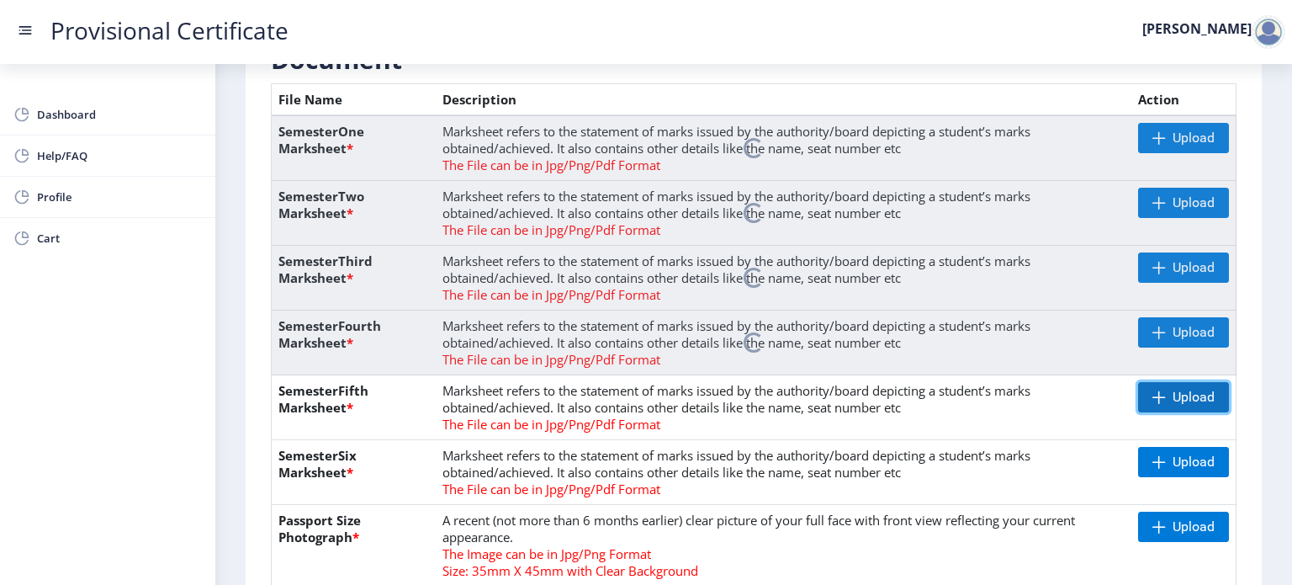
click at [1144, 396] on span "Upload" at bounding box center [1183, 397] width 91 height 30
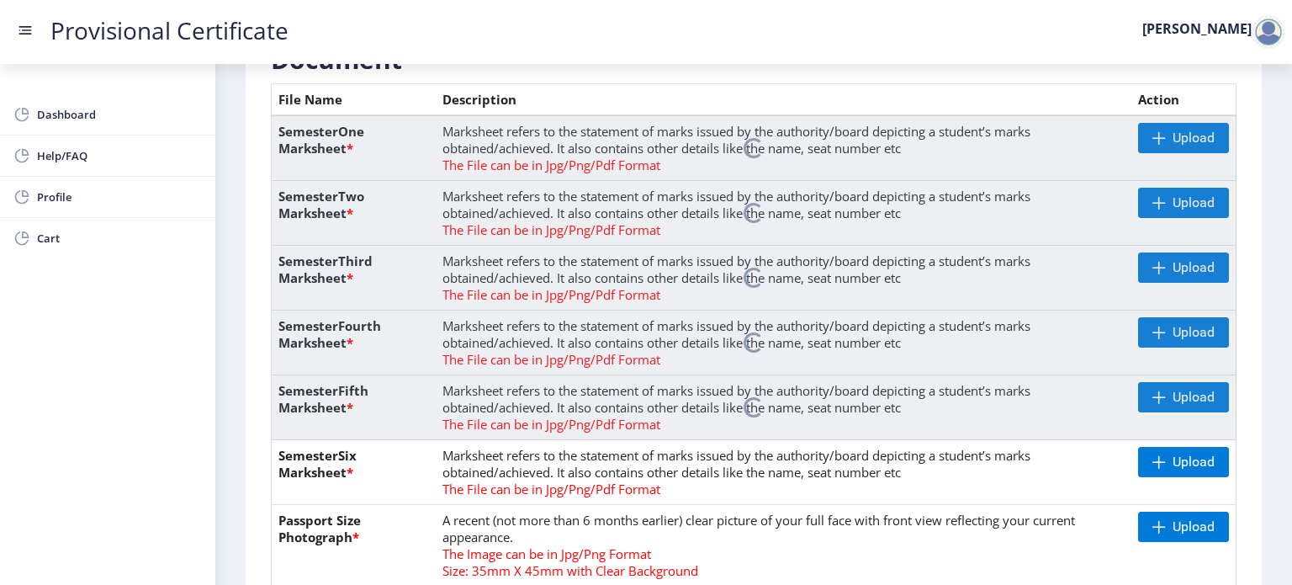
click at [1269, 363] on nb-layout-column "First step Second step 3 Third step Instruction 1. Upload the documents in jpg/…" at bounding box center [753, 389] width 1077 height 1437
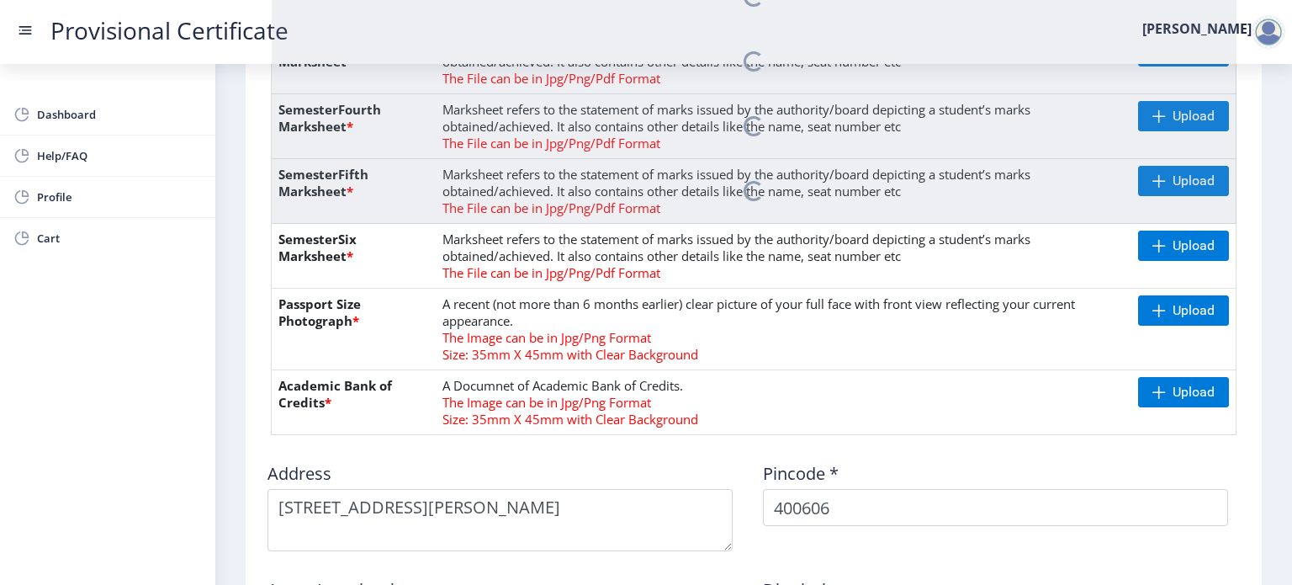
scroll to position [628, 0]
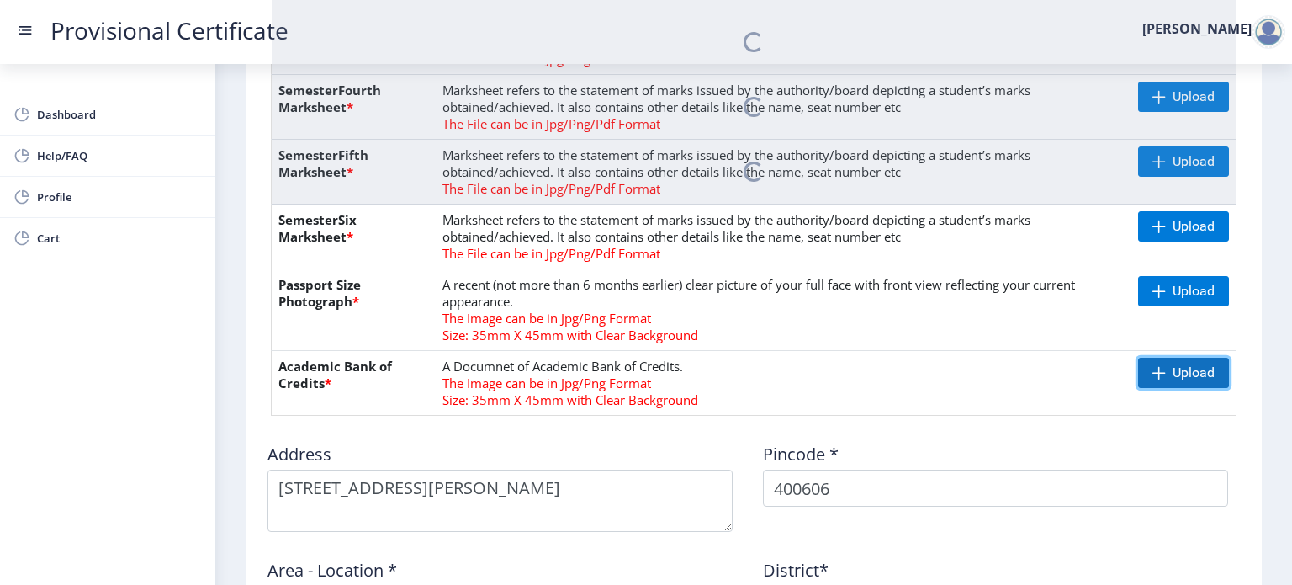
click at [1157, 369] on span at bounding box center [1158, 372] width 13 height 13
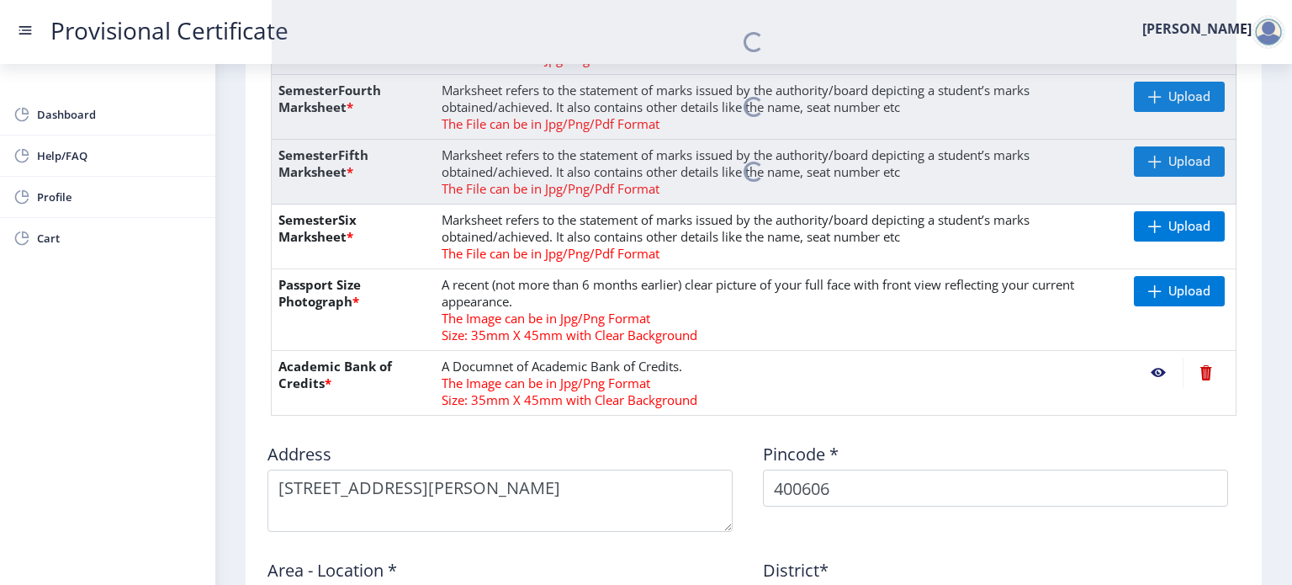
click at [1148, 372] on nb-action at bounding box center [1158, 372] width 49 height 30
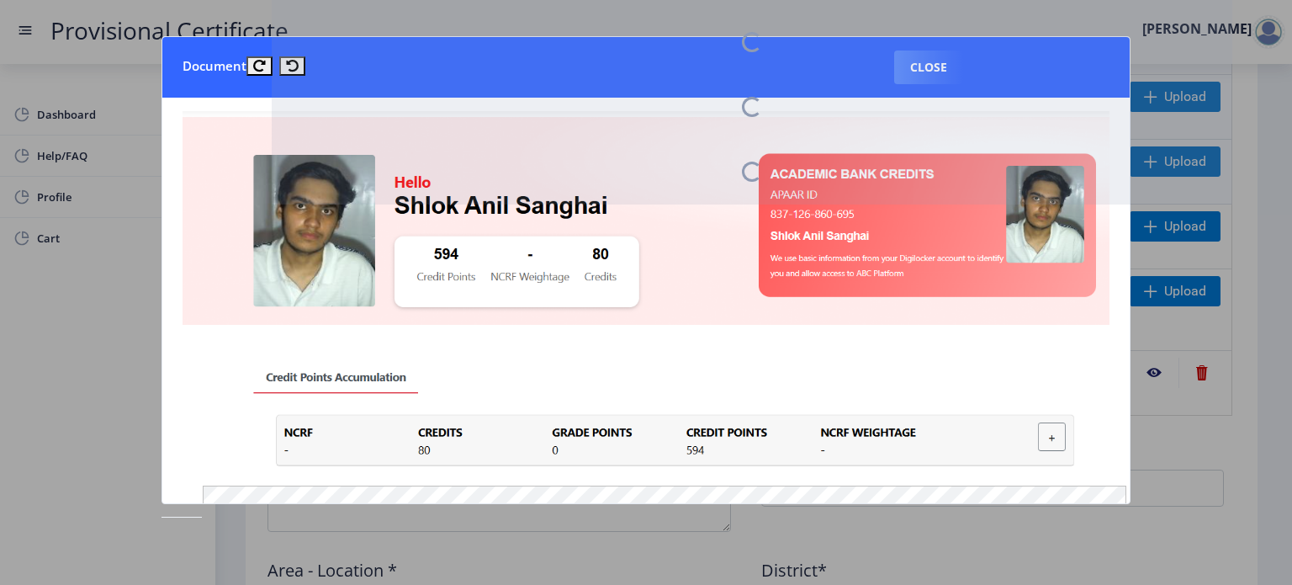
click at [949, 63] on nb-spinner at bounding box center [752, 42] width 961 height 65
click at [905, 71] on nb-spinner at bounding box center [752, 42] width 961 height 65
click at [928, 66] on nb-spinner at bounding box center [752, 42] width 961 height 65
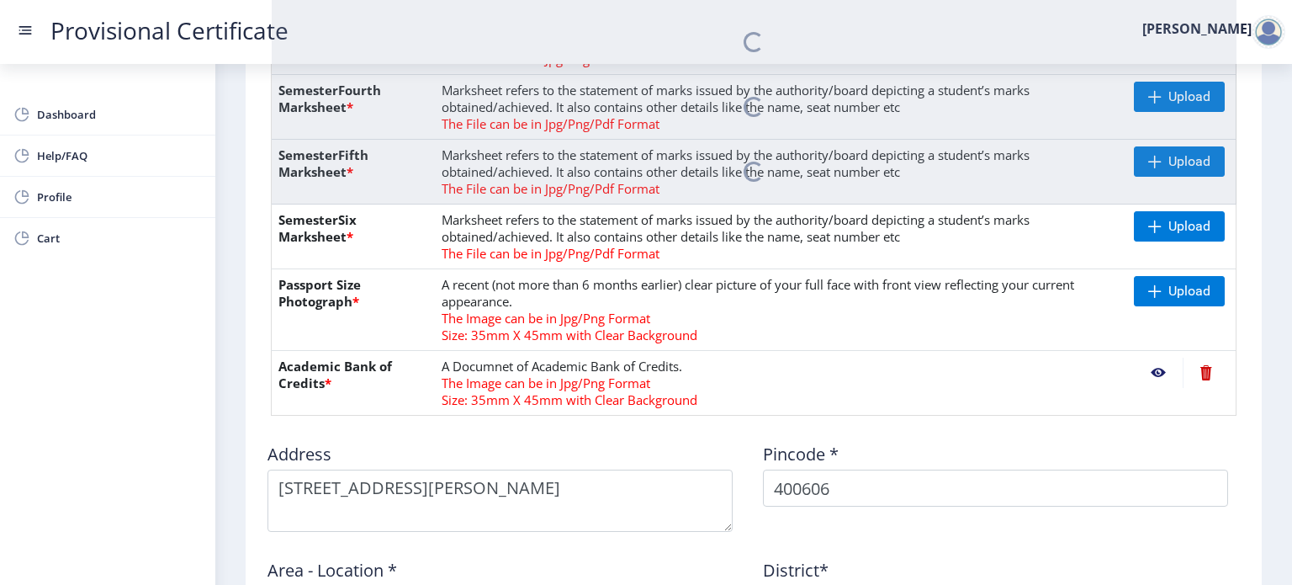
click at [1028, 383] on td "A Documnet of Academic Bank of Credits. The Image can be in Jpg/Png Format Size…" at bounding box center [781, 383] width 692 height 65
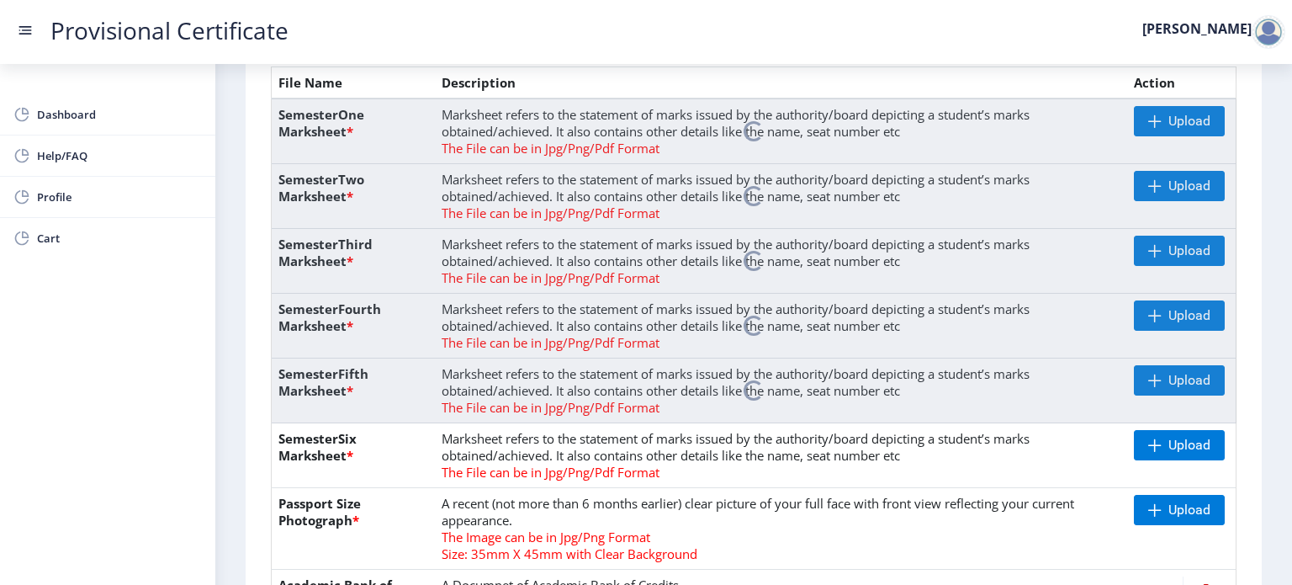
scroll to position [393, 0]
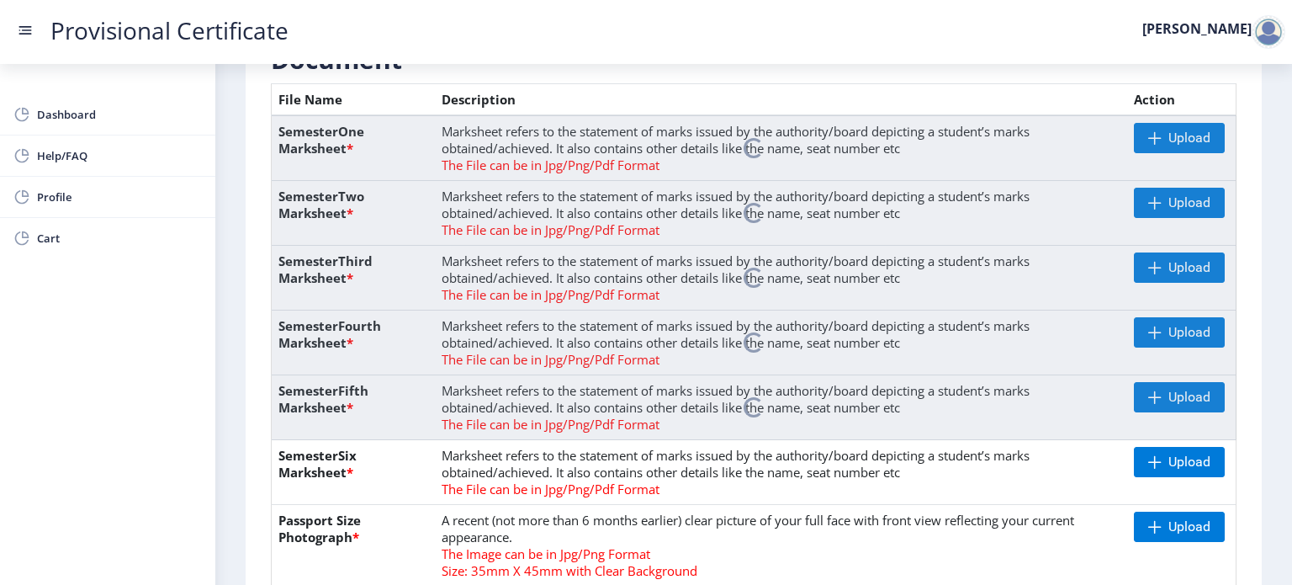
click at [1144, 143] on nb-spinner at bounding box center [754, 148] width 965 height 66
click at [1206, 130] on nb-spinner at bounding box center [754, 148] width 965 height 66
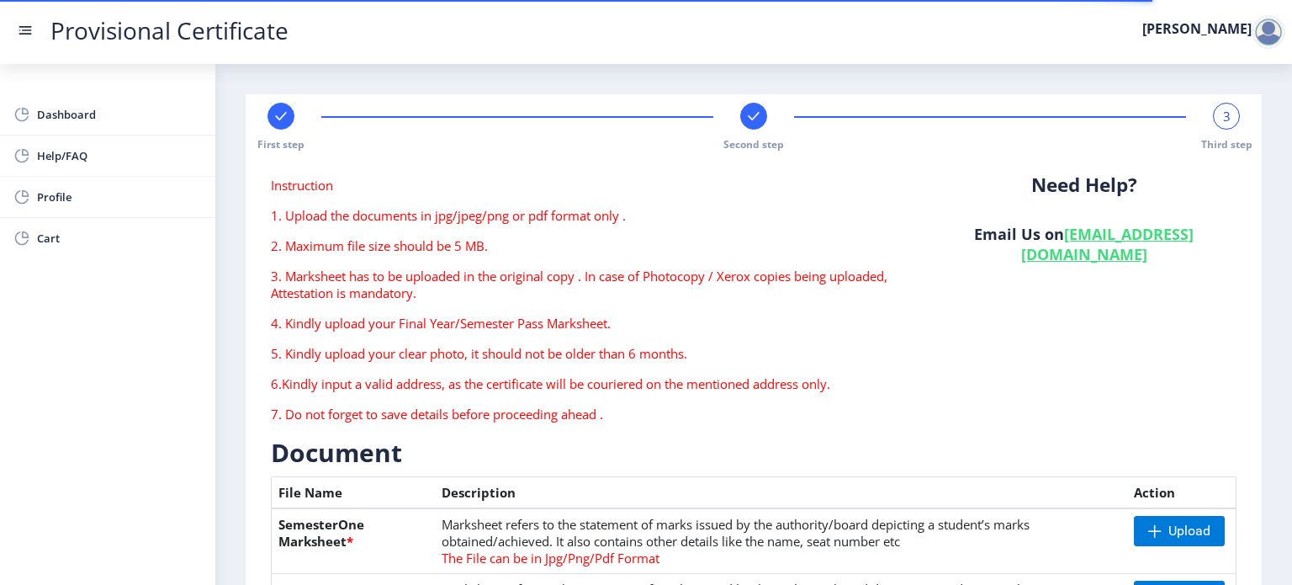
click at [1055, 347] on div "Need Help? Email Us on [EMAIL_ADDRESS][DOMAIN_NAME]" at bounding box center [1084, 306] width 331 height 259
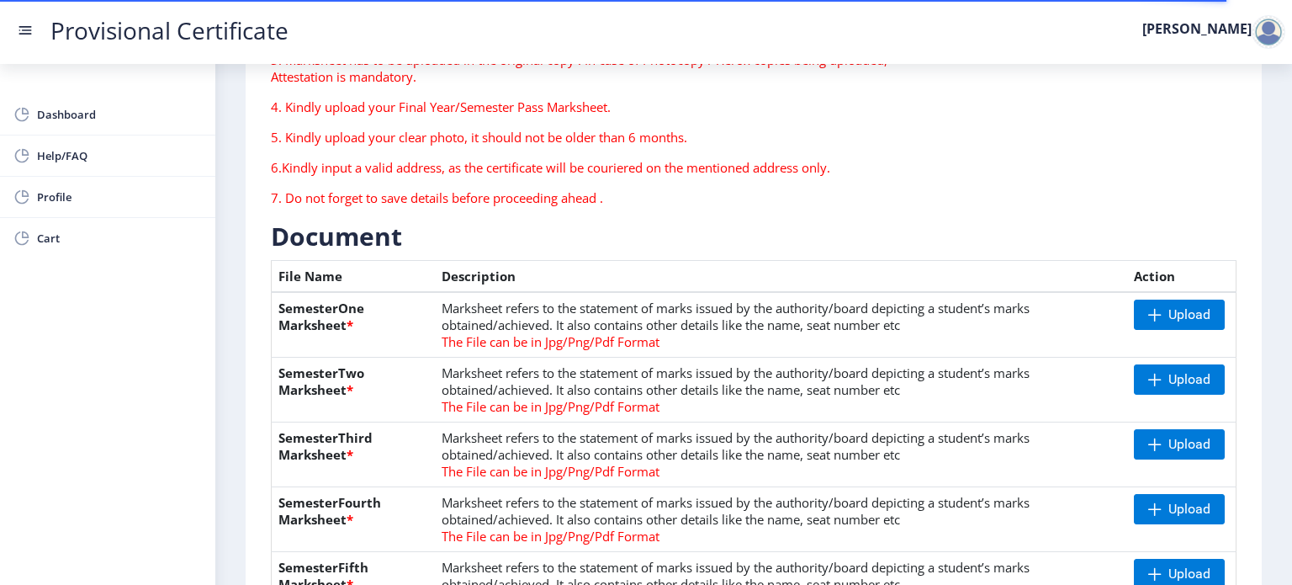
scroll to position [303, 0]
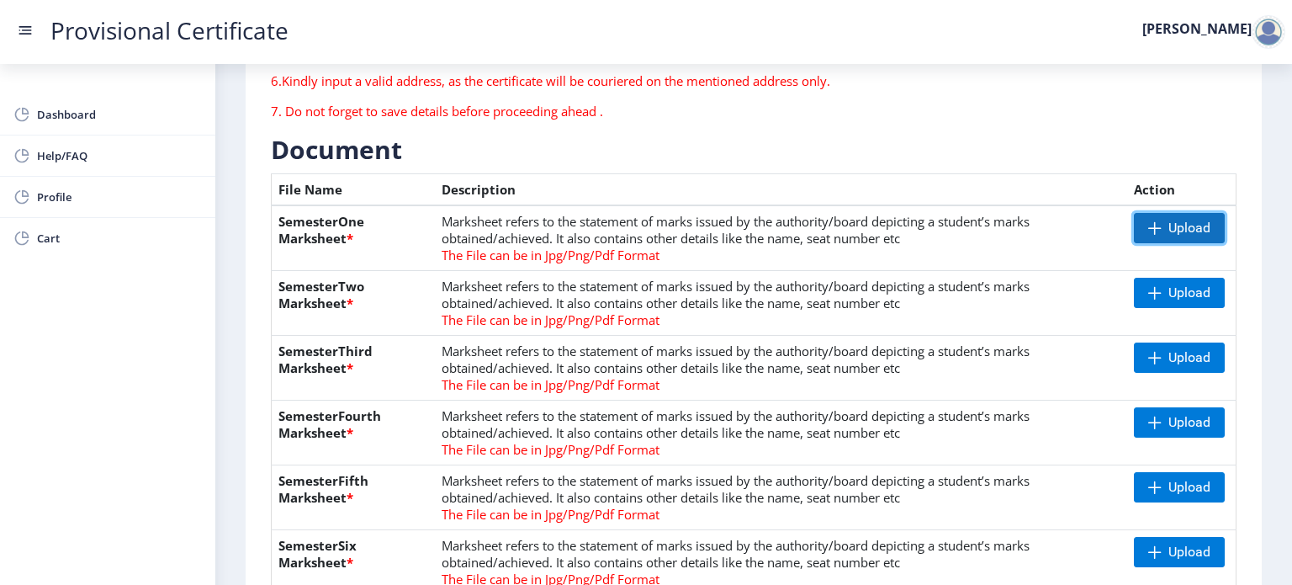
click at [1207, 226] on span "Upload" at bounding box center [1189, 228] width 42 height 17
click at [1168, 292] on span "Upload" at bounding box center [1189, 292] width 42 height 17
click at [1134, 298] on span "Upload" at bounding box center [1179, 293] width 91 height 30
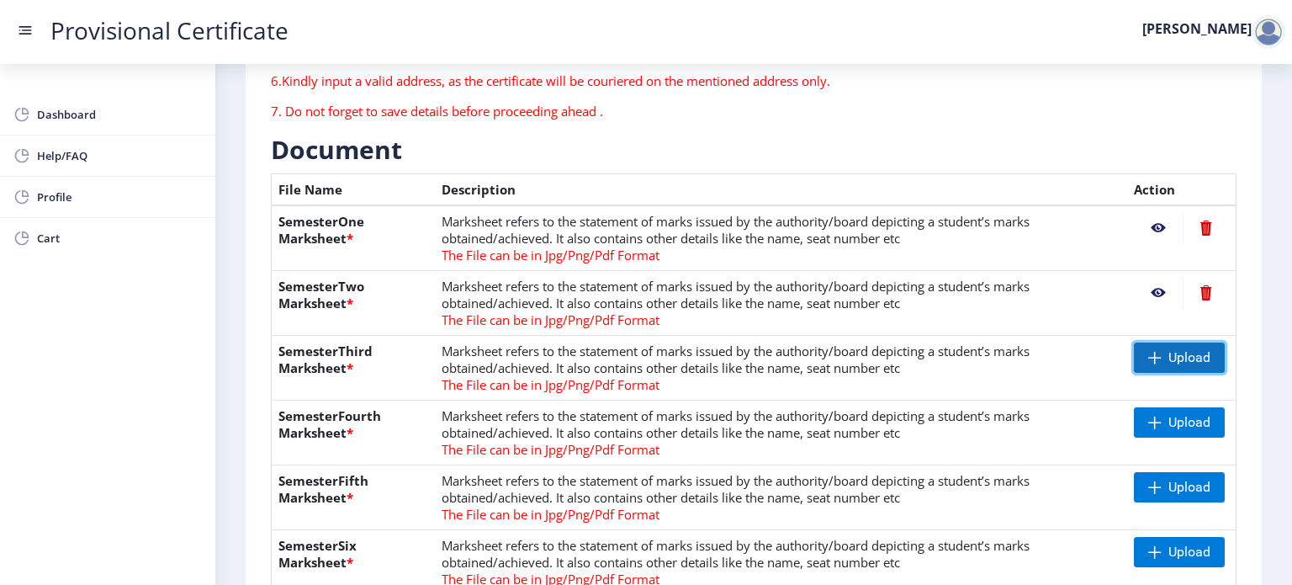
click at [1174, 350] on span "Upload" at bounding box center [1189, 357] width 42 height 17
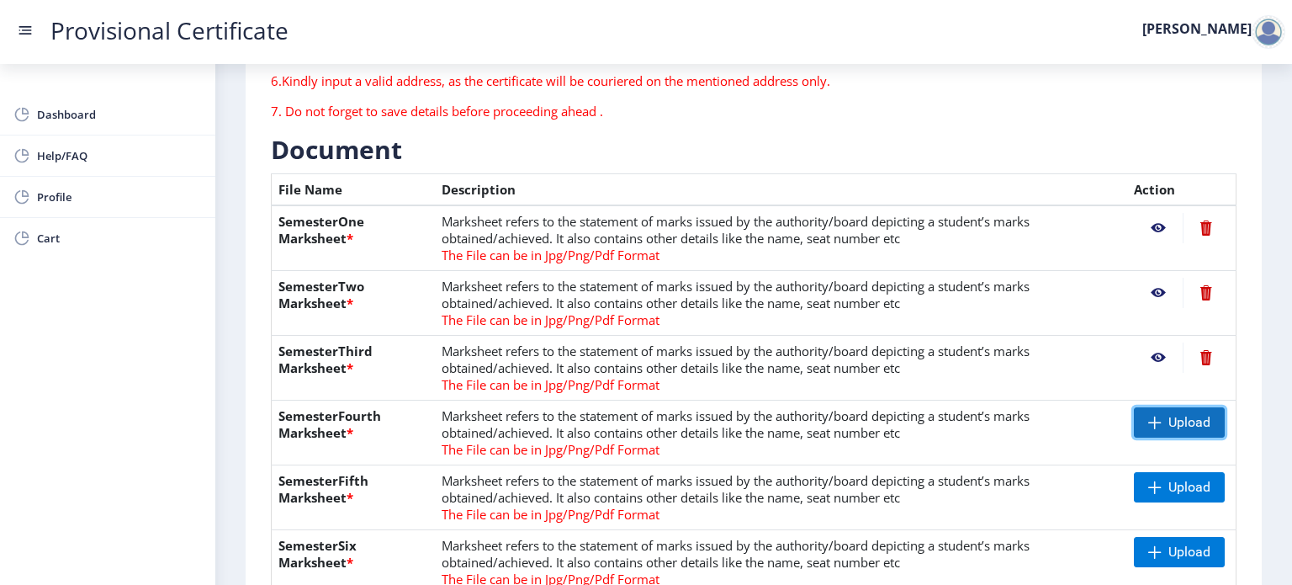
click at [1149, 418] on span at bounding box center [1154, 422] width 13 height 13
click at [1156, 484] on span at bounding box center [1154, 486] width 13 height 13
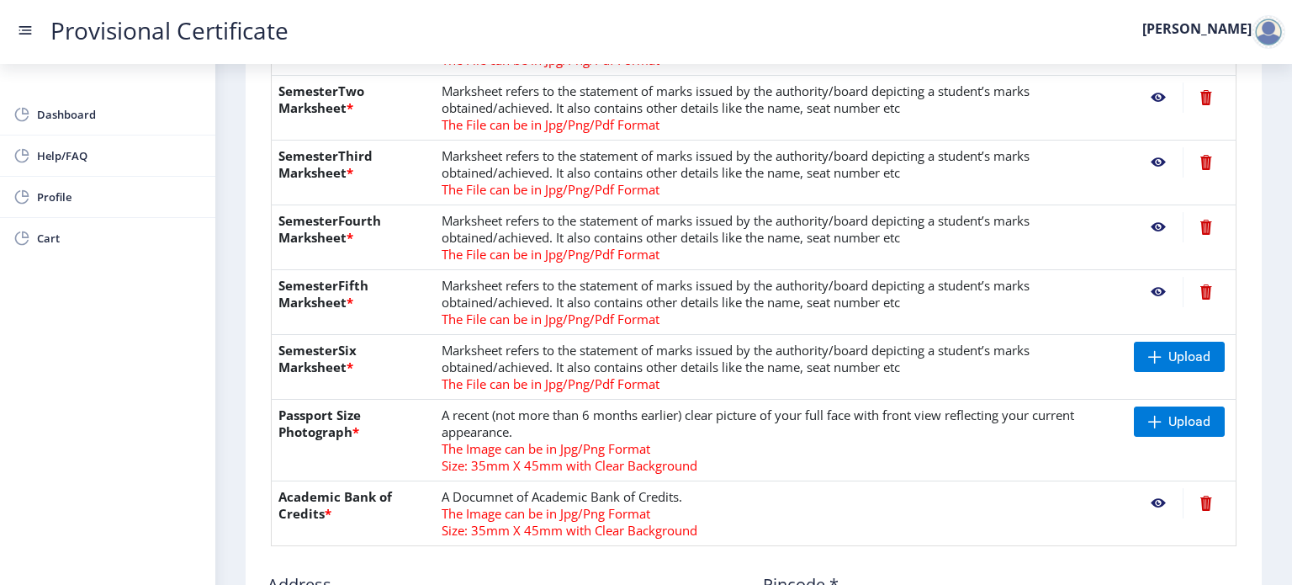
scroll to position [505, 0]
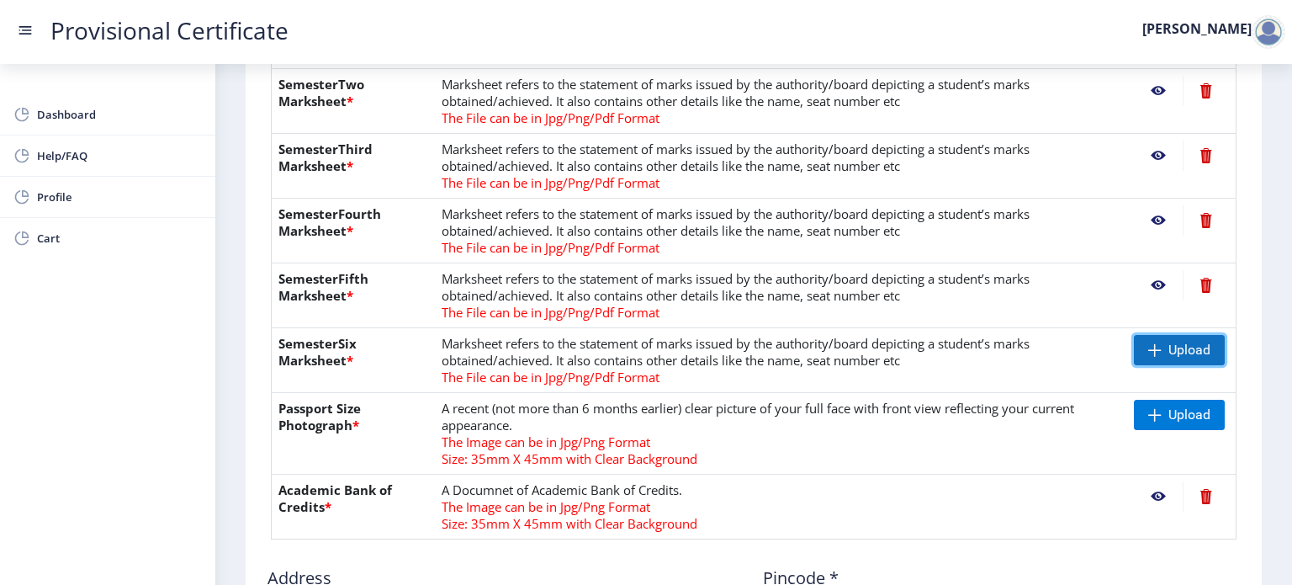
click at [1157, 351] on span at bounding box center [1154, 349] width 13 height 13
click at [1168, 419] on span "Upload" at bounding box center [1189, 414] width 42 height 17
click at [1028, 477] on td "A Documnet of Academic Bank of Credits. The Image can be in Jpg/Png Format Size…" at bounding box center [781, 506] width 692 height 65
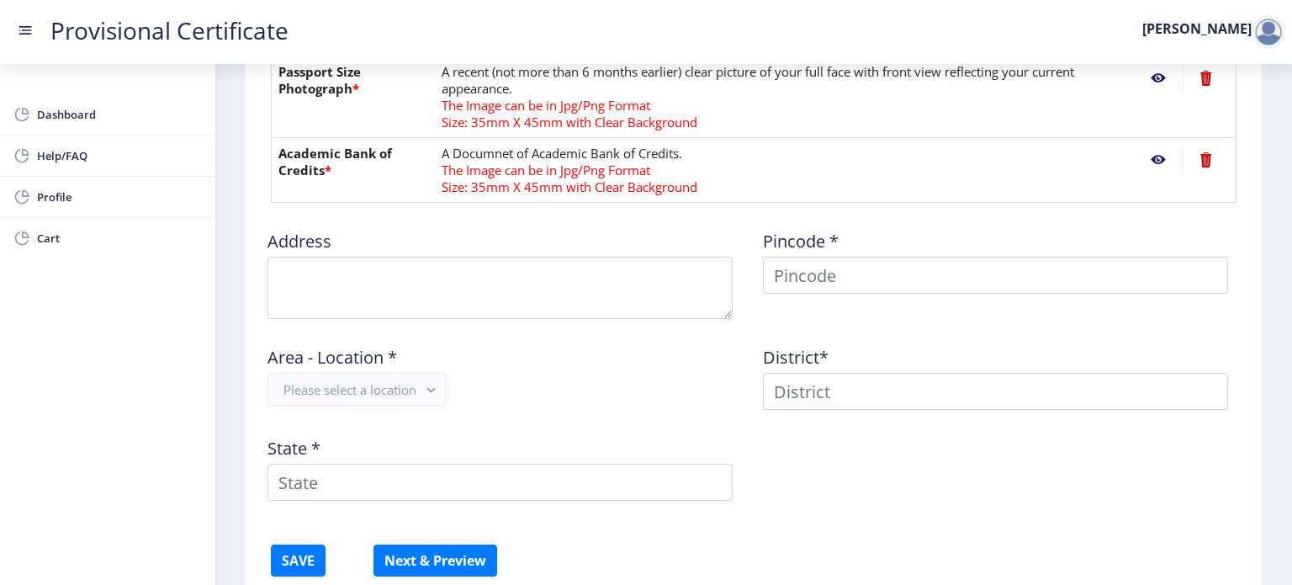
scroll to position [875, 0]
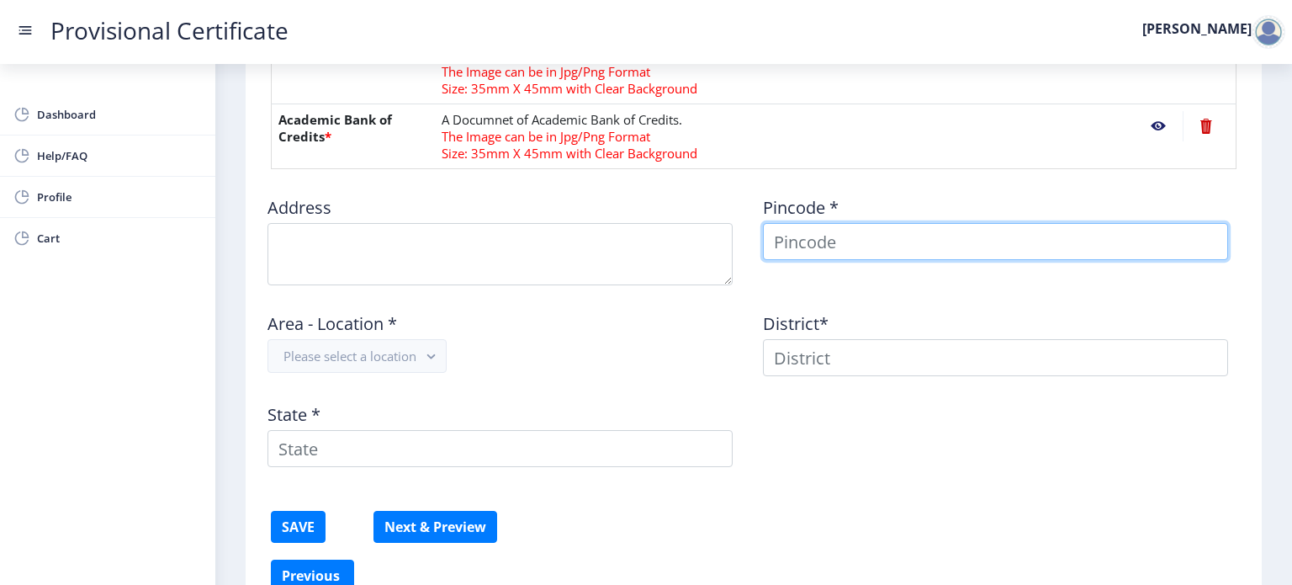
click at [848, 247] on input at bounding box center [995, 241] width 465 height 37
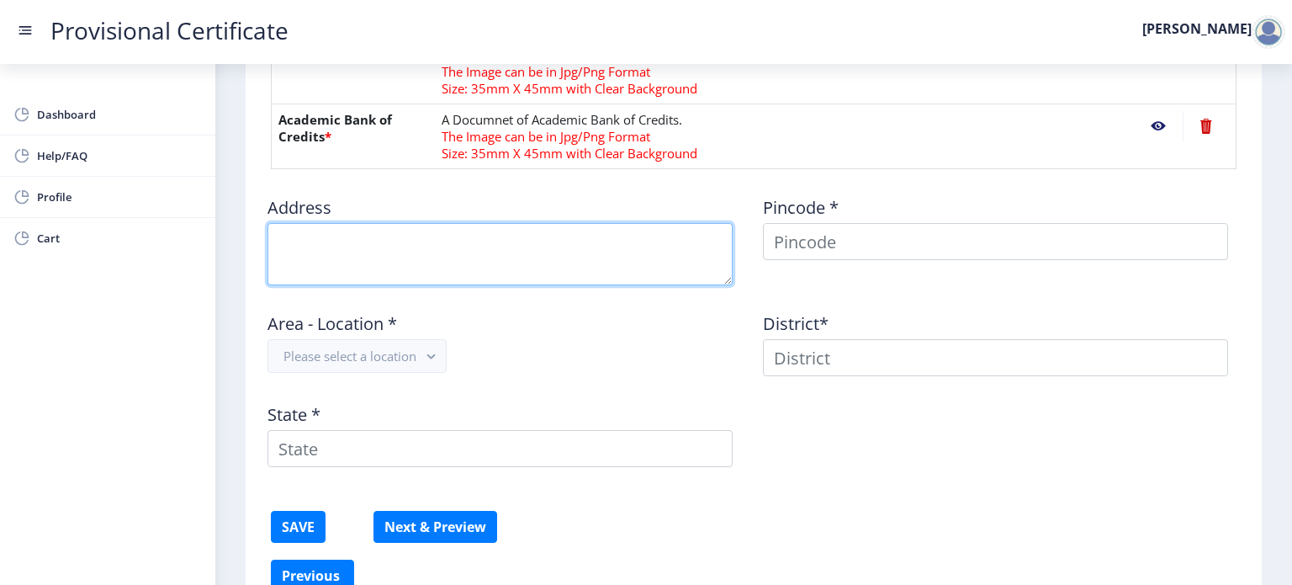
click at [608, 241] on textarea at bounding box center [499, 254] width 465 height 62
type textarea "24, Sharmishtha Building, Tarangan Complex, Next To Korum Mall, Thane West - 40…"
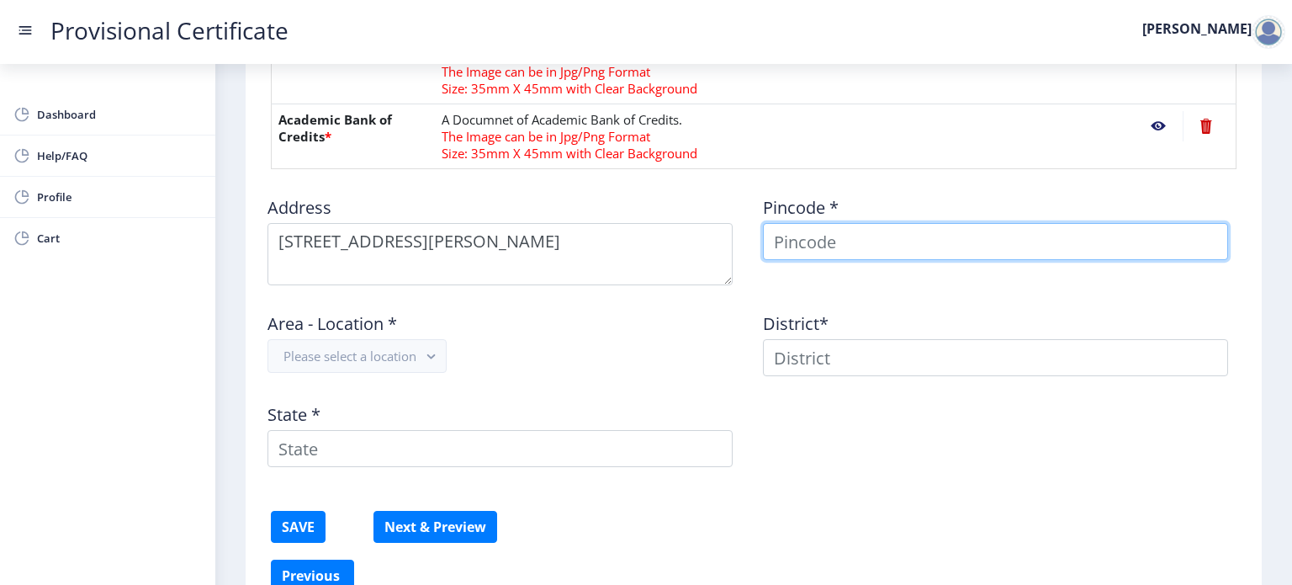
click at [982, 242] on input at bounding box center [995, 241] width 465 height 37
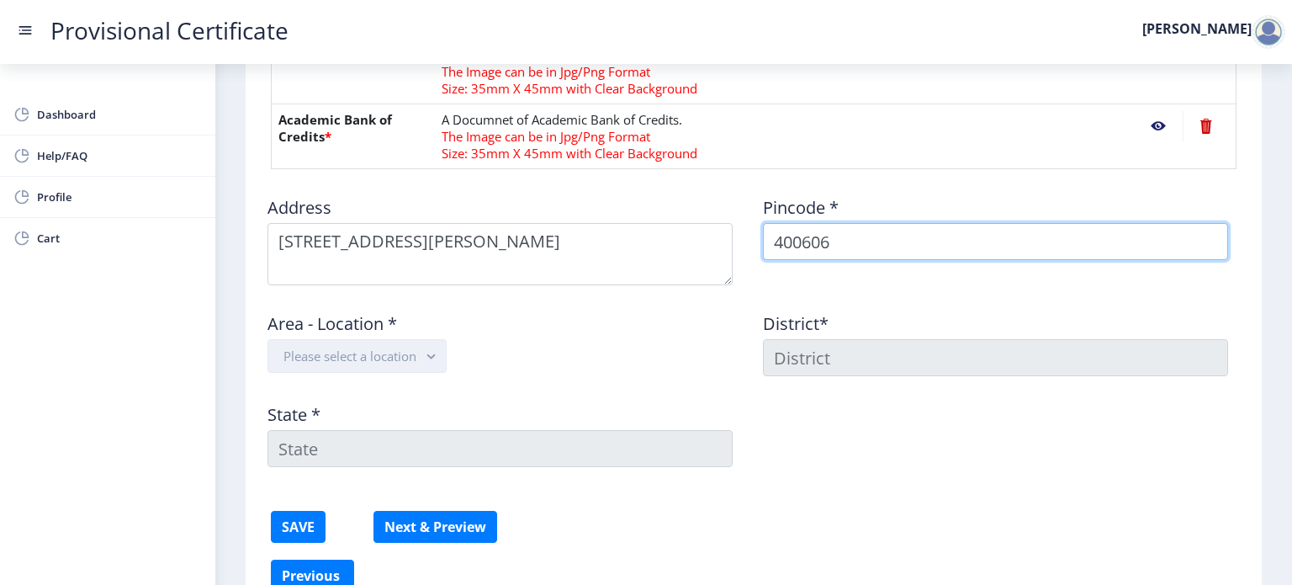
type input "400606"
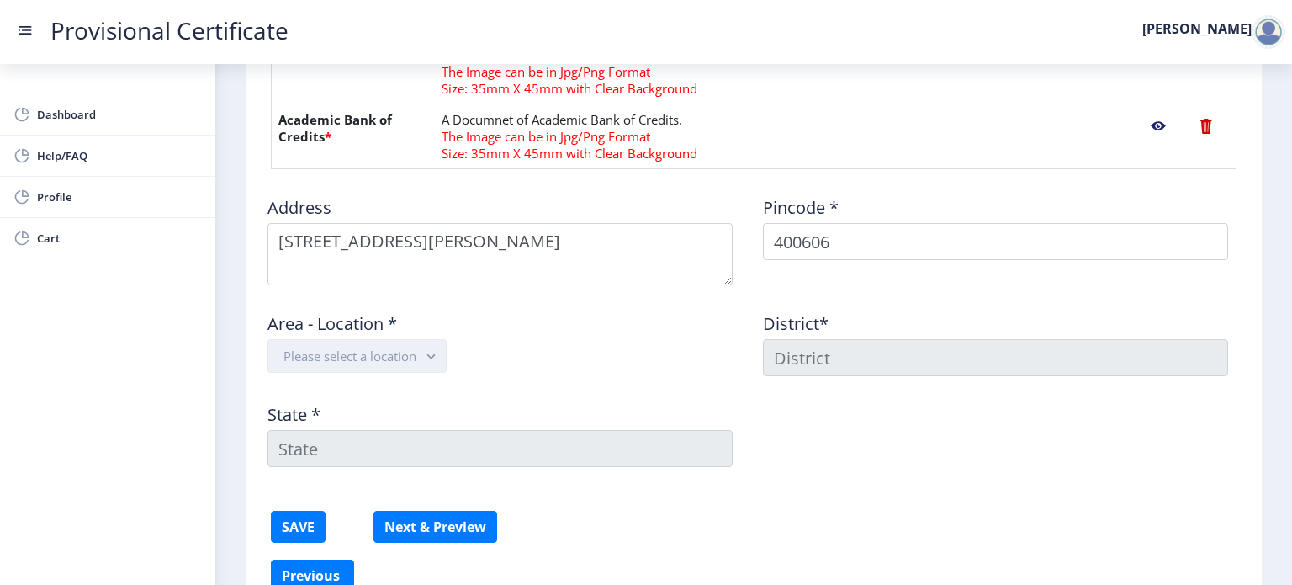
click at [339, 362] on button "Please select a location" at bounding box center [356, 356] width 179 height 34
click at [341, 396] on nb-option "Jekegram S.O" at bounding box center [358, 394] width 180 height 32
type input "THANE"
type input "Maharashtra"
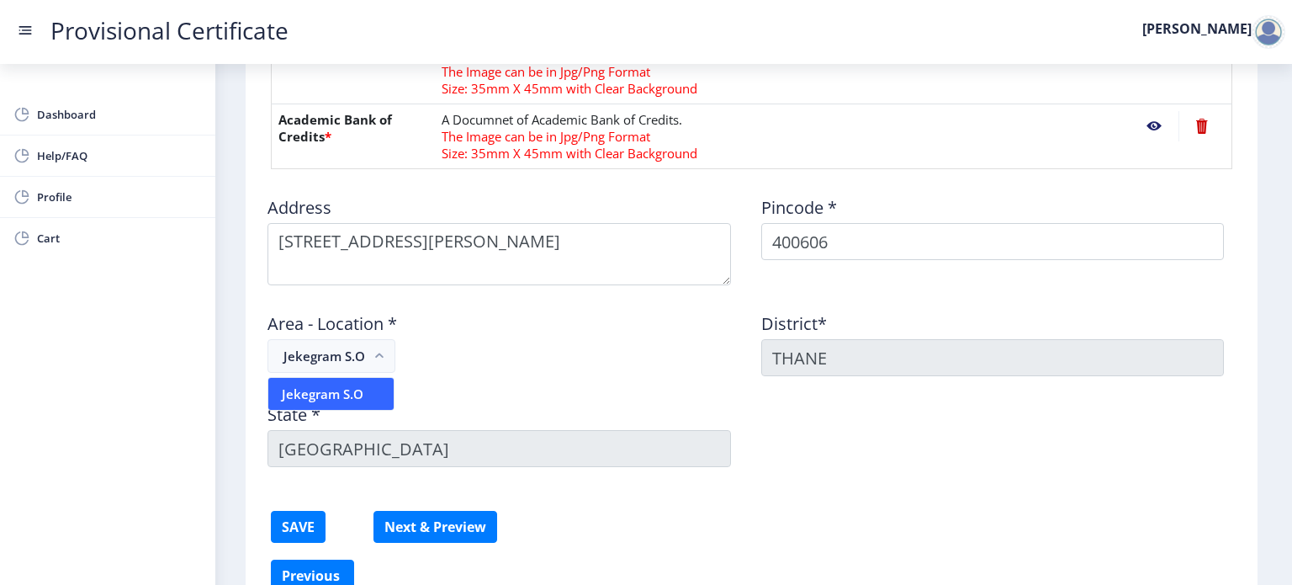
click at [1001, 453] on div "Address Pincode * 400606 Area - Location * Jekegram S.O District* THANE State *…" at bounding box center [751, 332] width 987 height 298
click at [289, 529] on button "SAVE" at bounding box center [298, 527] width 55 height 32
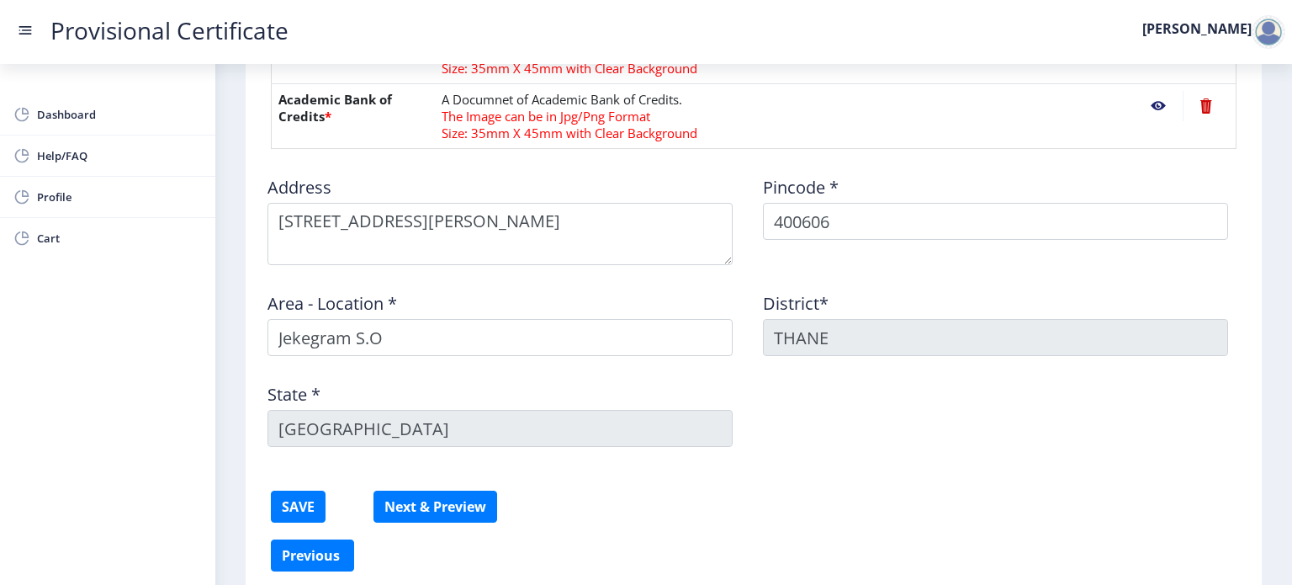
scroll to position [965, 0]
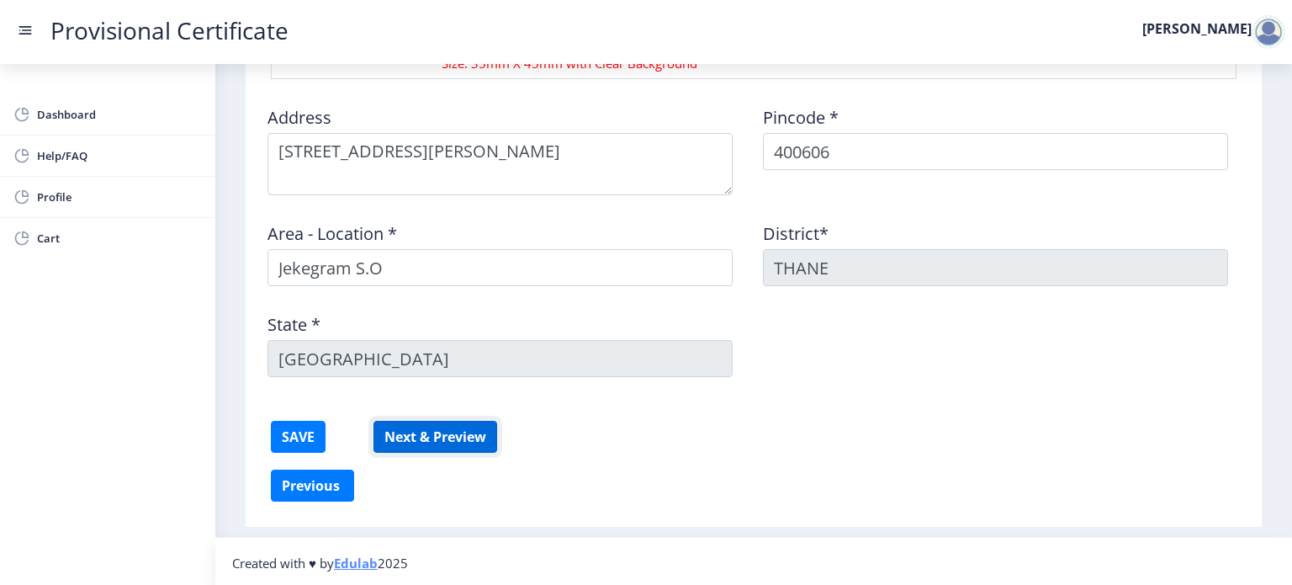
click at [490, 431] on button "Next & Preview" at bounding box center [435, 437] width 124 height 32
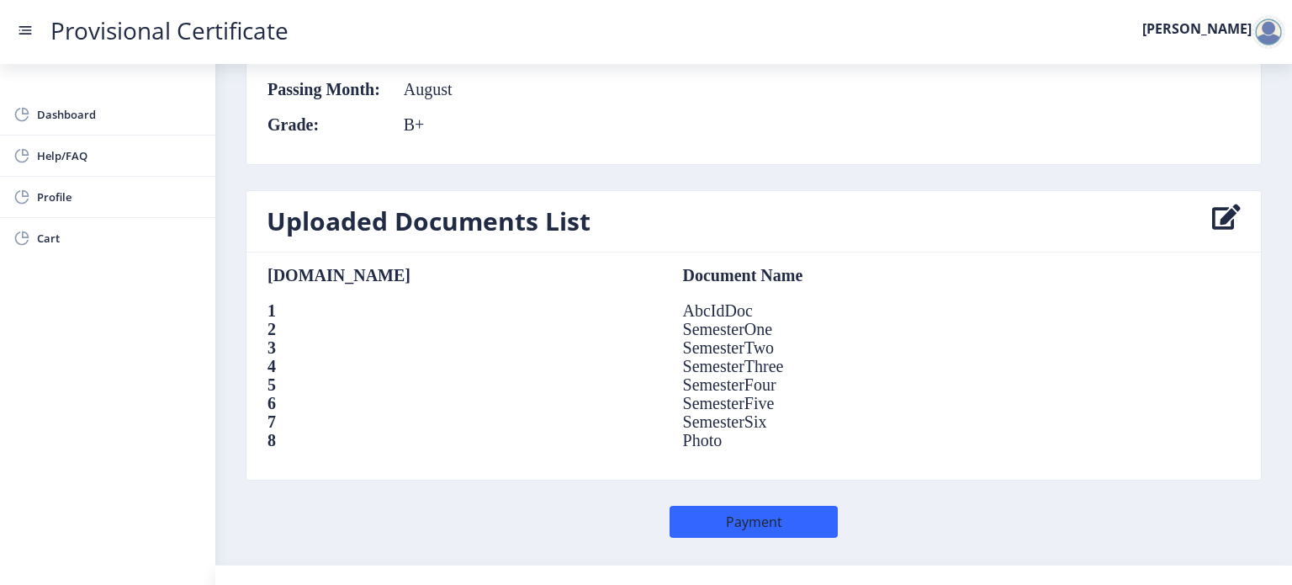
scroll to position [1147, 0]
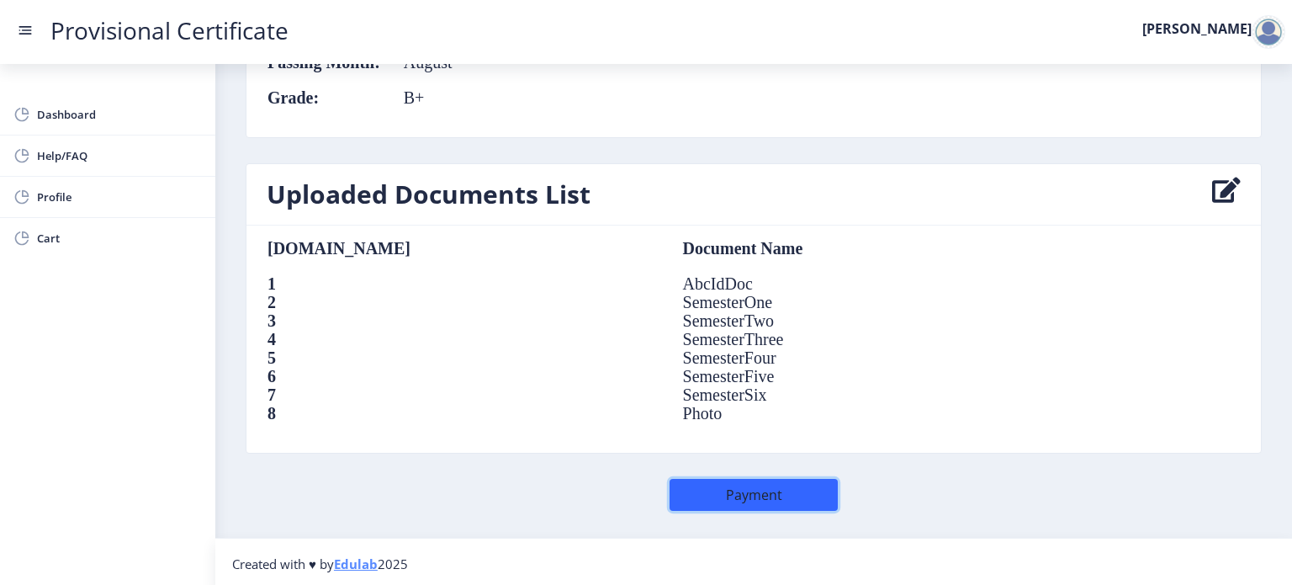
click at [749, 490] on button "Payment" at bounding box center [754, 495] width 168 height 32
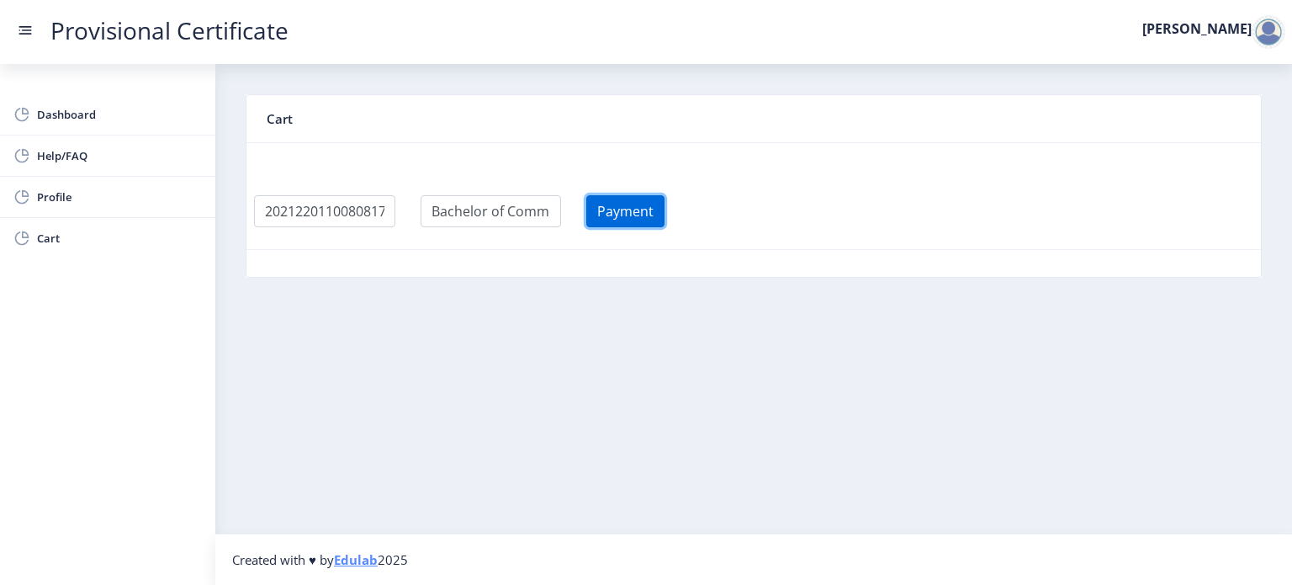
click at [664, 211] on button "Payment" at bounding box center [625, 211] width 78 height 32
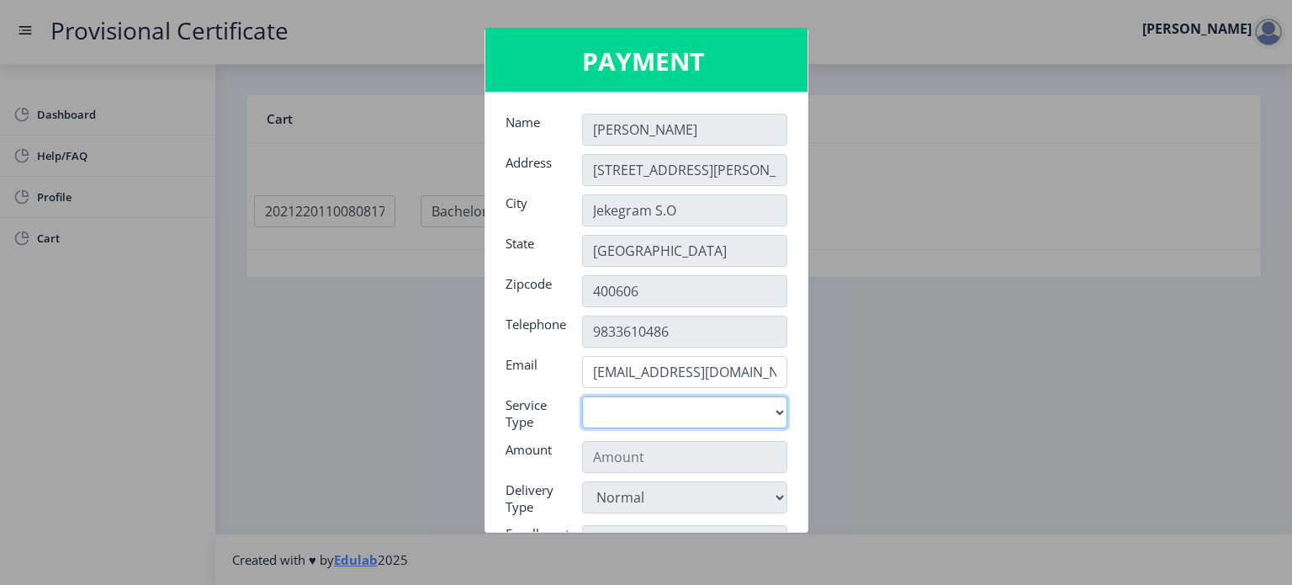
click at [699, 425] on select "Digital" at bounding box center [684, 412] width 205 height 32
select select "old"
click at [582, 396] on select "Digital" at bounding box center [684, 412] width 205 height 32
type input "795"
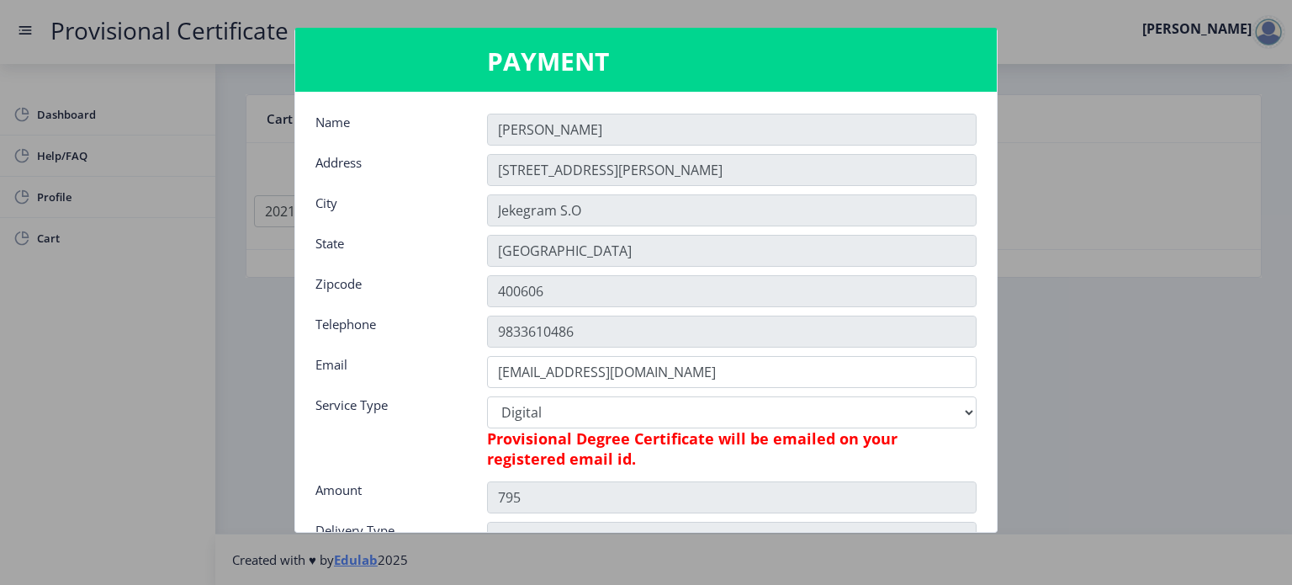
drag, startPoint x: 989, startPoint y: 346, endPoint x: 996, endPoint y: 363, distance: 18.1
click at [996, 363] on div "PAYMENT Name SHLOK Address 24, Sharmishtha Building, Tarangan Complex, Next To …" at bounding box center [646, 292] width 1292 height 585
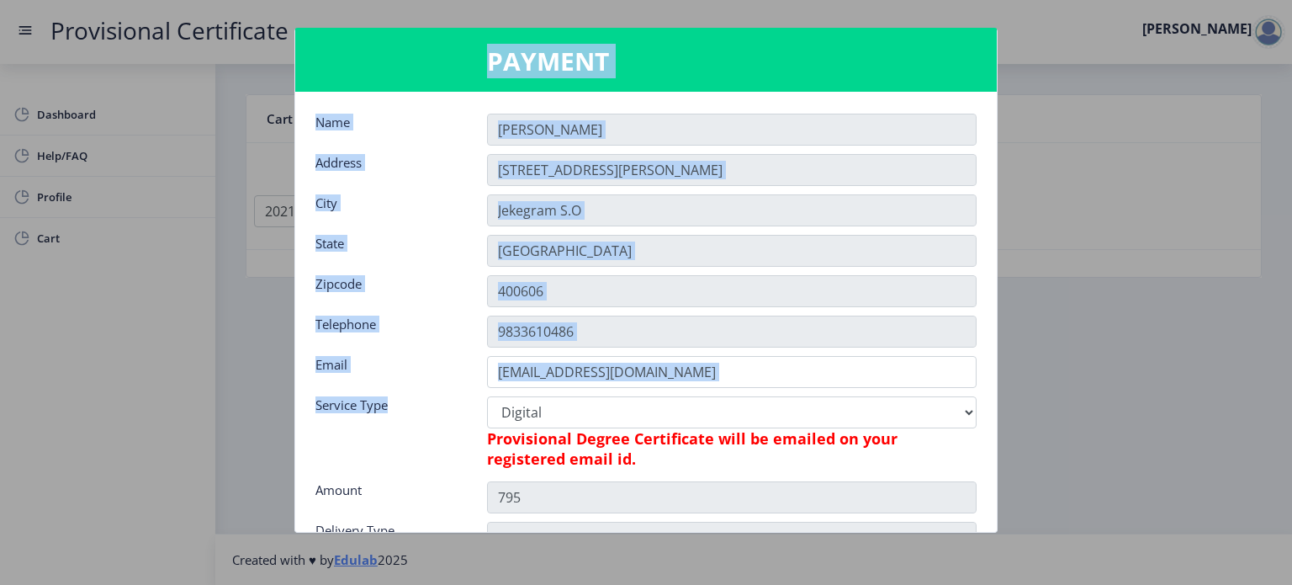
drag, startPoint x: 996, startPoint y: 363, endPoint x: 991, endPoint y: 405, distance: 43.2
click at [991, 405] on div "PAYMENT Name SHLOK Address 24, Sharmishtha Building, Tarangan Complex, Next To …" at bounding box center [646, 292] width 1292 height 585
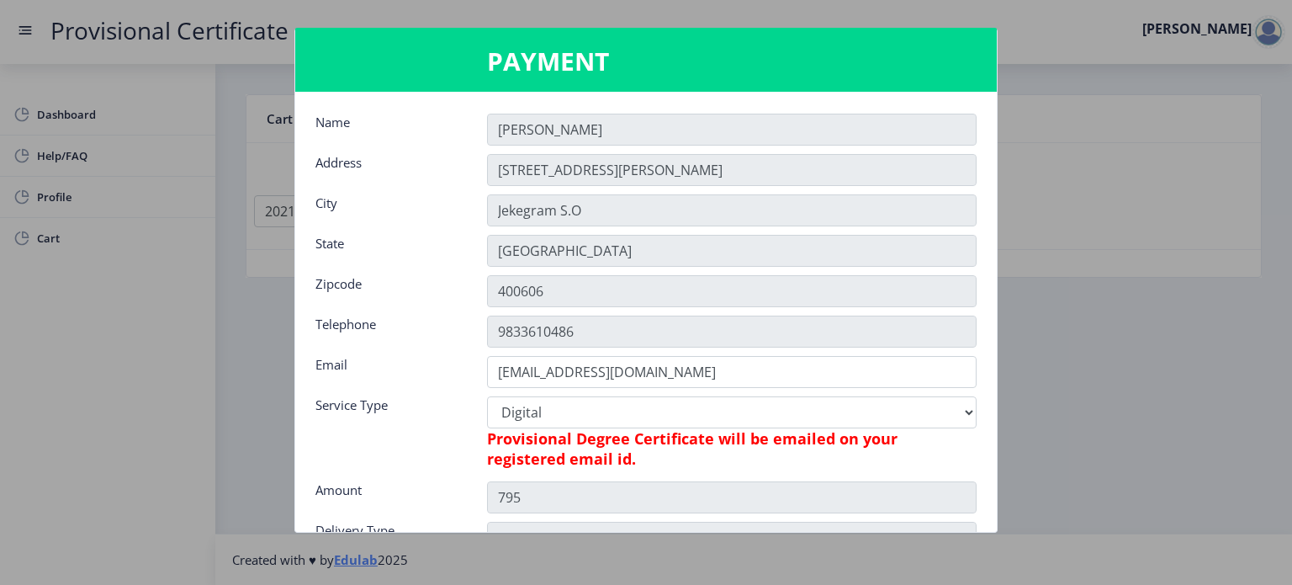
click at [966, 443] on h6 "Provisional Degree Certificate will be emailed on your registered email id." at bounding box center [732, 448] width 490 height 40
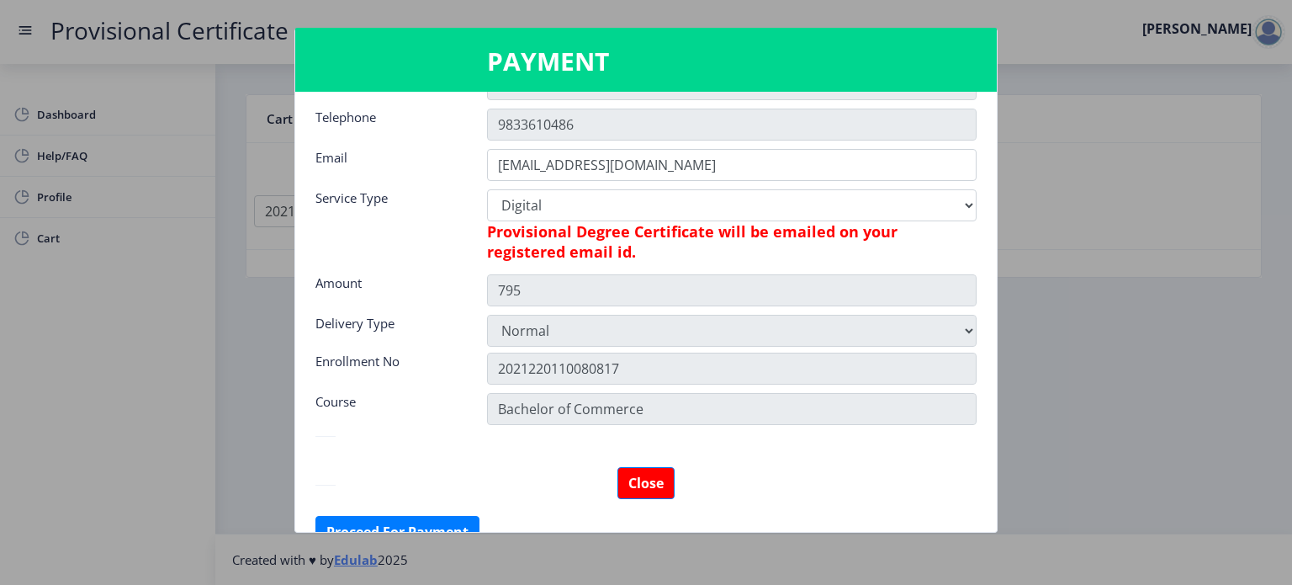
scroll to position [236, 0]
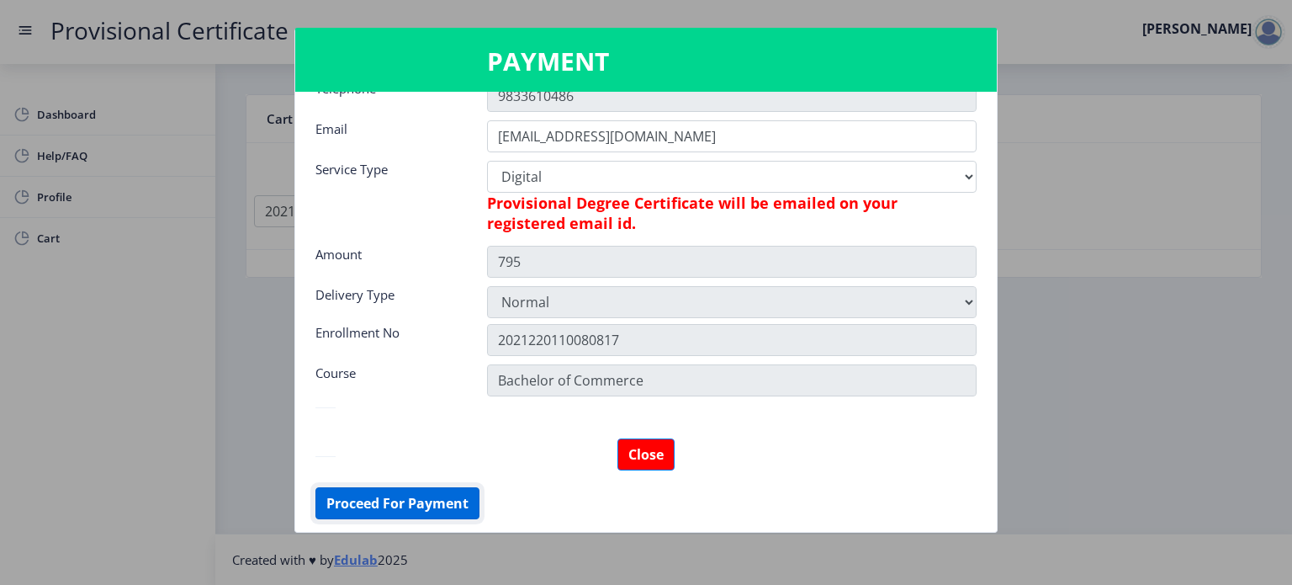
click at [459, 495] on button "Proceed For Payment" at bounding box center [397, 503] width 164 height 32
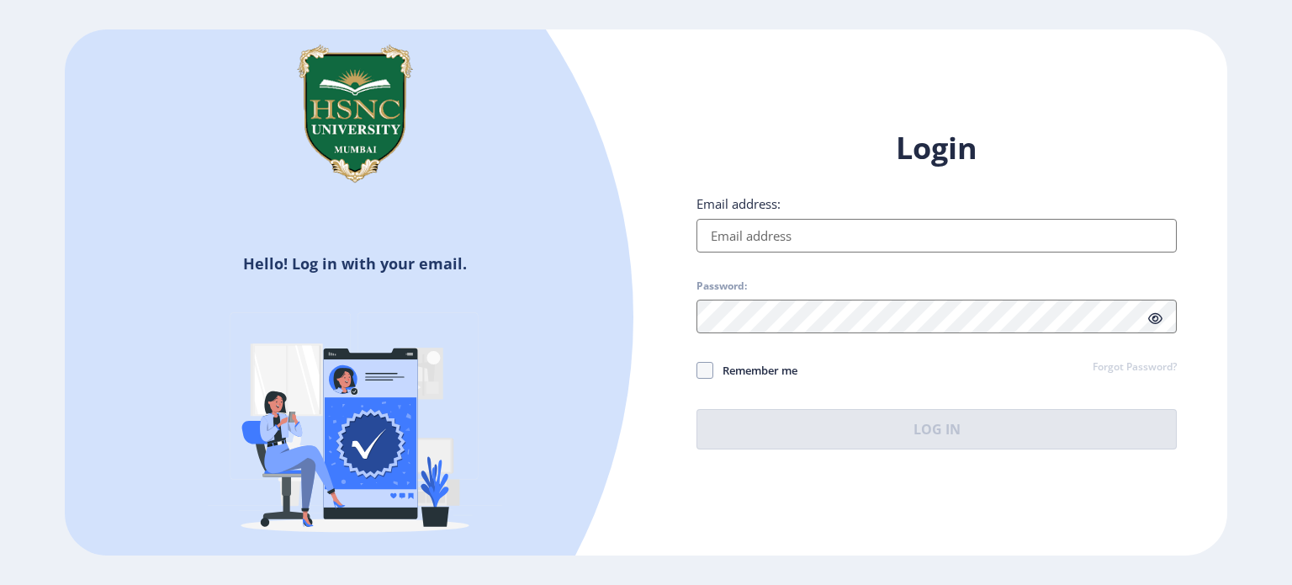
type input "[EMAIL_ADDRESS][DOMAIN_NAME]"
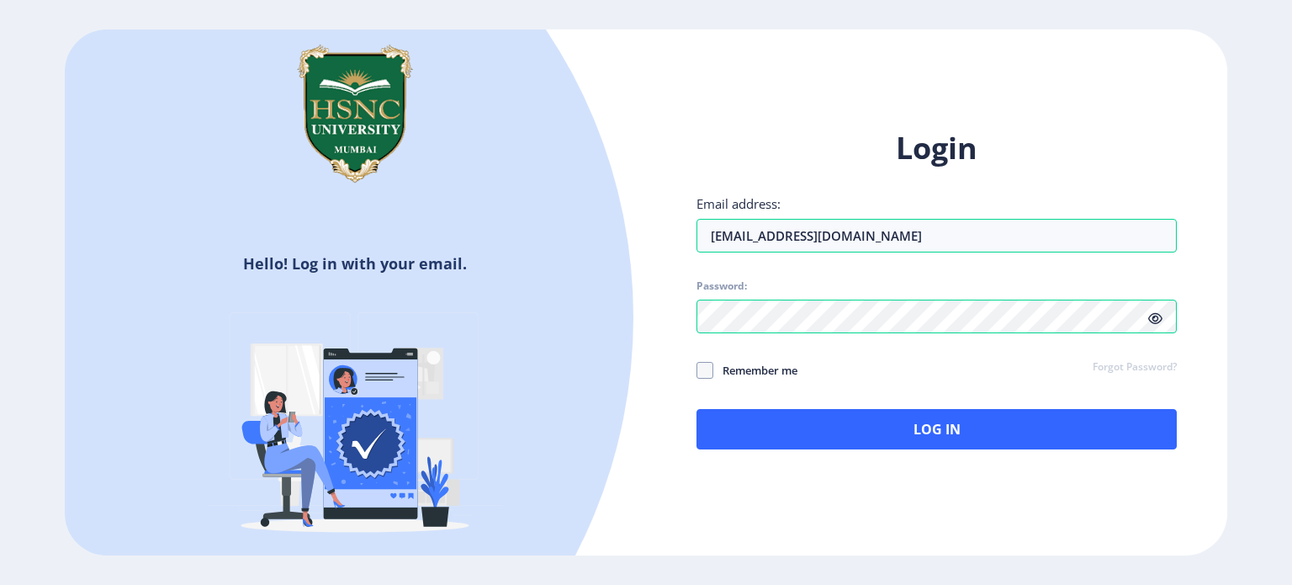
click at [713, 369] on span "Remember me" at bounding box center [755, 370] width 84 height 20
click at [697, 369] on input "Remember me" at bounding box center [696, 369] width 1 height 1
checkbox input "true"
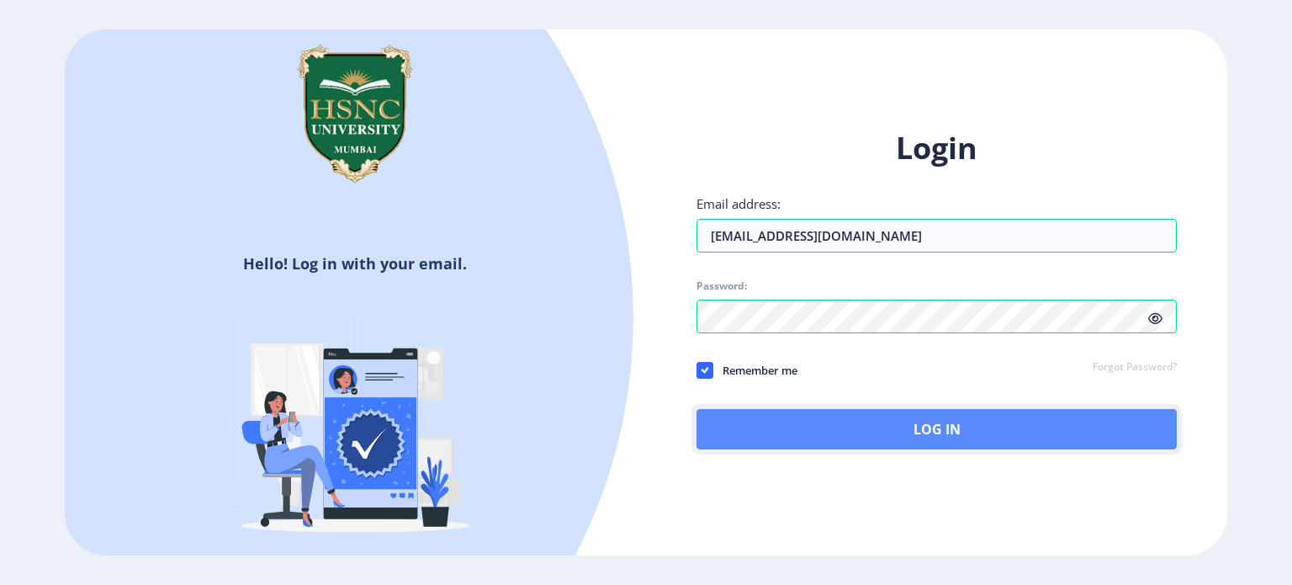
click at [754, 428] on button "Log In" at bounding box center [936, 429] width 480 height 40
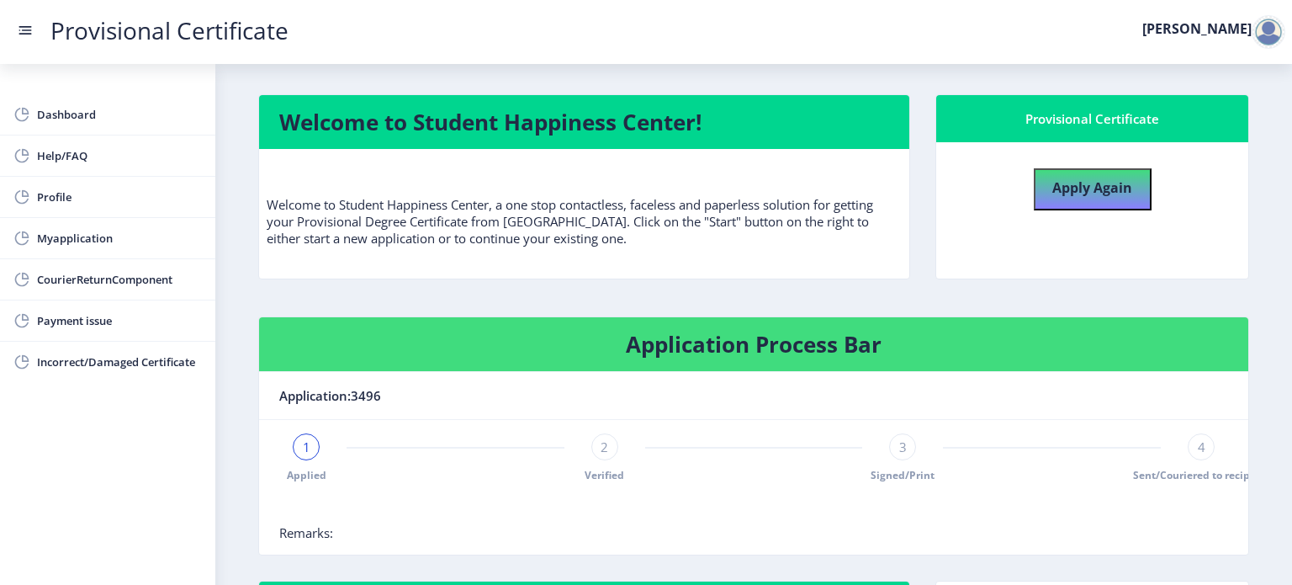
click at [897, 388] on nb-card-header "Application:3496" at bounding box center [753, 396] width 989 height 48
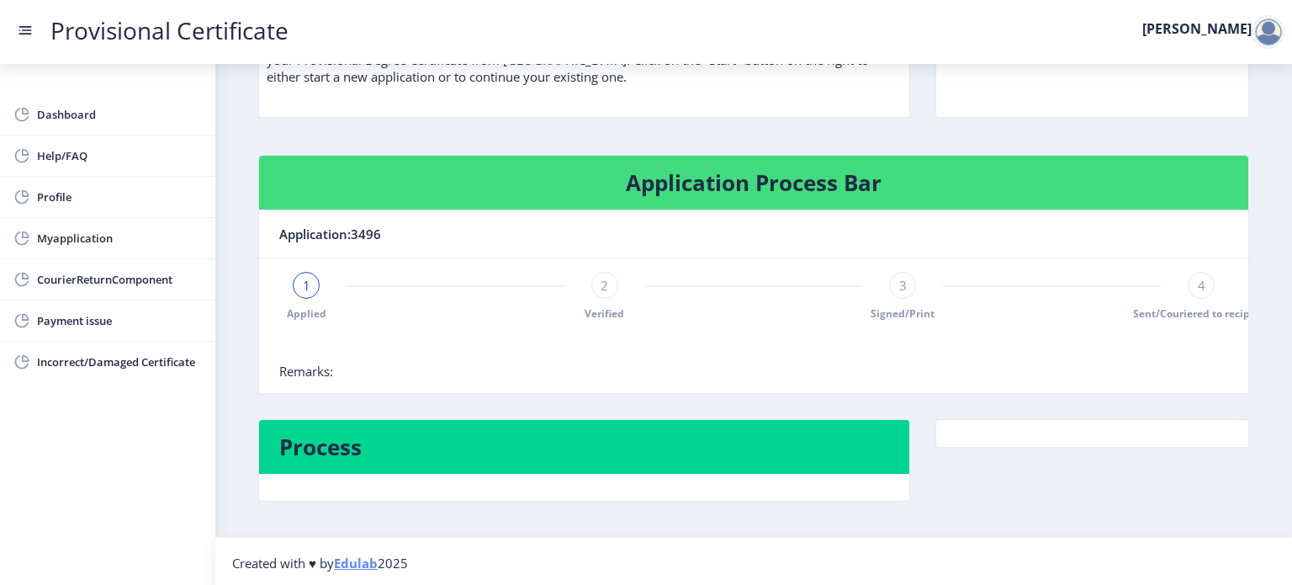
scroll to position [167, 0]
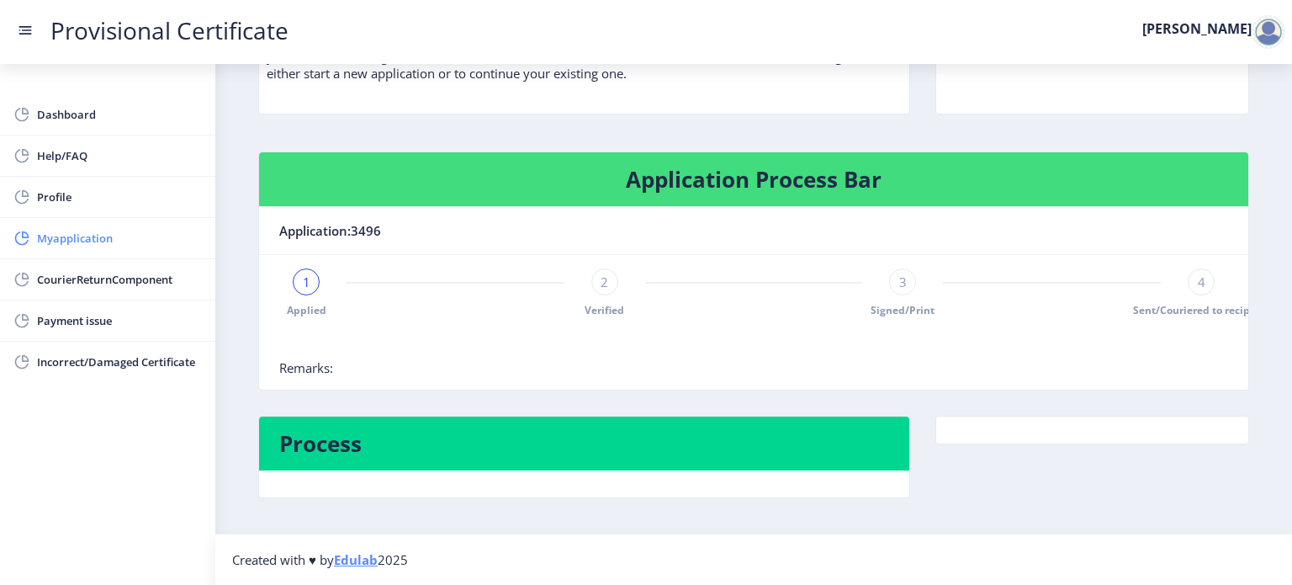
click at [123, 241] on span "Myapplication" at bounding box center [119, 238] width 165 height 20
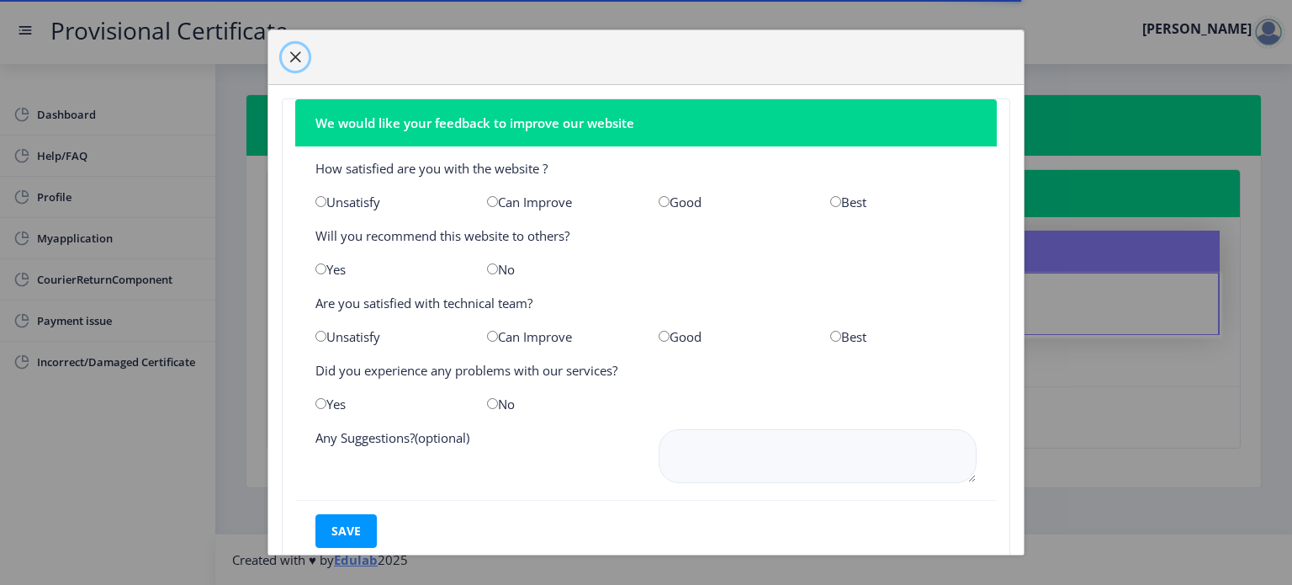
click at [291, 54] on span "button" at bounding box center [295, 56] width 13 height 13
